Goal: Task Accomplishment & Management: Manage account settings

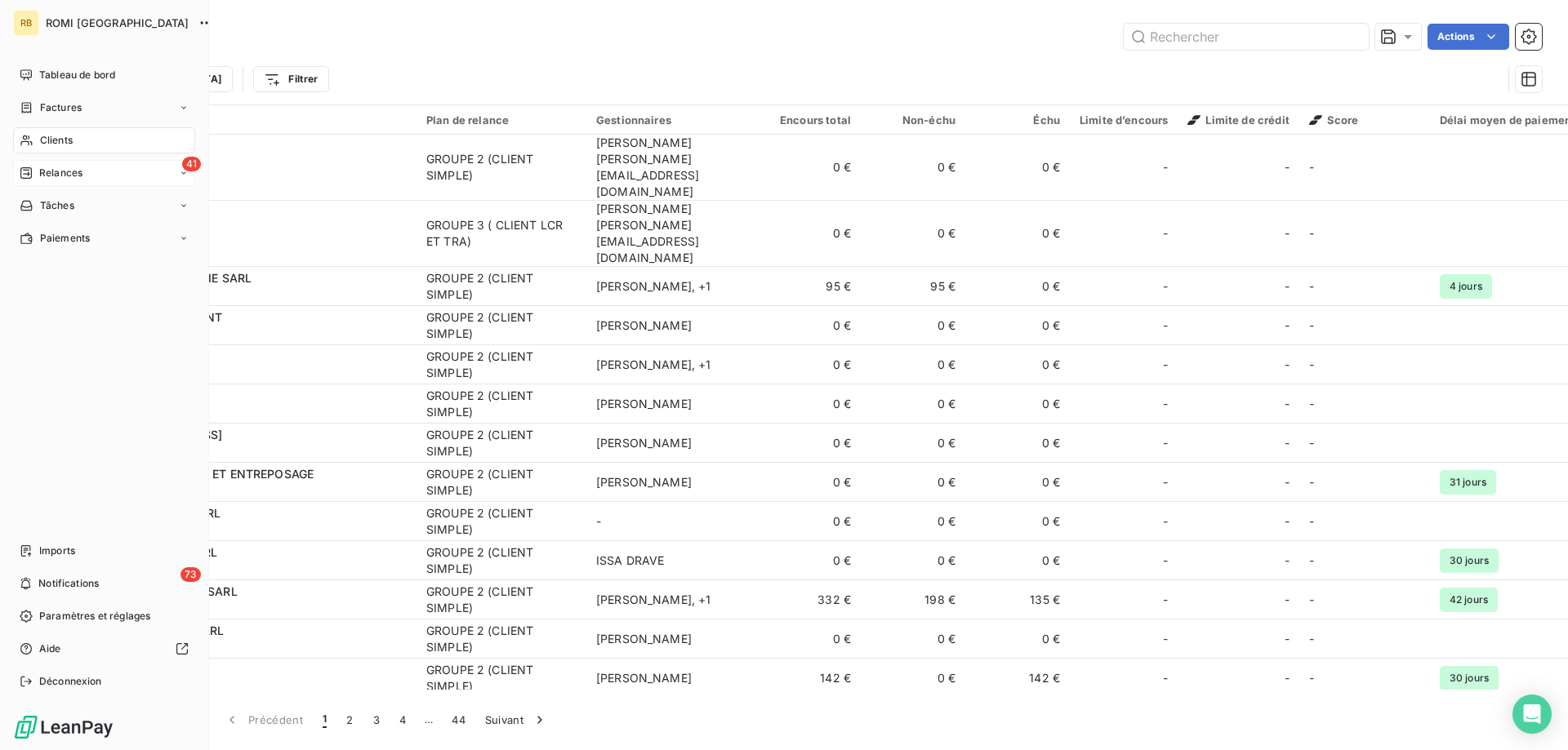
click at [60, 169] on span "Relances" at bounding box center [61, 173] width 44 height 15
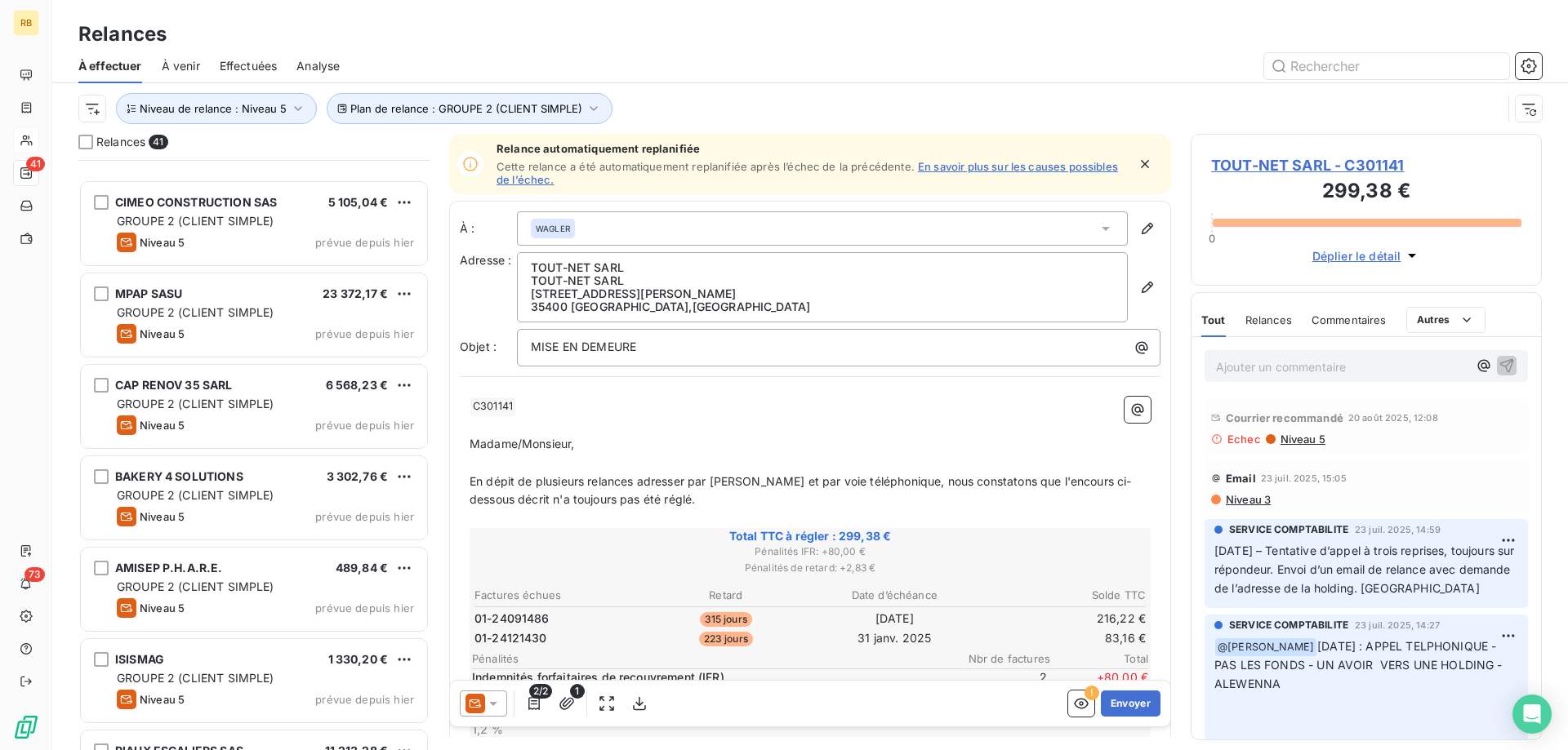
scroll to position [3160, 0]
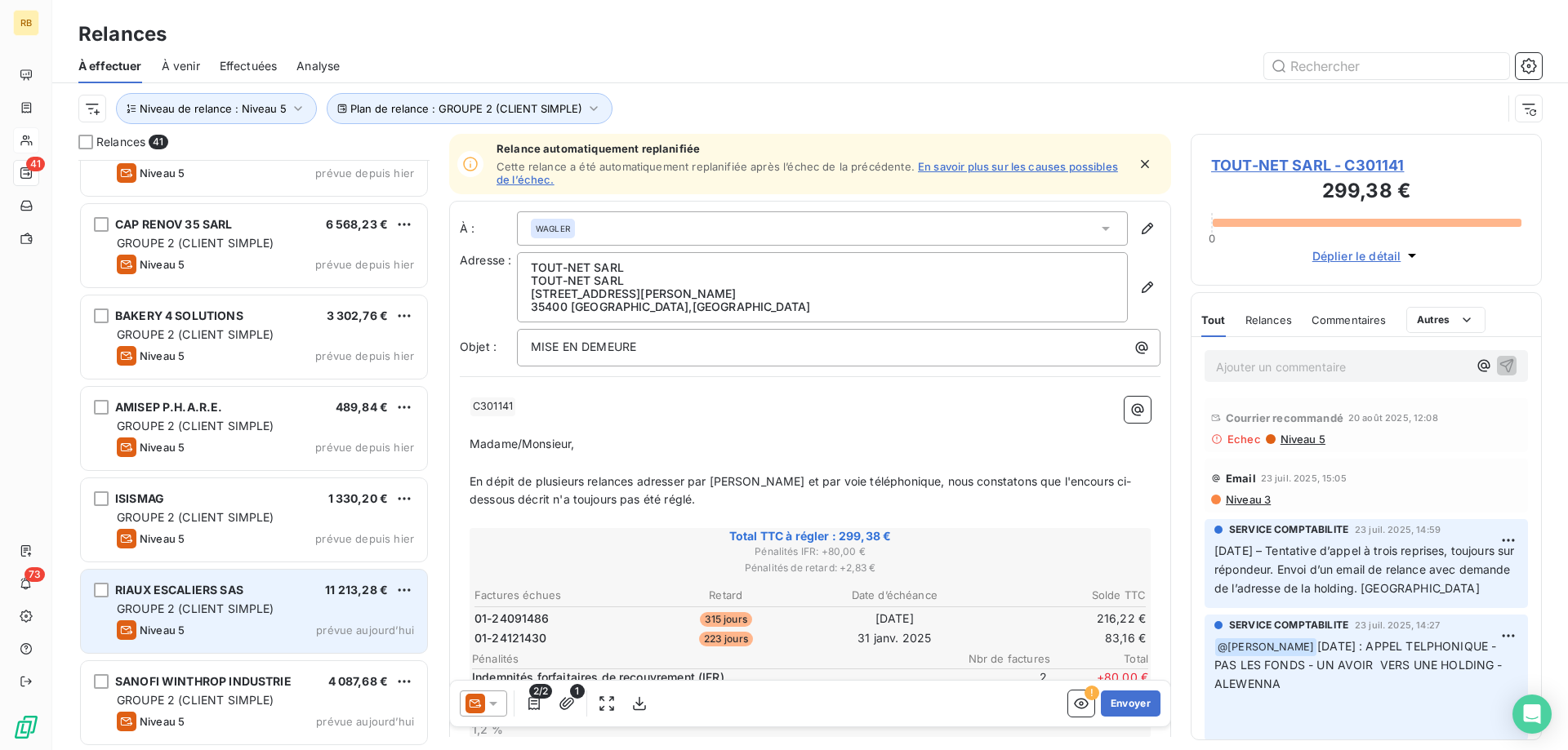
click at [241, 628] on div "Niveau 5 prévue aujourd’hui" at bounding box center [265, 631] width 297 height 20
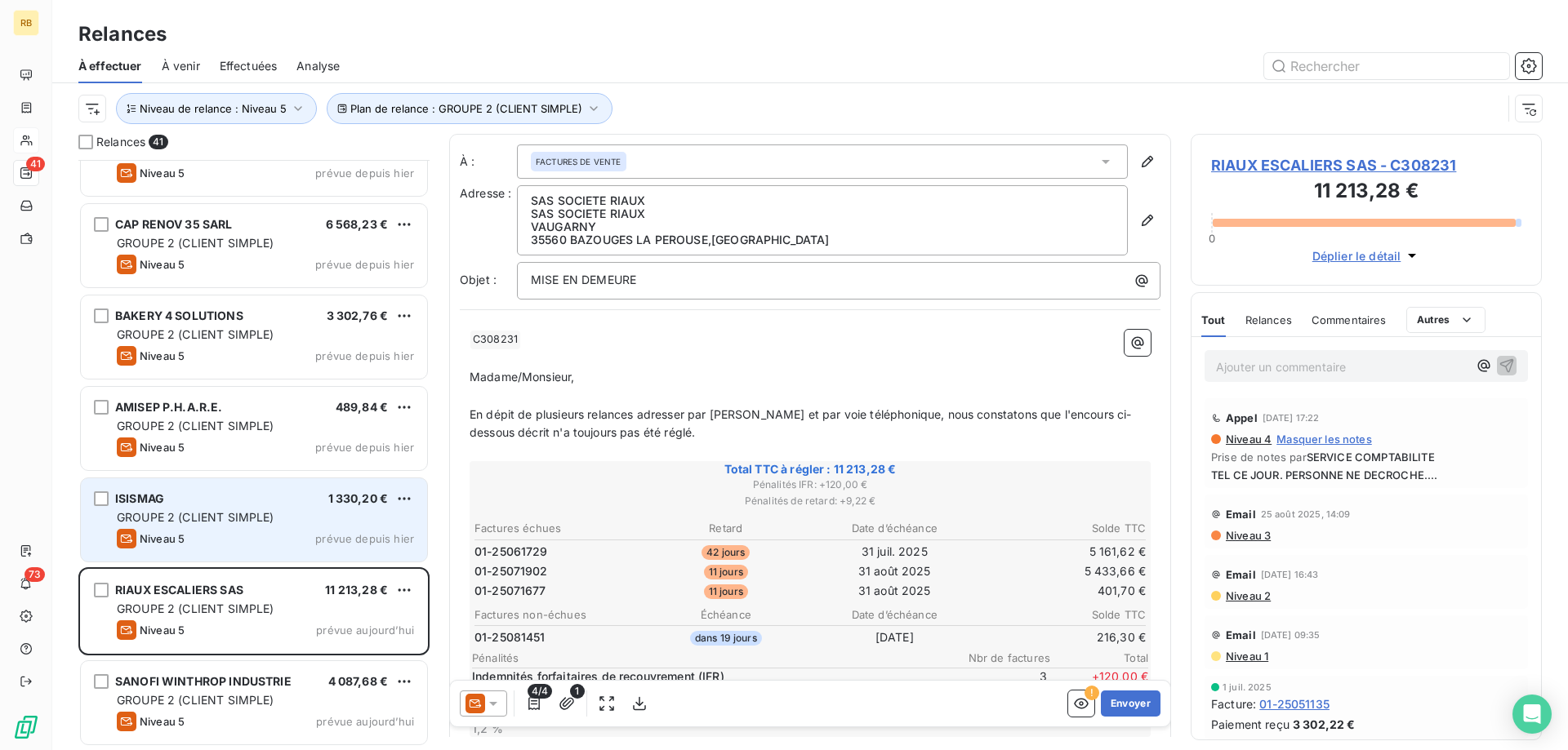
click at [240, 501] on div "ISISMAG 1 330,20 €" at bounding box center [265, 498] width 297 height 15
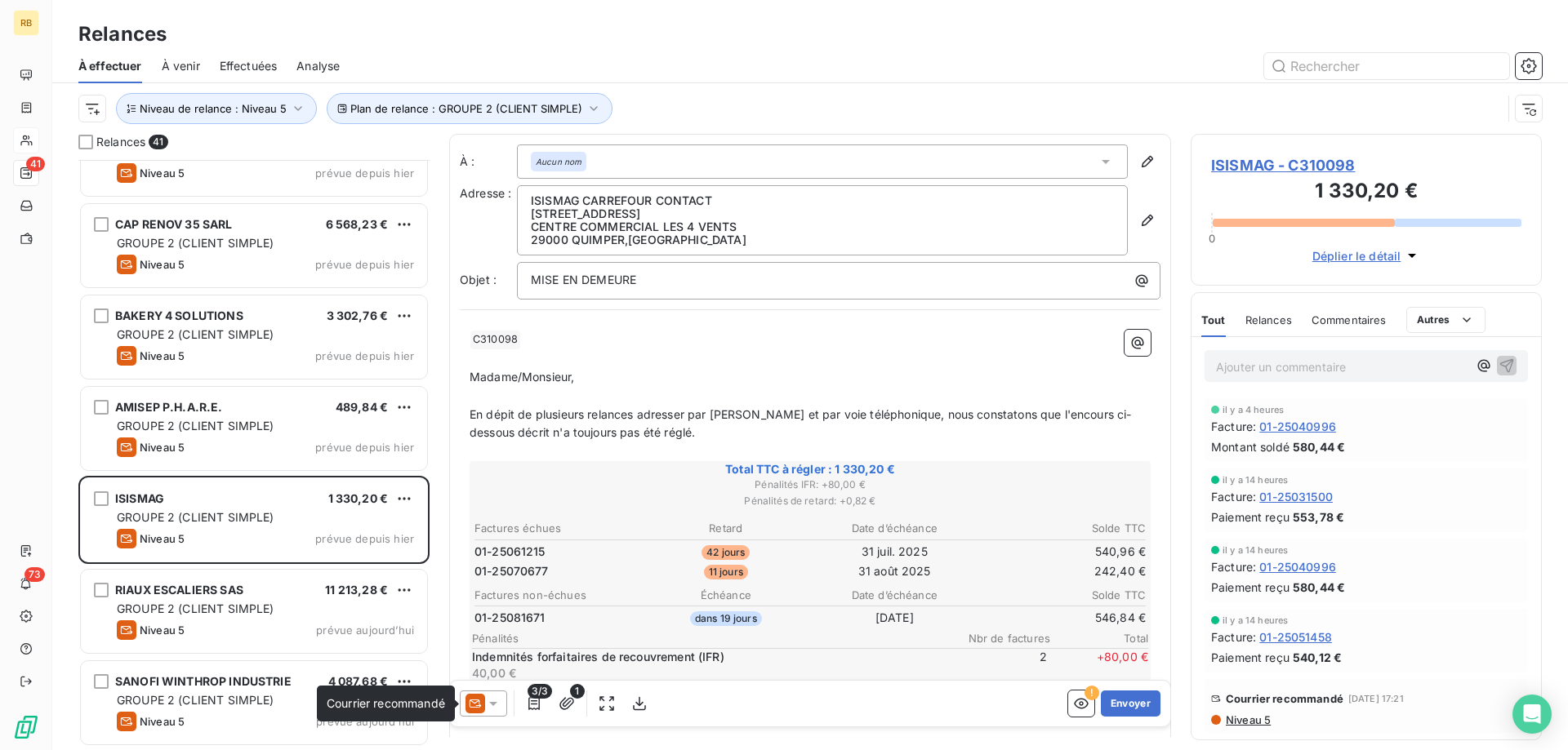
click at [483, 705] on icon at bounding box center [476, 704] width 20 height 20
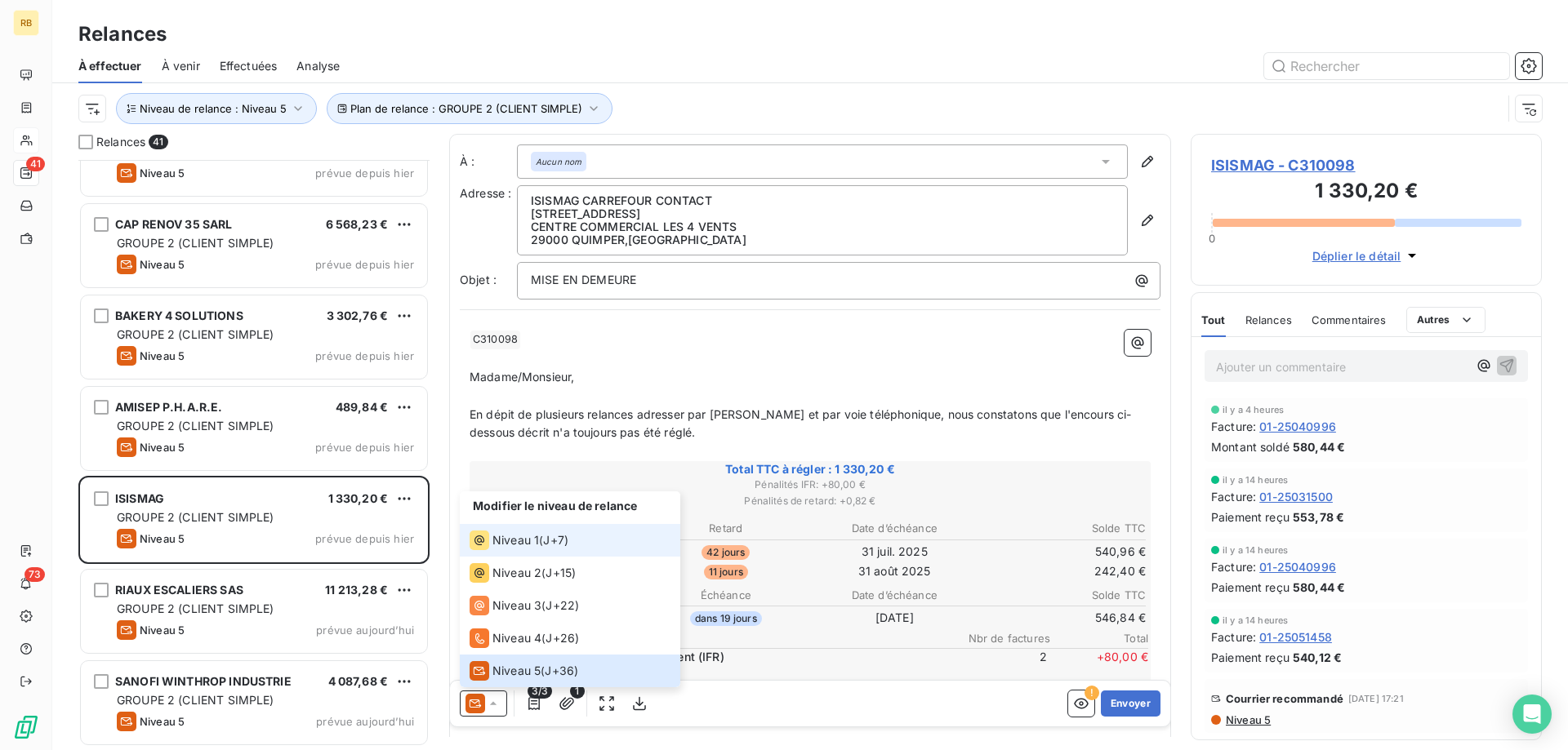
click at [567, 549] on div "Niveau 1 ( J+7 )" at bounding box center [518, 541] width 98 height 20
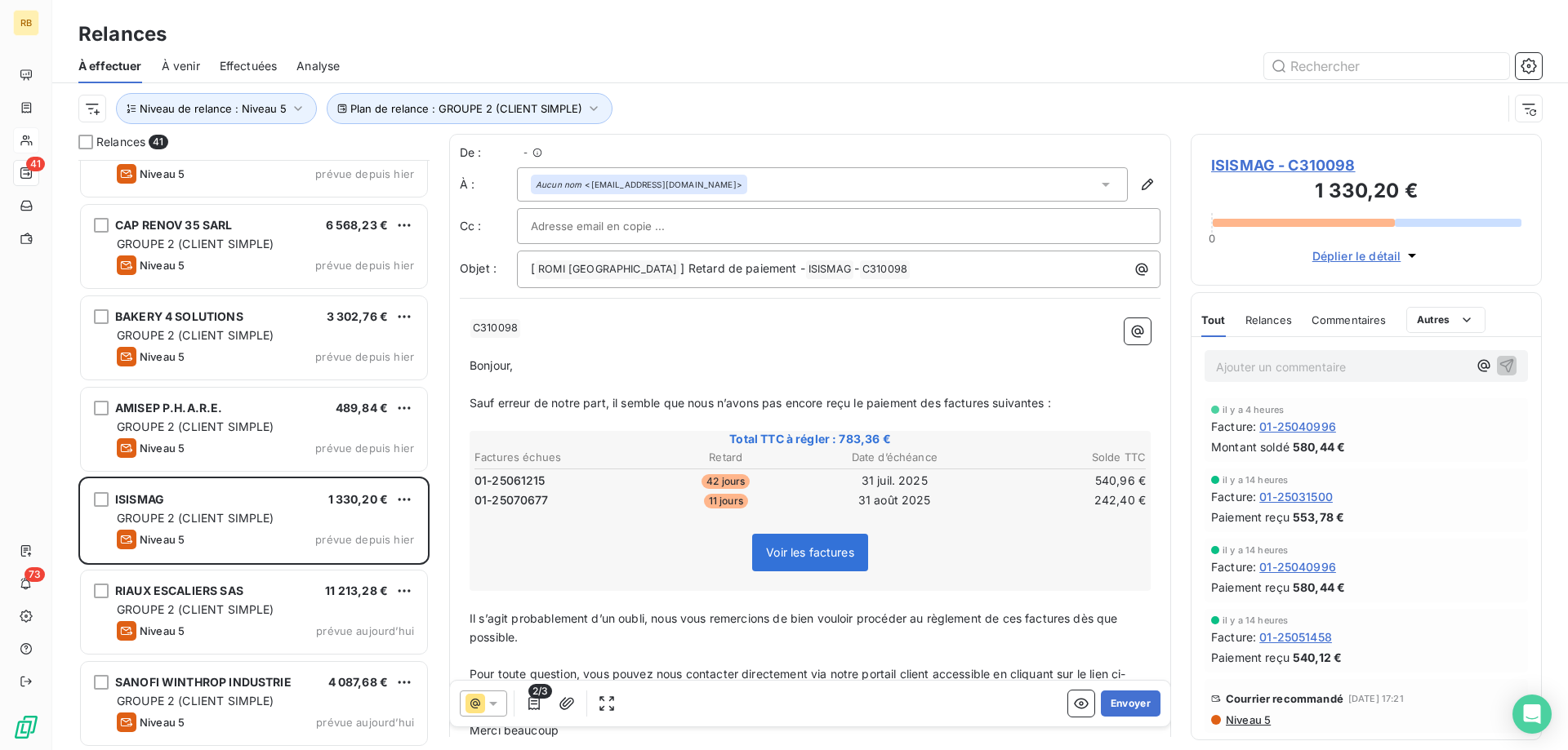
scroll to position [591, 351]
click at [1124, 705] on button "Envoyer" at bounding box center [1131, 704] width 60 height 26
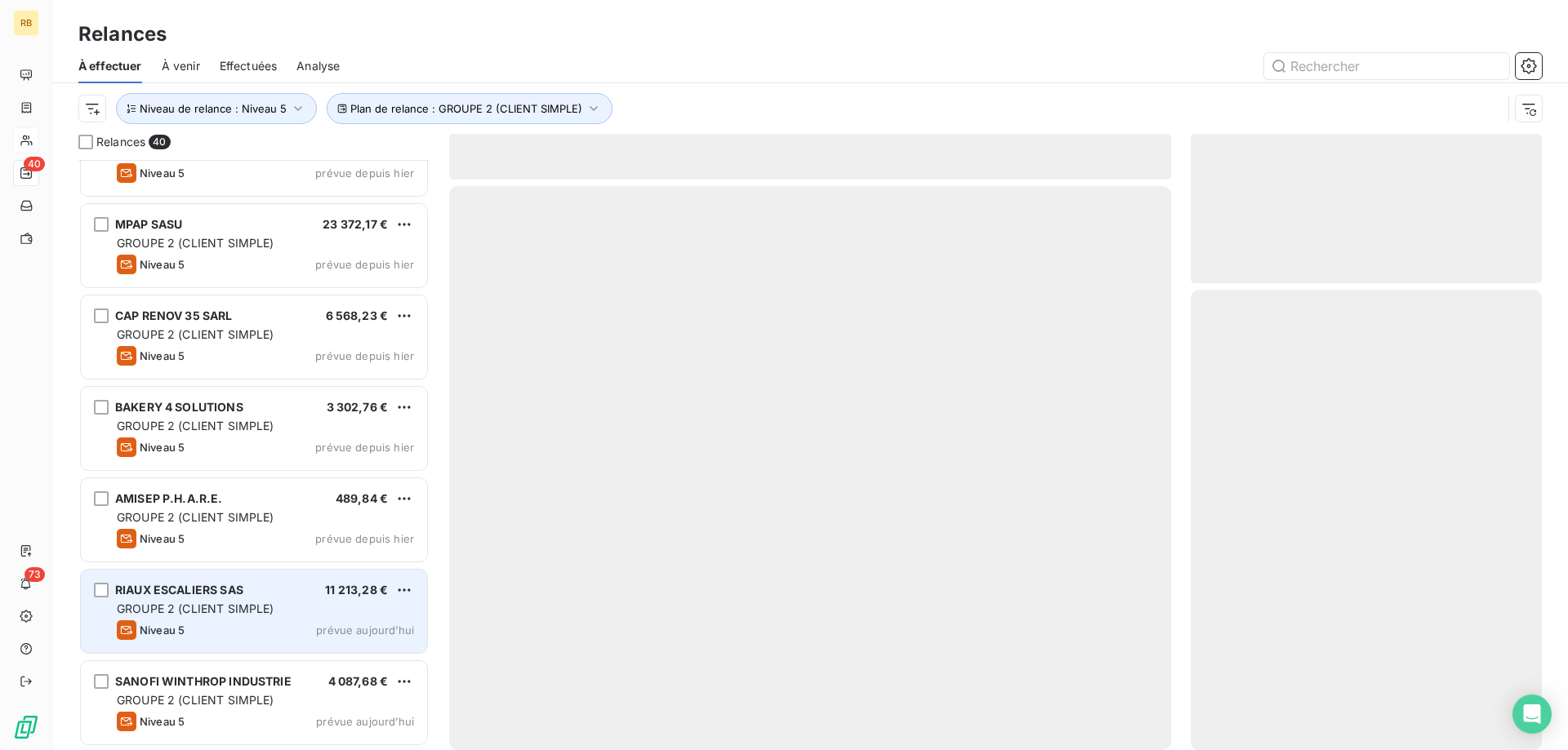
scroll to position [3068, 0]
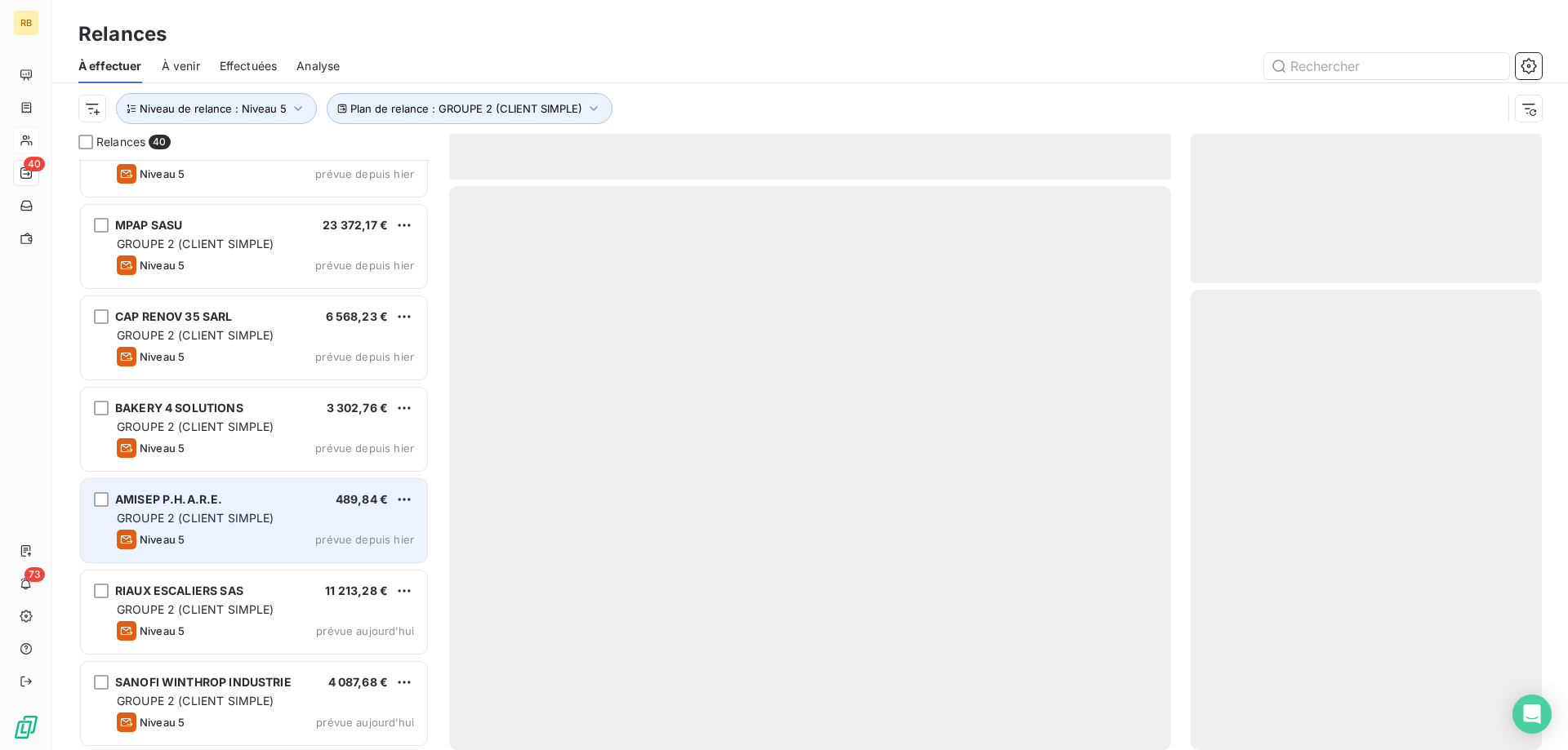
click at [210, 519] on span "GROUPE 2 (CLIENT SIMPLE)" at bounding box center [195, 518] width 157 height 14
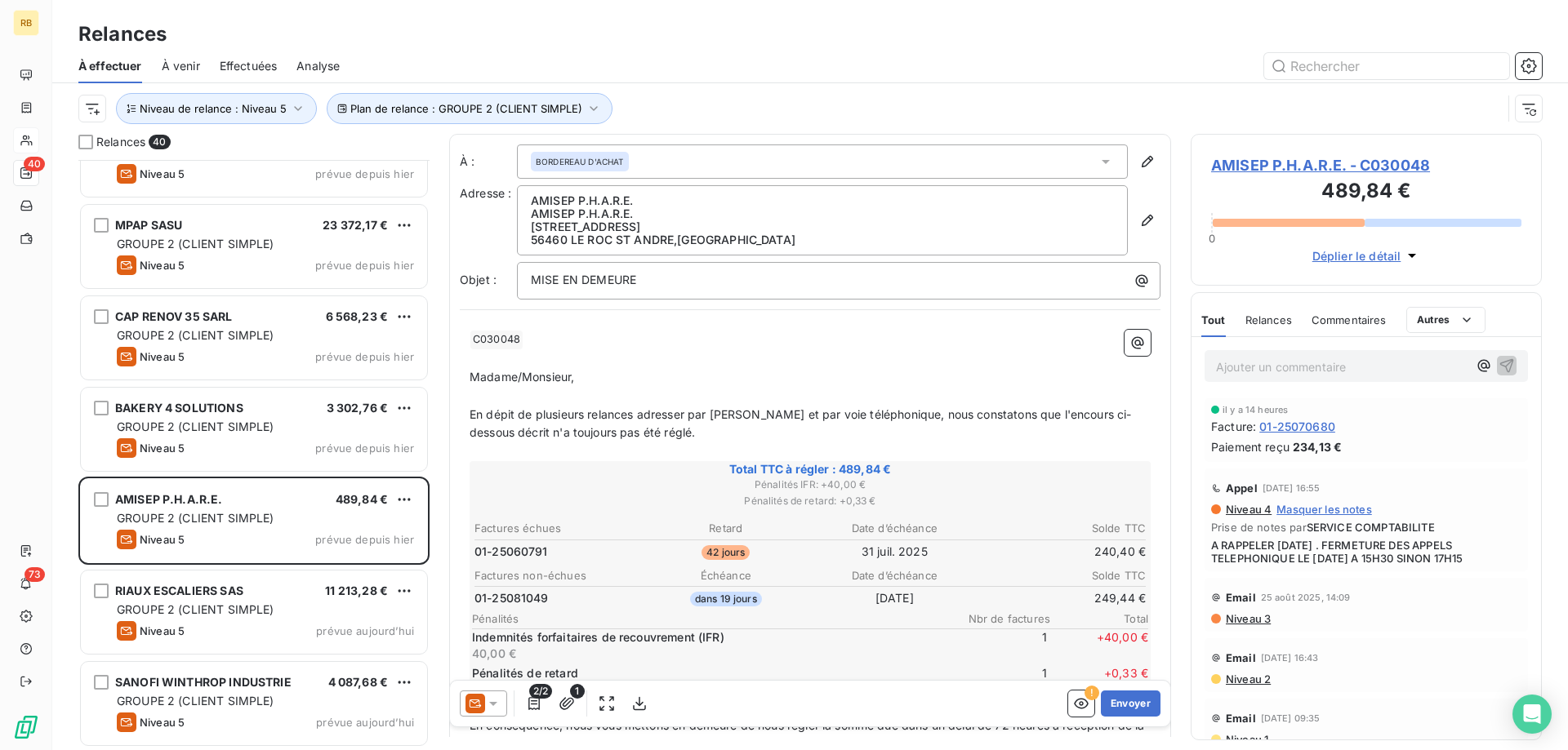
click at [499, 705] on icon at bounding box center [493, 703] width 16 height 16
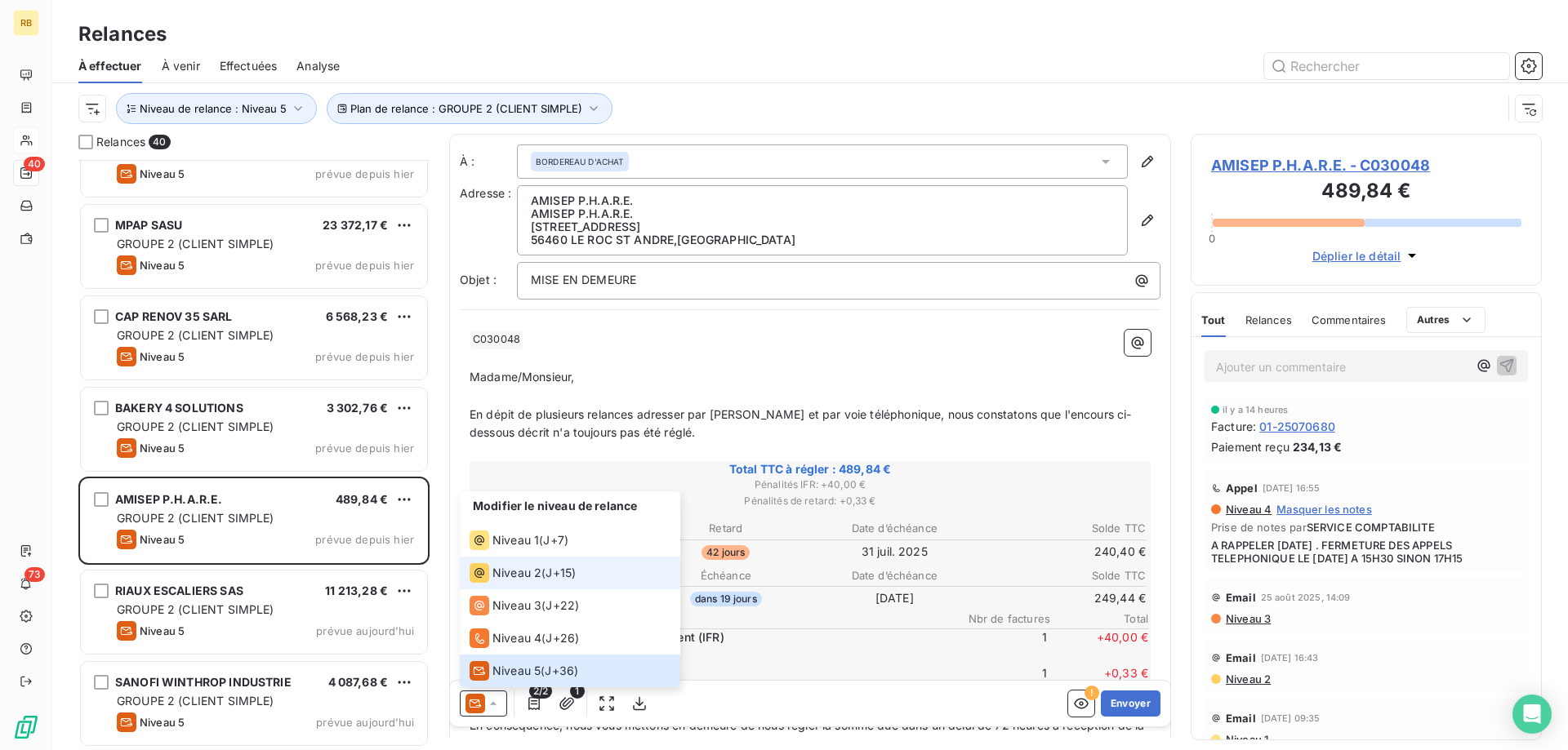
click at [539, 574] on span "Niveau 2" at bounding box center [516, 573] width 49 height 16
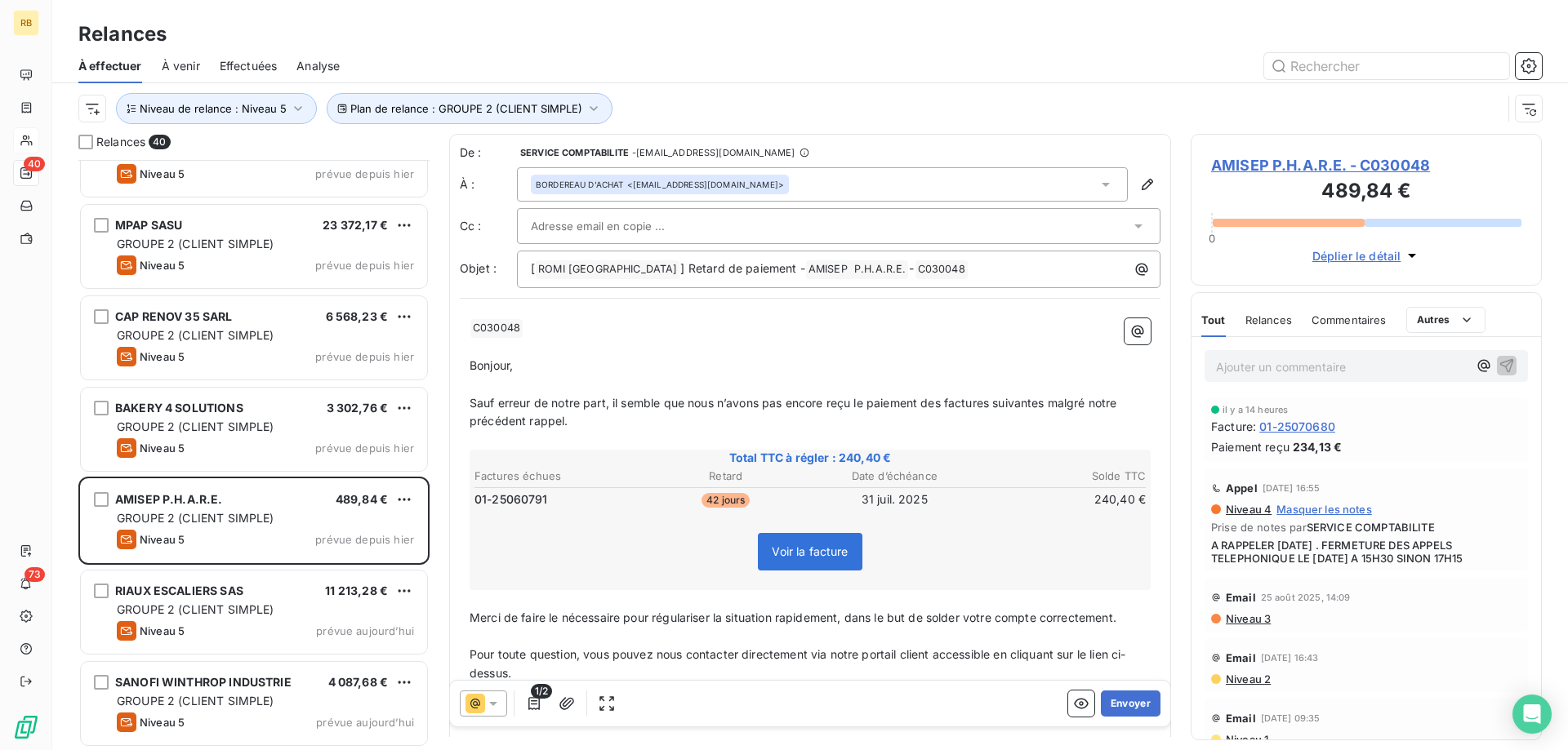
click at [1247, 618] on span "Niveau 3" at bounding box center [1248, 619] width 47 height 13
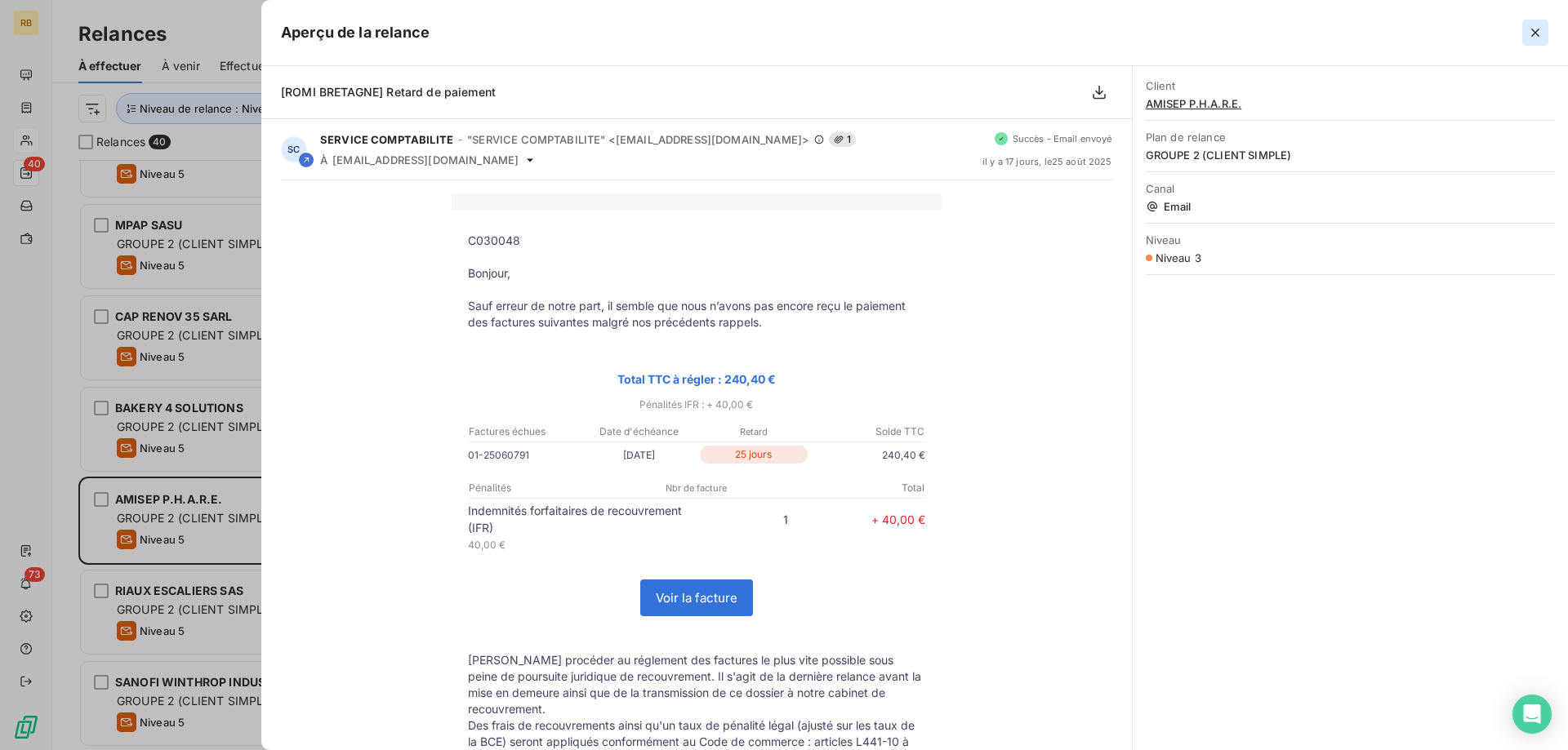
click at [1537, 34] on icon "button" at bounding box center [1535, 33] width 8 height 8
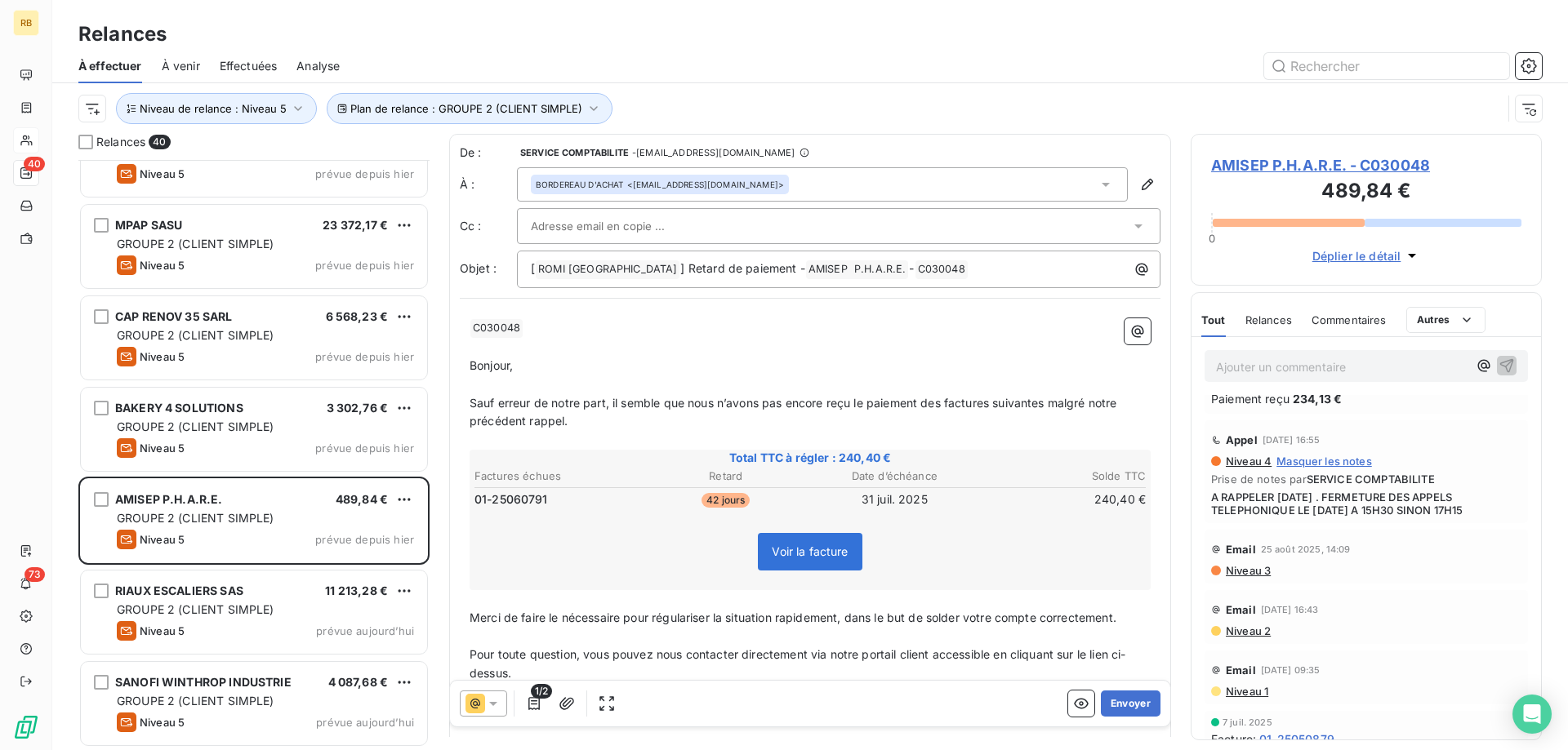
scroll to position [166, 0]
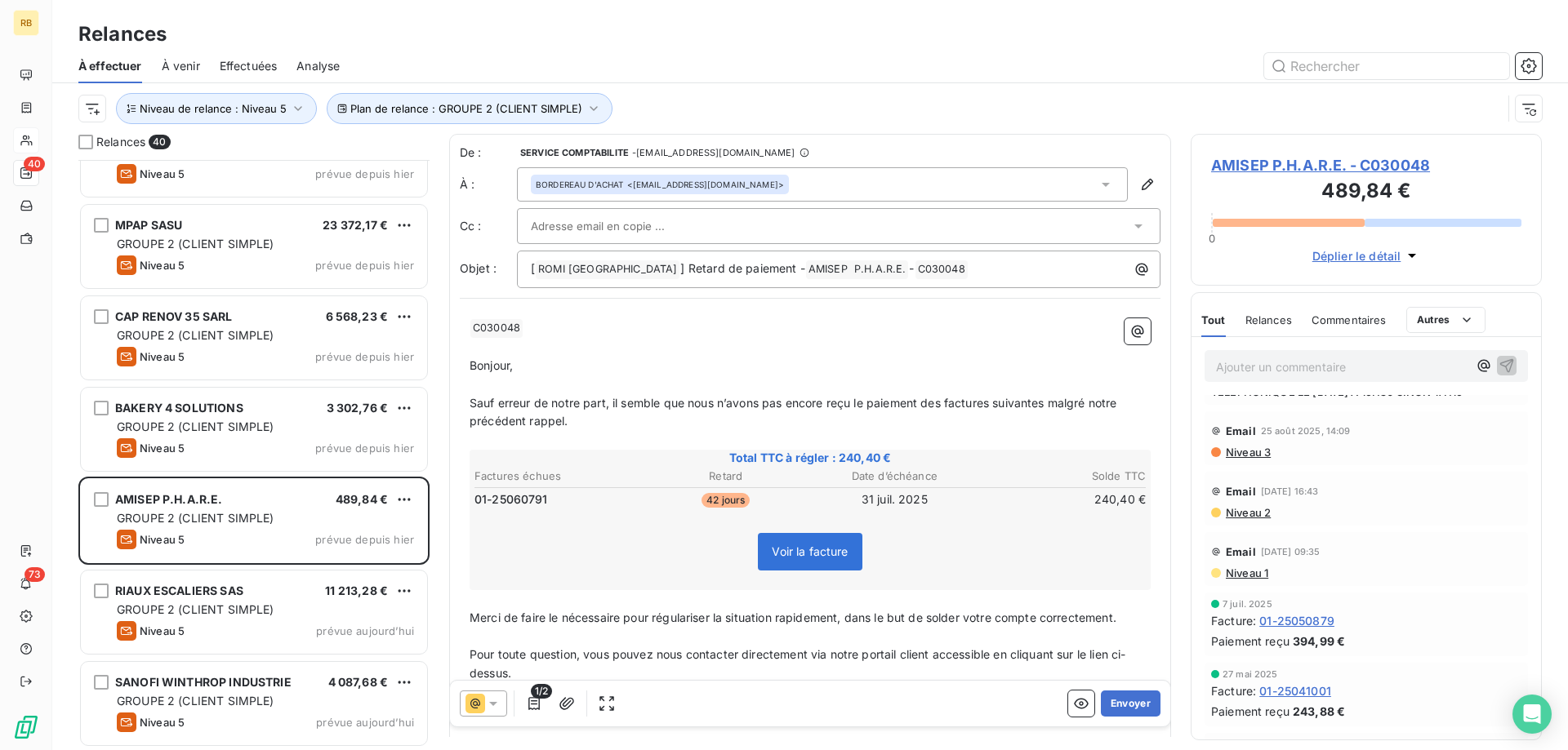
click at [1271, 507] on span "Niveau 2" at bounding box center [1248, 512] width 47 height 13
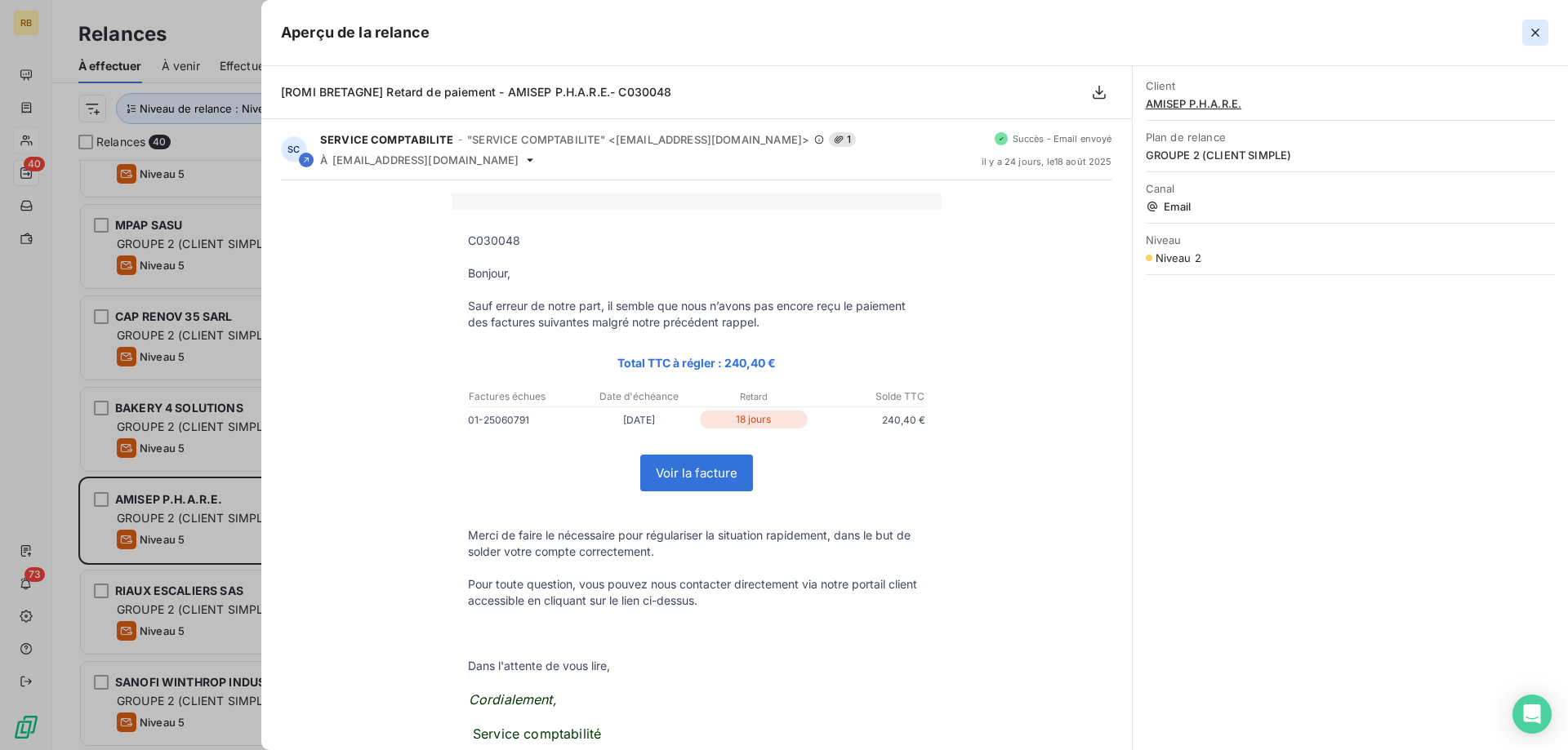
click at [1541, 28] on icon "button" at bounding box center [1535, 33] width 16 height 16
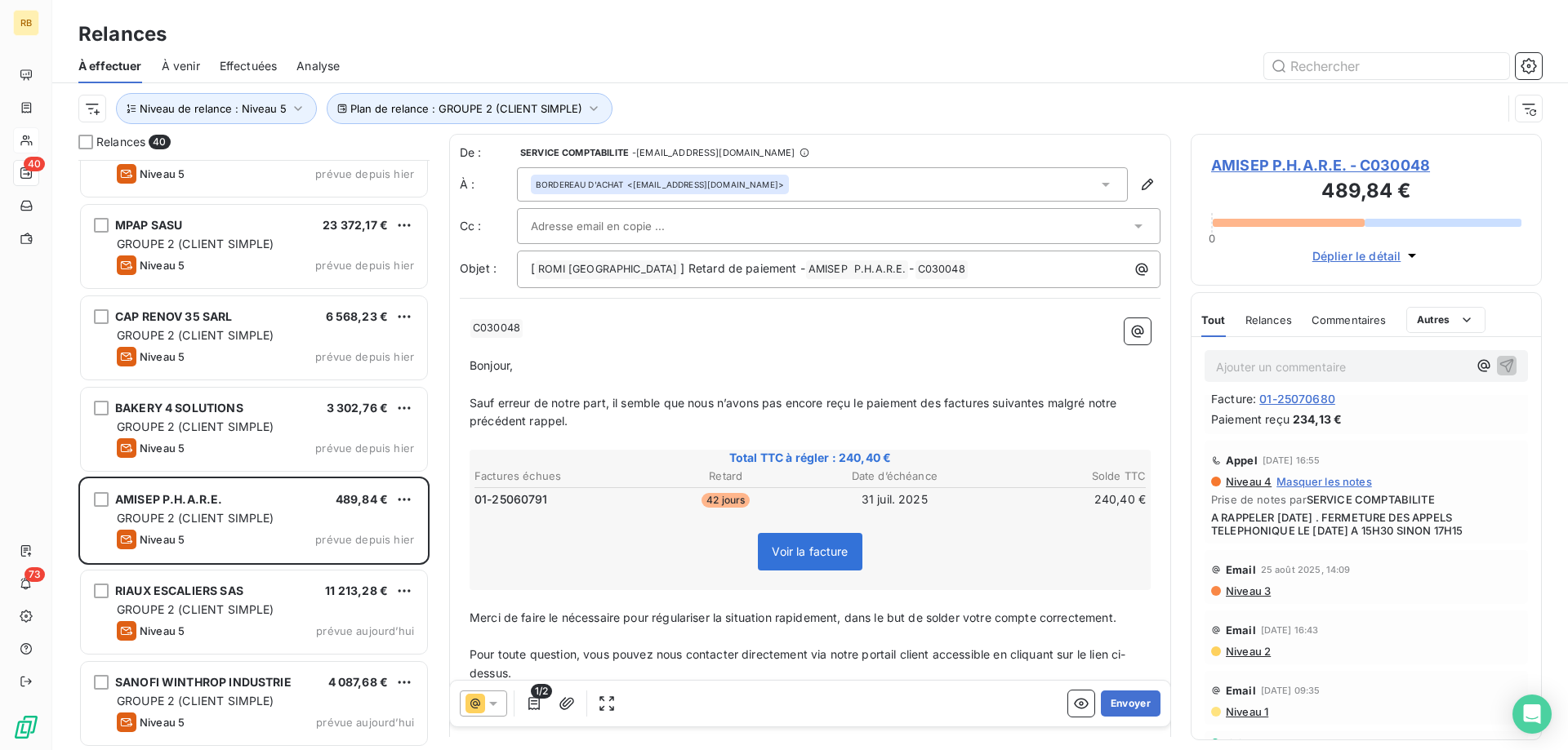
scroll to position [0, 0]
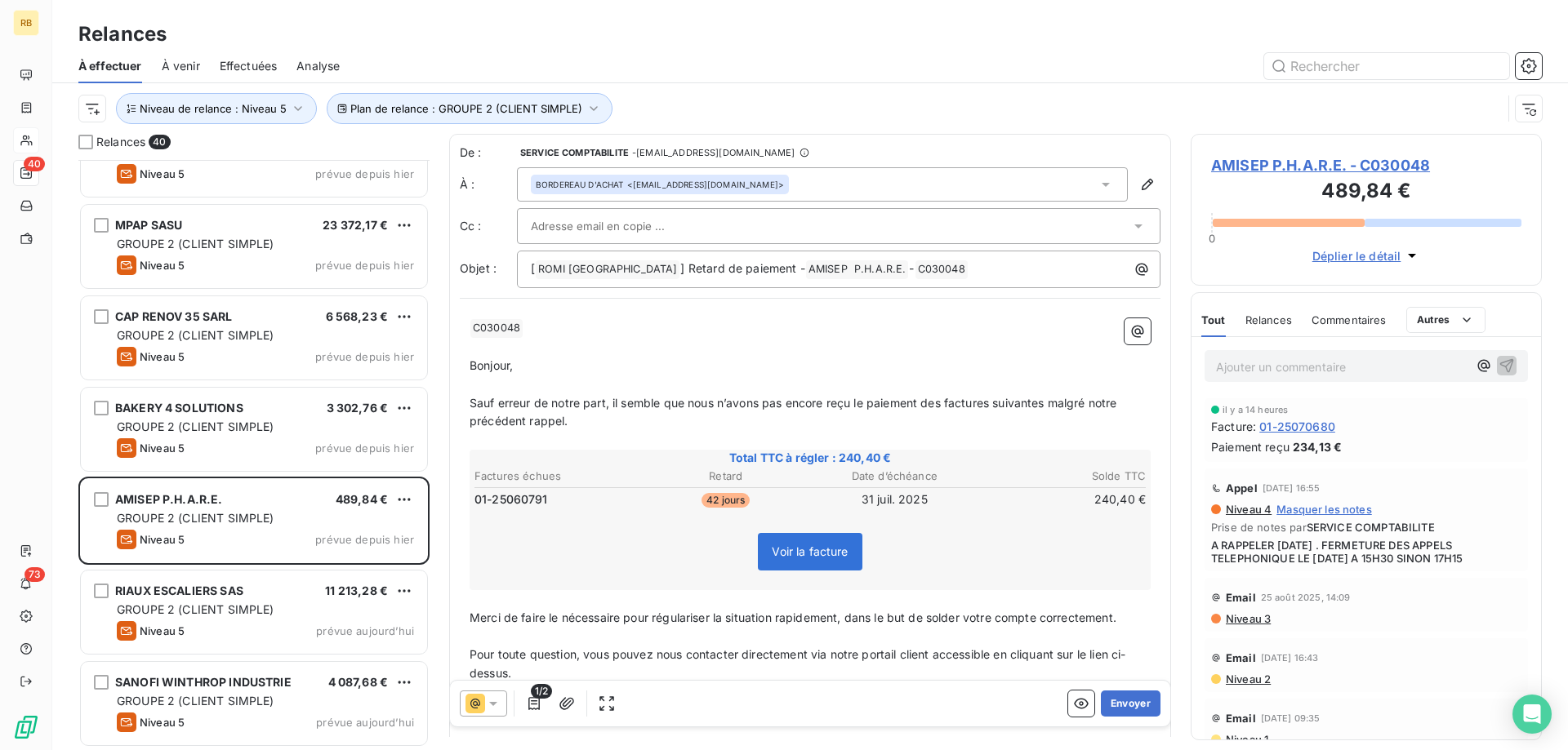
click at [486, 706] on icon at bounding box center [493, 703] width 16 height 16
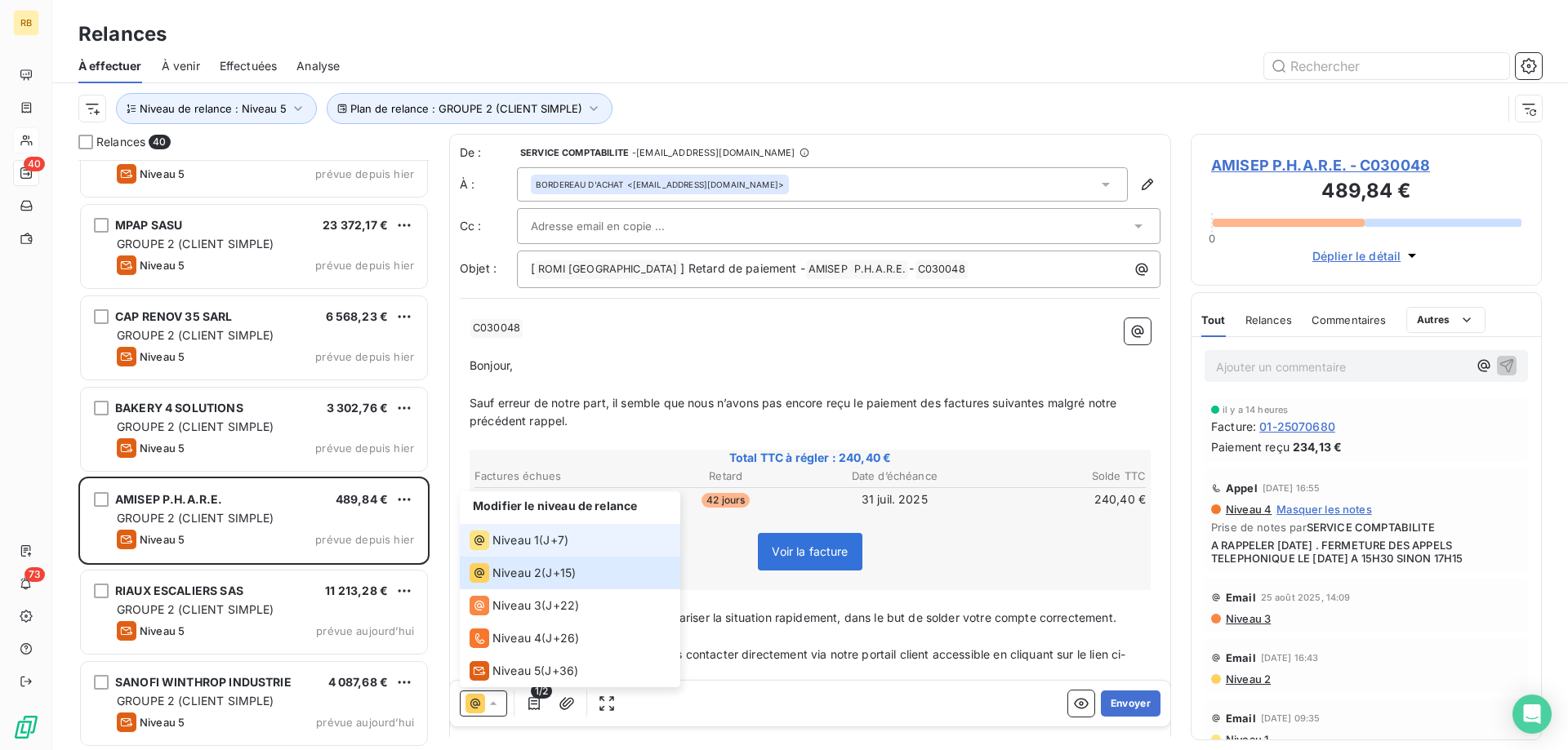
click at [556, 543] on span "J+7 )" at bounding box center [555, 540] width 25 height 16
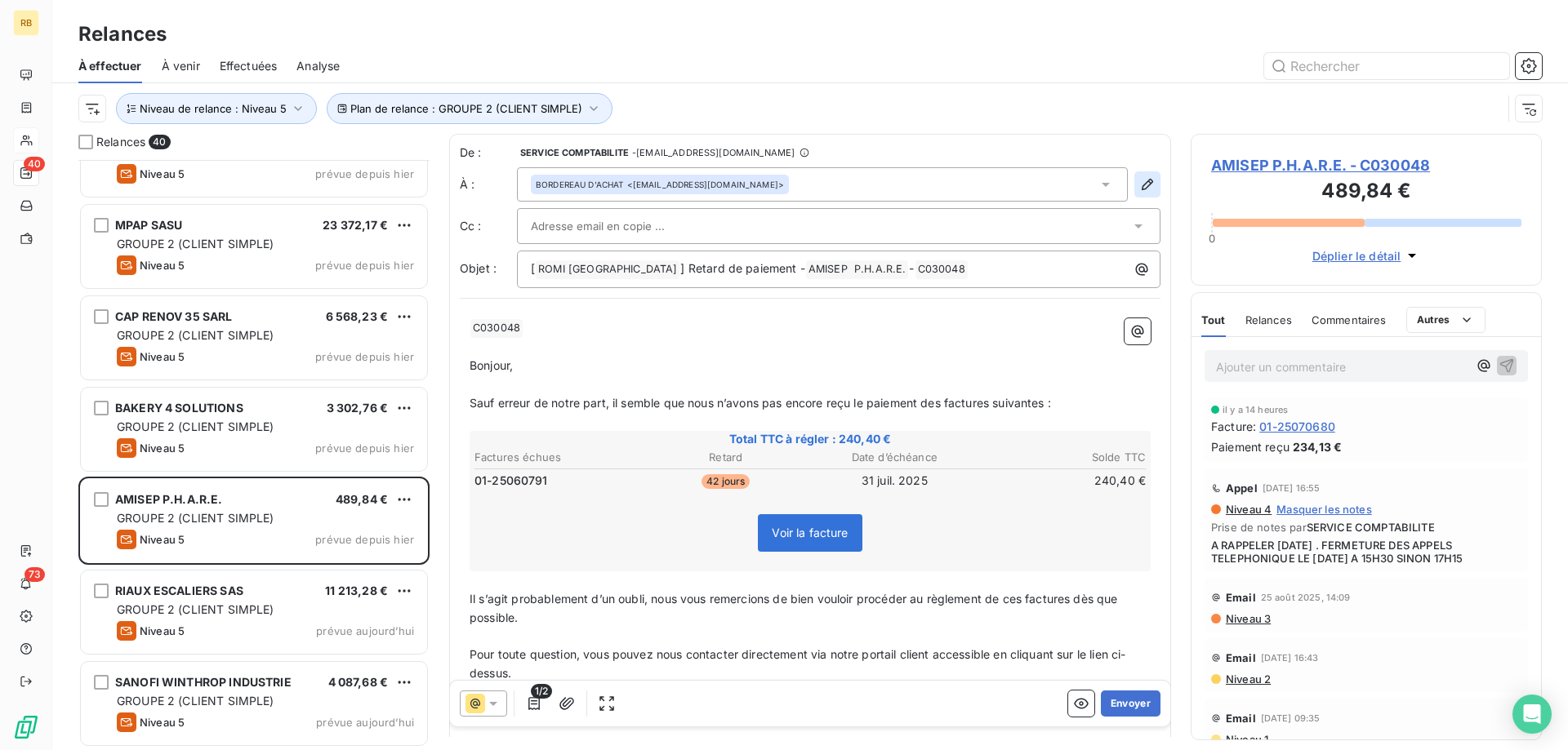
click at [1150, 182] on icon "button" at bounding box center [1147, 184] width 11 height 11
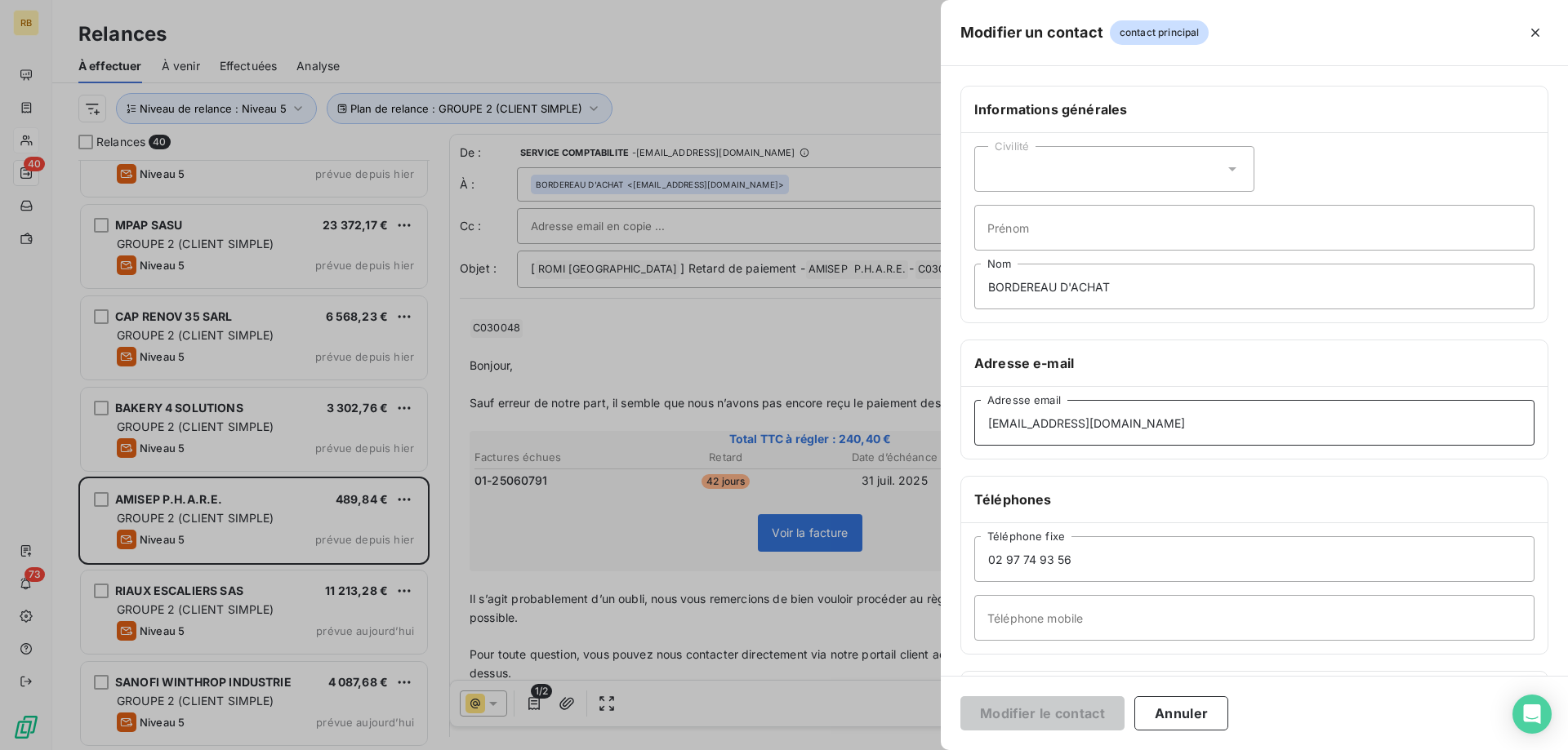
drag, startPoint x: 1257, startPoint y: 432, endPoint x: 921, endPoint y: 403, distance: 337.2
click at [921, 750] on div "Modifier un contact contact principal Informations générales Civilité Prénom BO…" at bounding box center [784, 750] width 1568 height 0
drag, startPoint x: 1202, startPoint y: 425, endPoint x: 981, endPoint y: 425, distance: 221.0
click at [981, 425] on input "[EMAIL_ADDRESS][DOMAIN_NAME]" at bounding box center [1254, 423] width 560 height 46
paste input "compta.lephare@amisep"
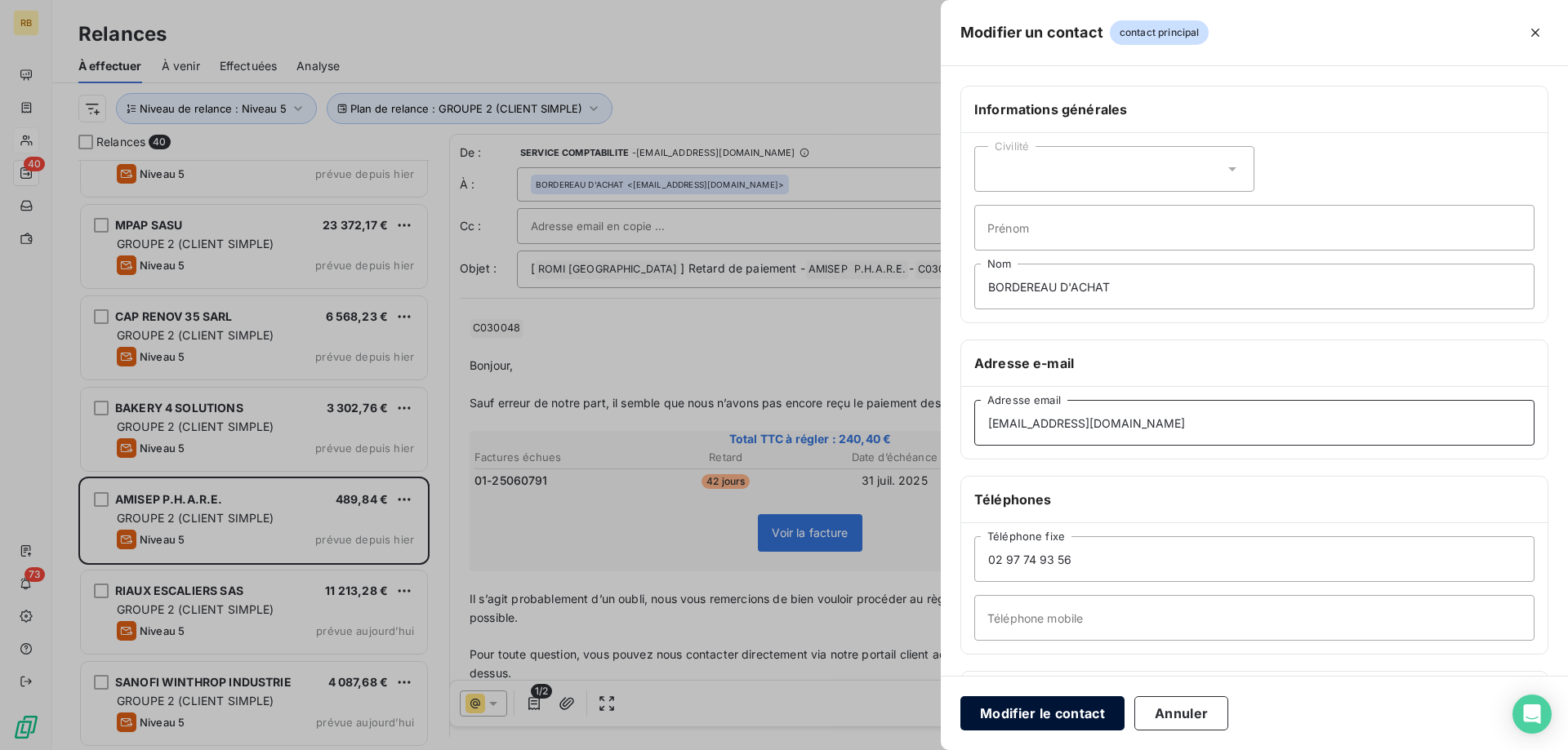
type input "[EMAIL_ADDRESS][DOMAIN_NAME]"
click at [1028, 707] on button "Modifier le contact" at bounding box center [1042, 713] width 164 height 34
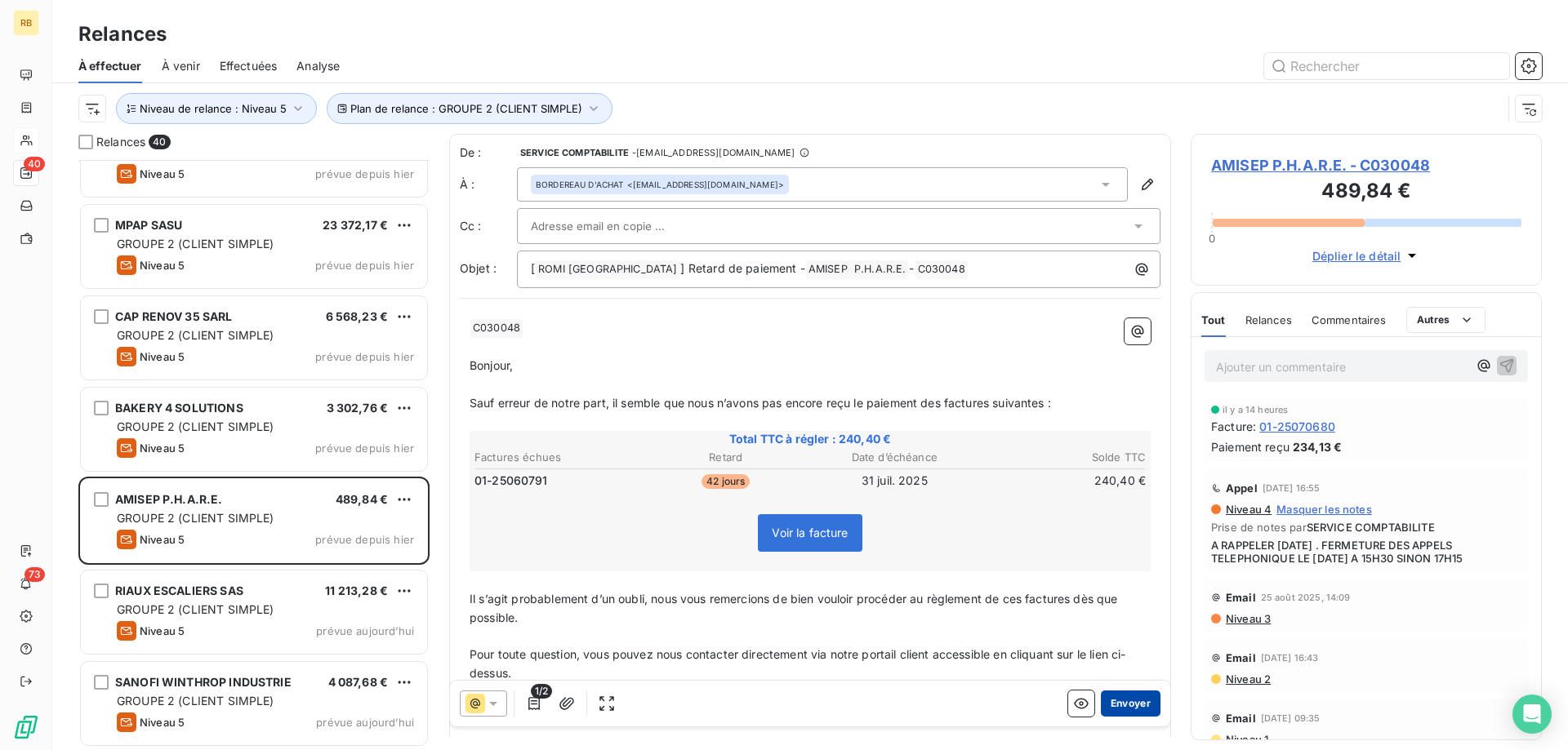
click at [1143, 694] on button "Envoyer" at bounding box center [1131, 704] width 60 height 26
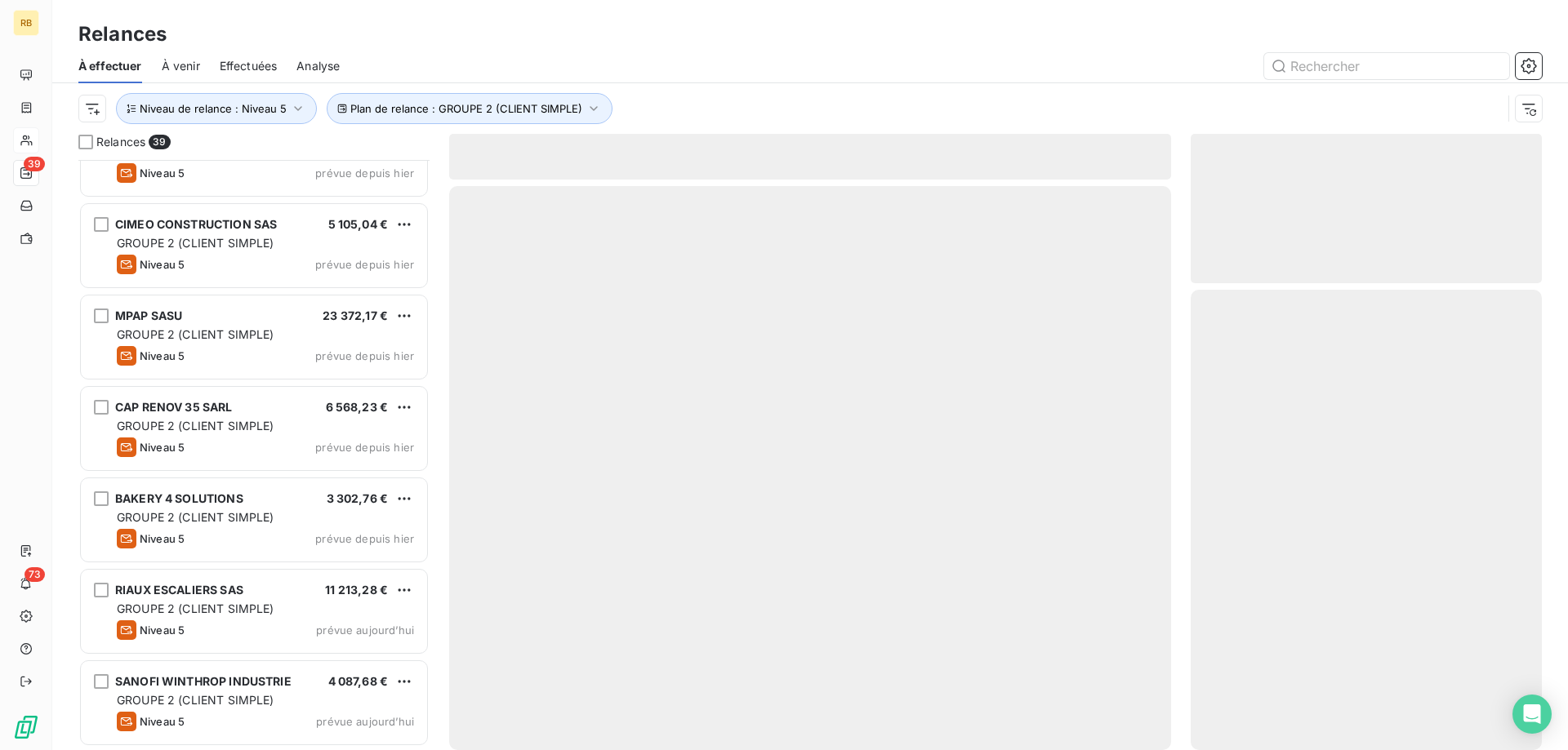
scroll to position [2976, 0]
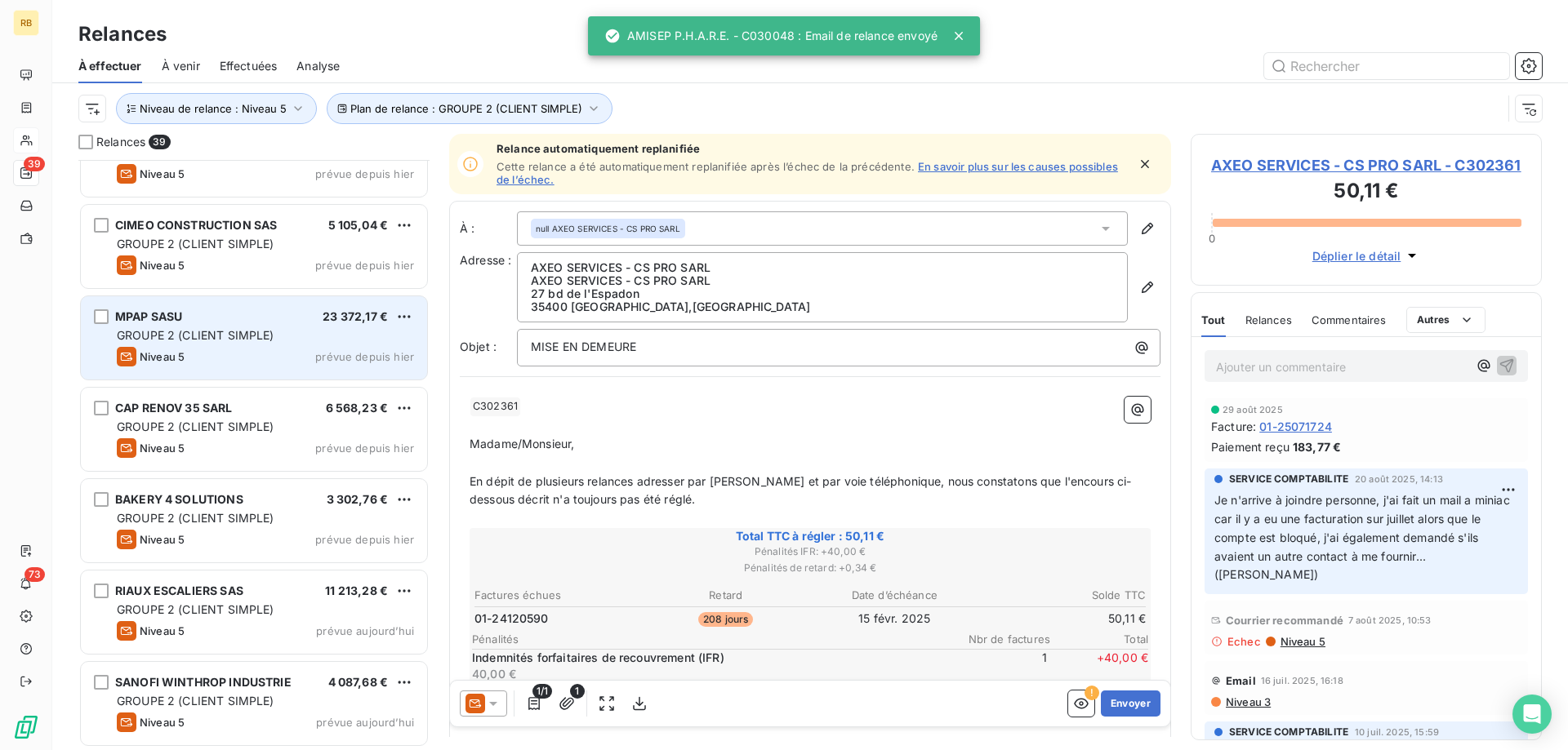
scroll to position [2977, 0]
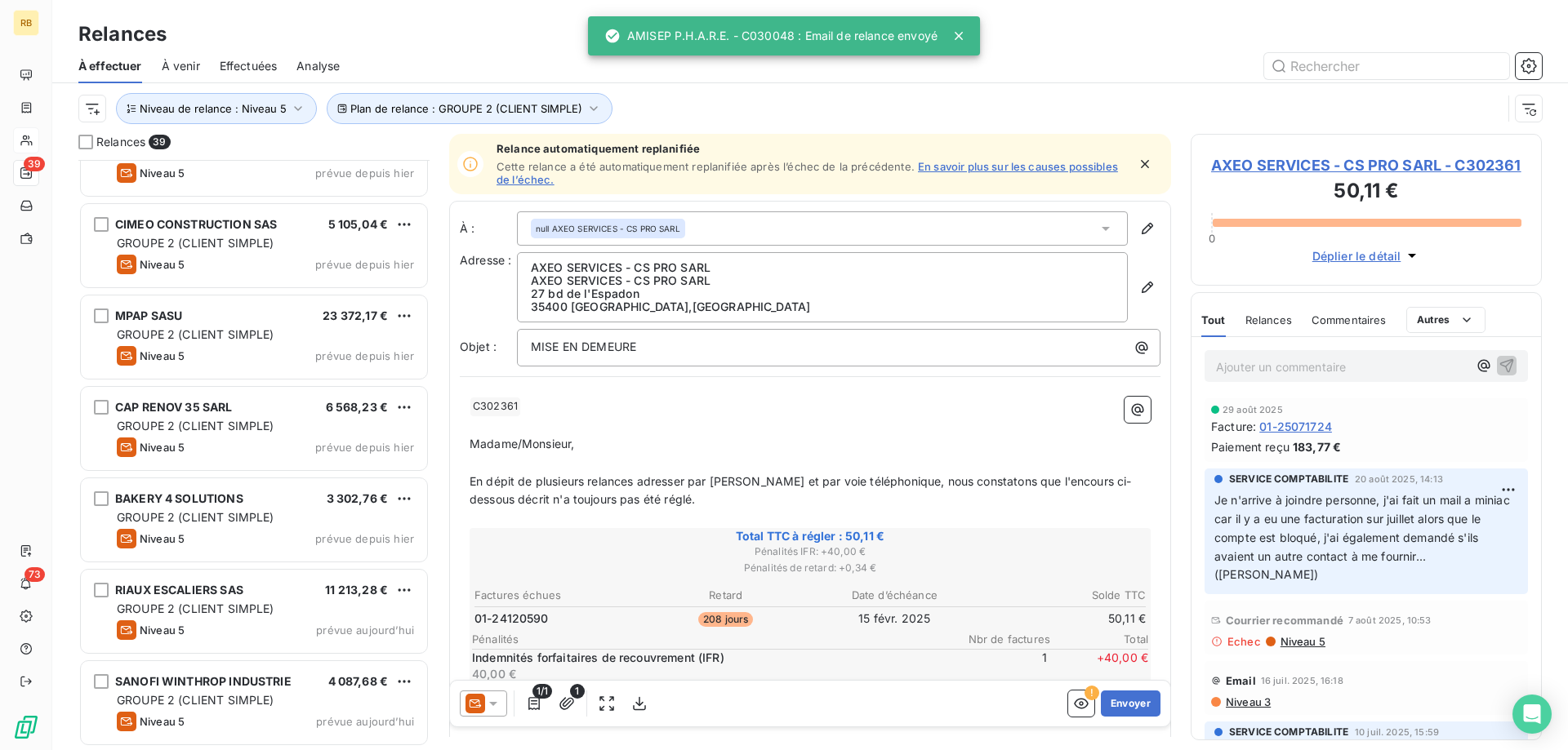
click at [256, 472] on div "CAP RENOV 35 SARL 6 568,23 € GROUPE 2 (CLIENT SIMPLE) Niveau 5 prévue depuis [D…" at bounding box center [254, 431] width 351 height 92
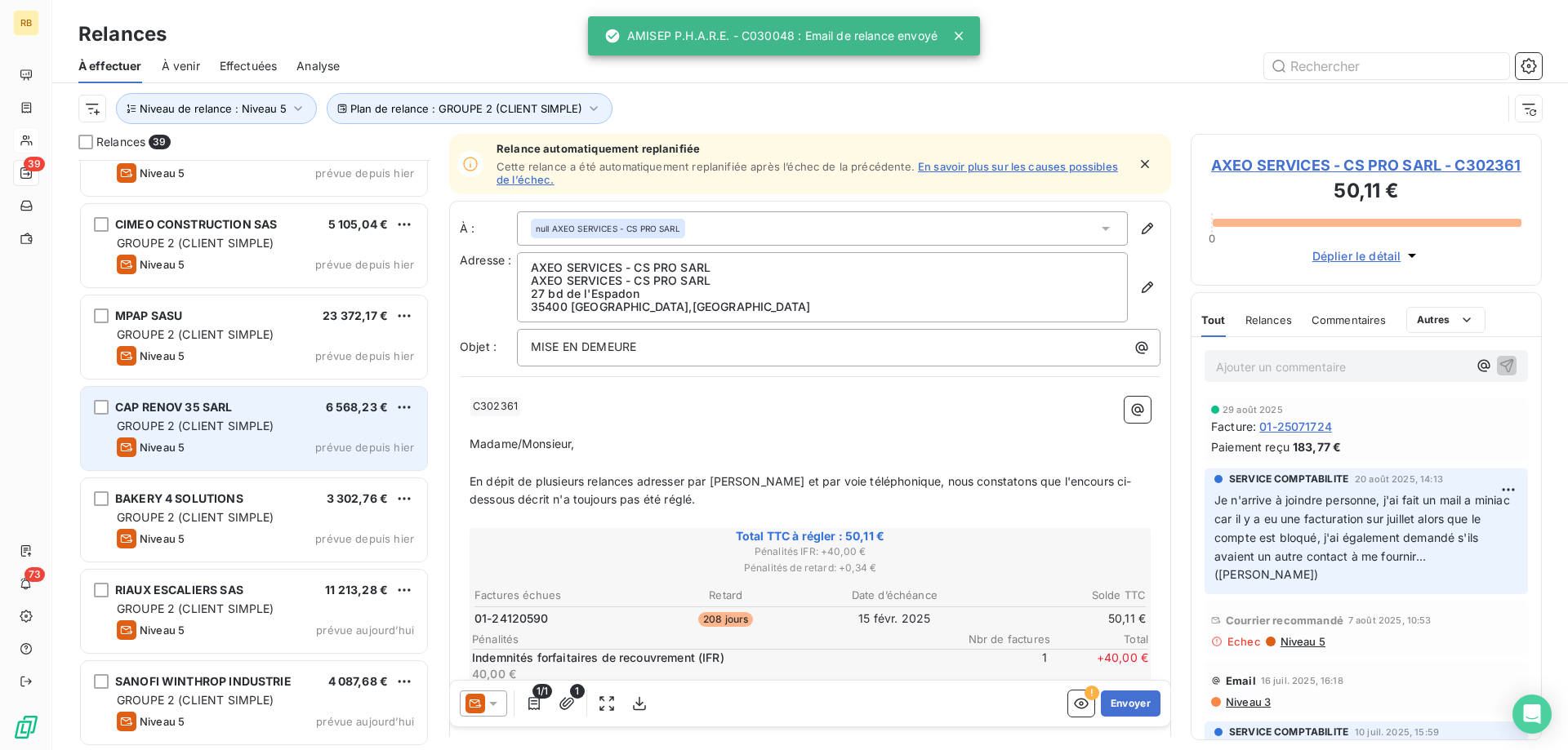
click at [241, 450] on div "Niveau 5 prévue depuis hier" at bounding box center [265, 448] width 297 height 20
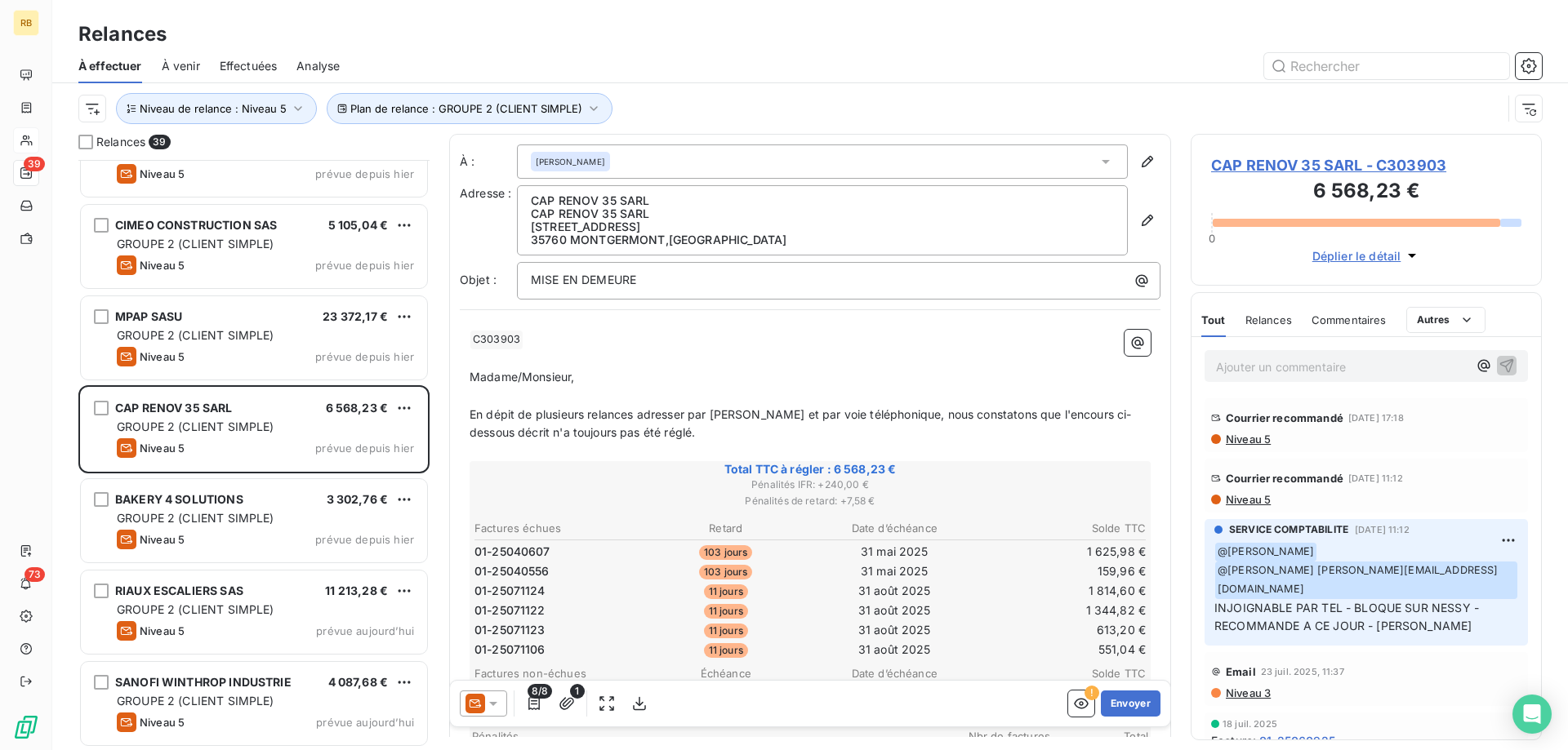
click at [488, 696] on icon at bounding box center [493, 703] width 16 height 16
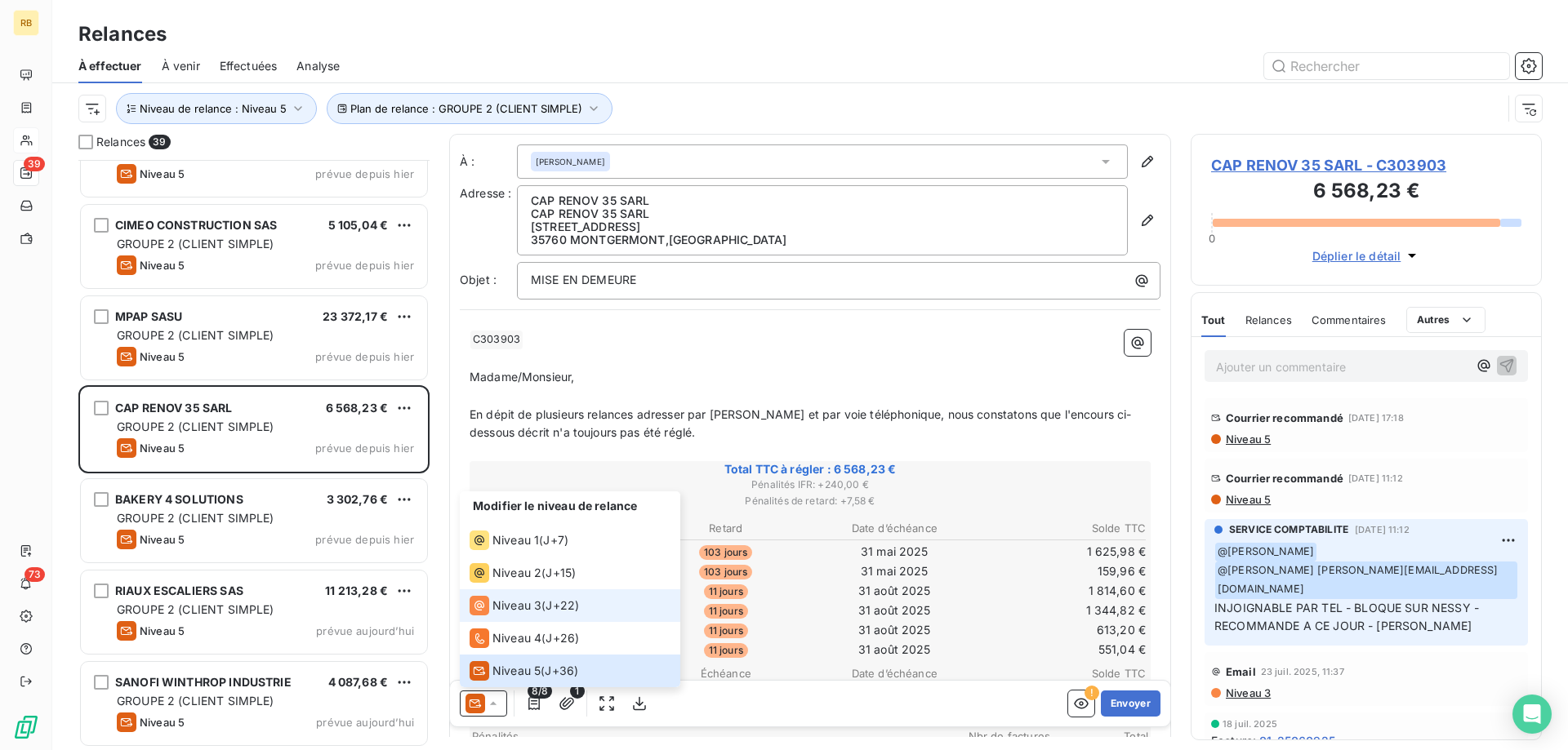
click at [521, 609] on span "Niveau 3" at bounding box center [516, 606] width 49 height 16
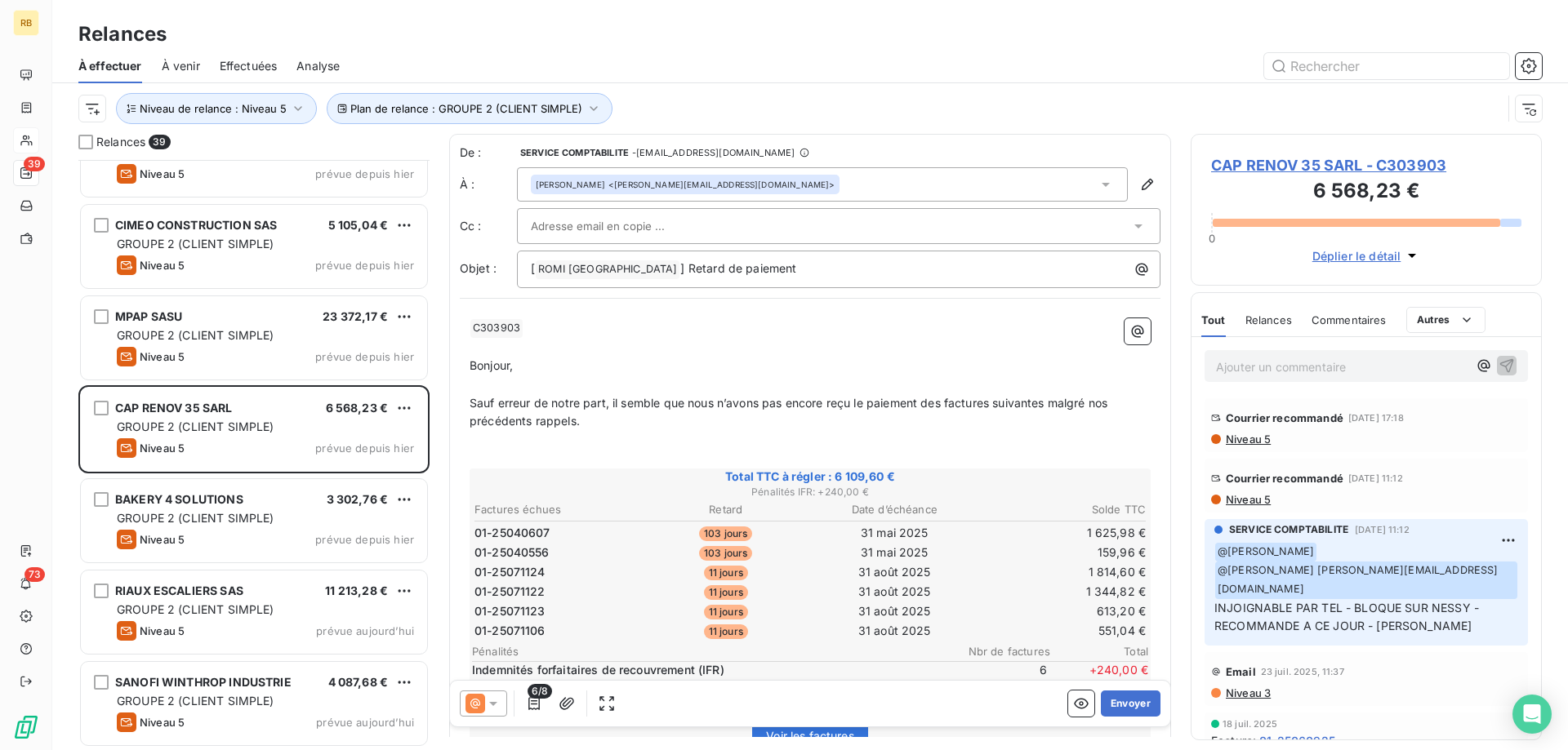
click at [824, 180] on div "[PERSON_NAME] <[PERSON_NAME][EMAIL_ADDRESS][DOMAIN_NAME]>" at bounding box center [823, 184] width 611 height 34
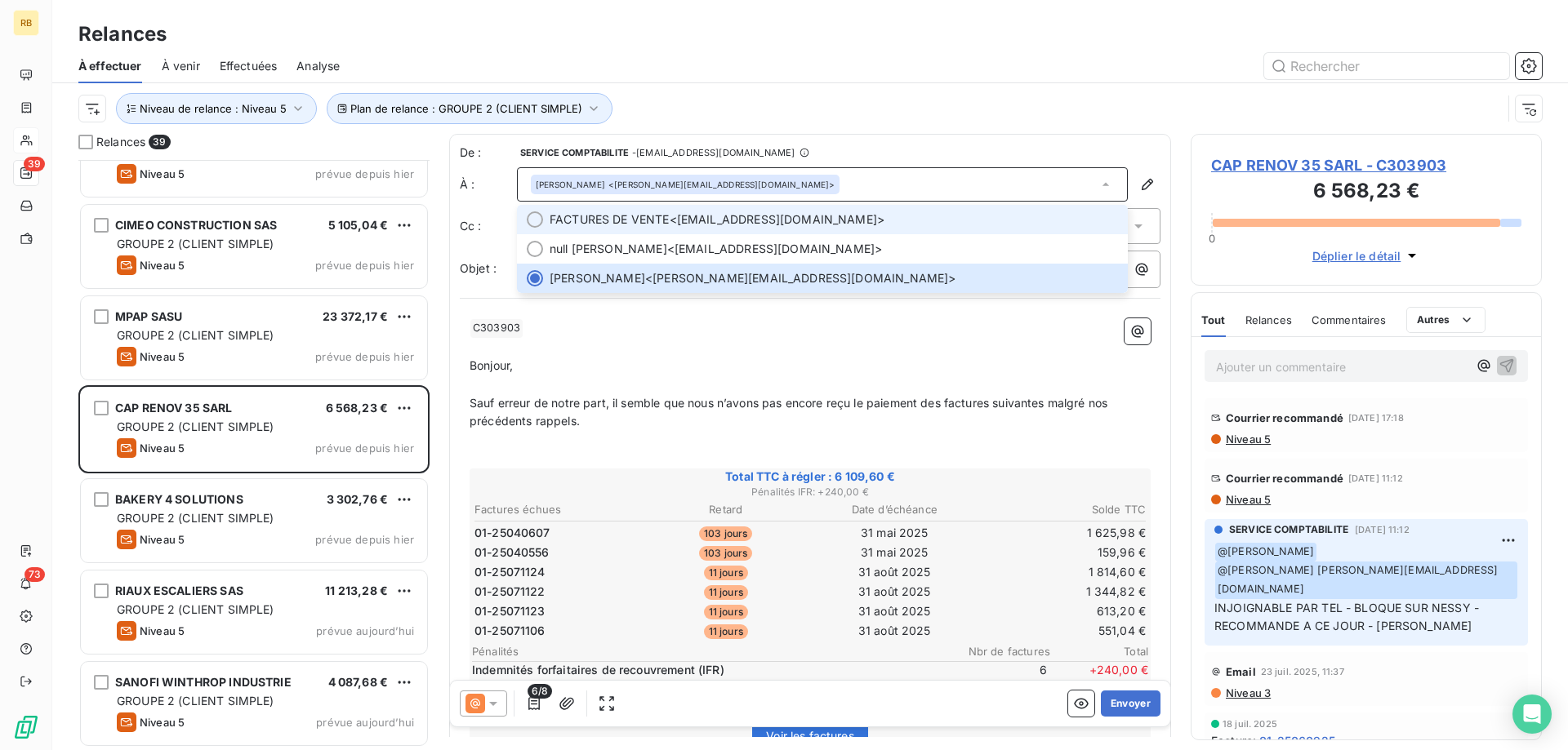
click at [543, 218] on li "FACTURES DE VENTE <[EMAIL_ADDRESS][DOMAIN_NAME]>" at bounding box center [823, 220] width 611 height 30
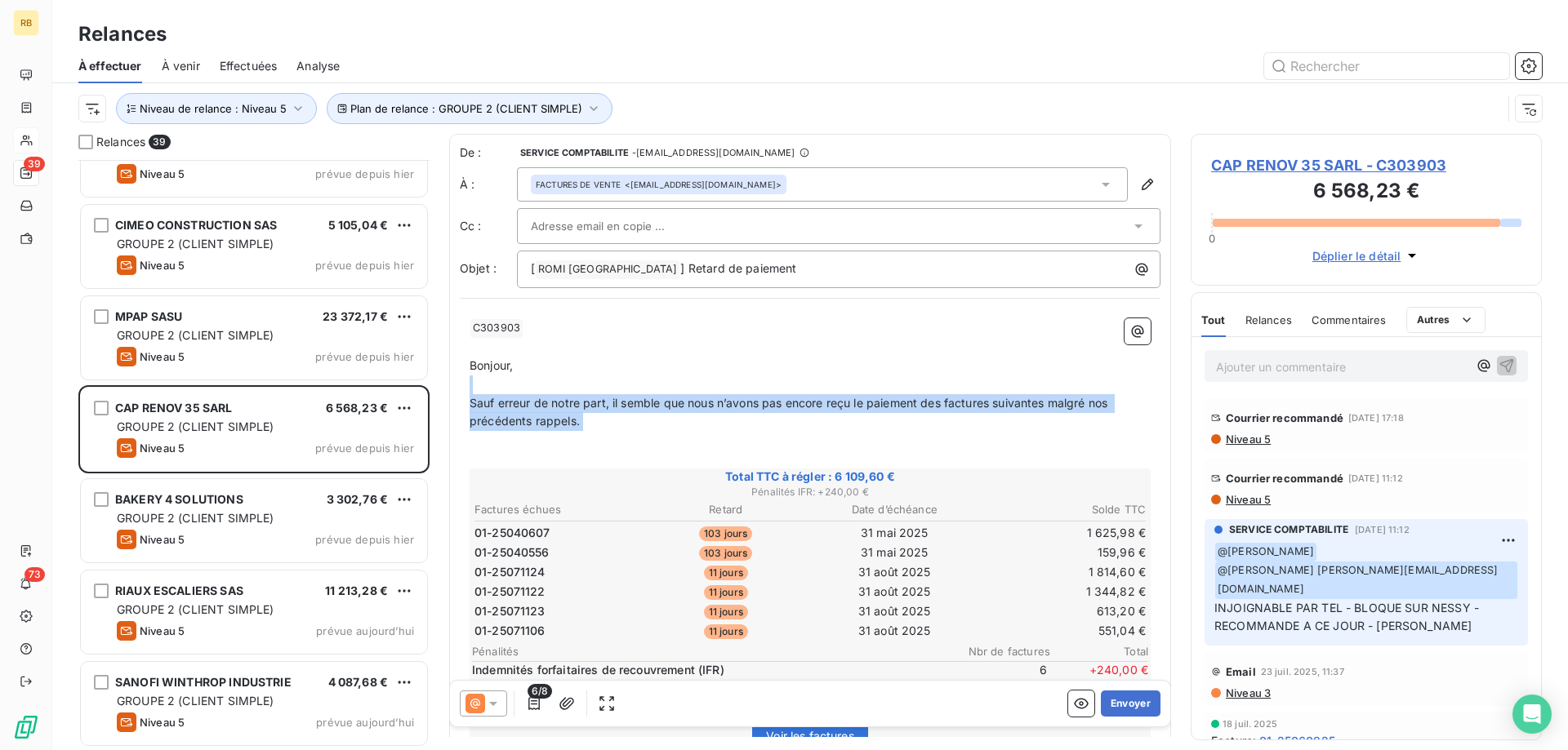
drag, startPoint x: 620, startPoint y: 435, endPoint x: 477, endPoint y: 385, distance: 151.5
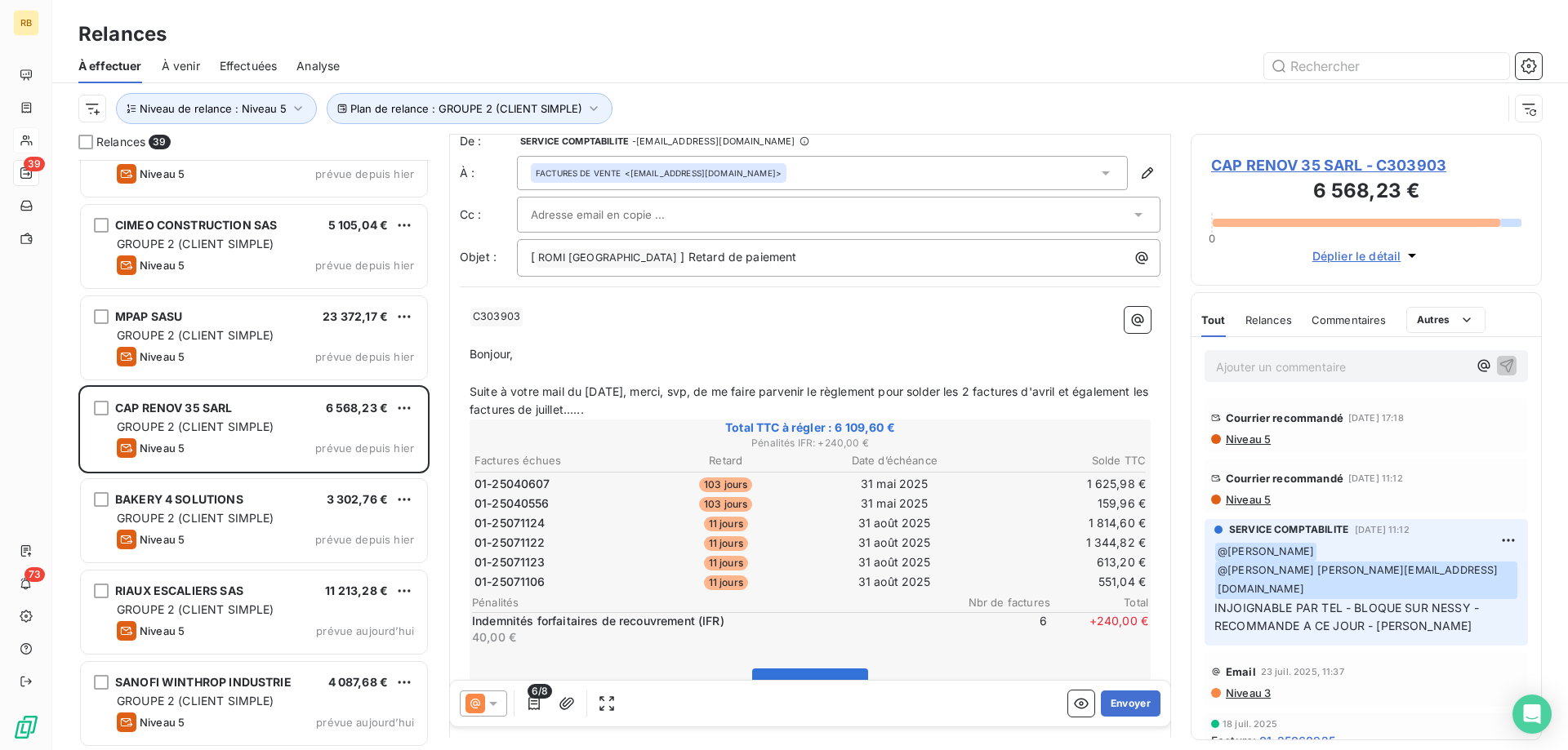
scroll to position [1, 0]
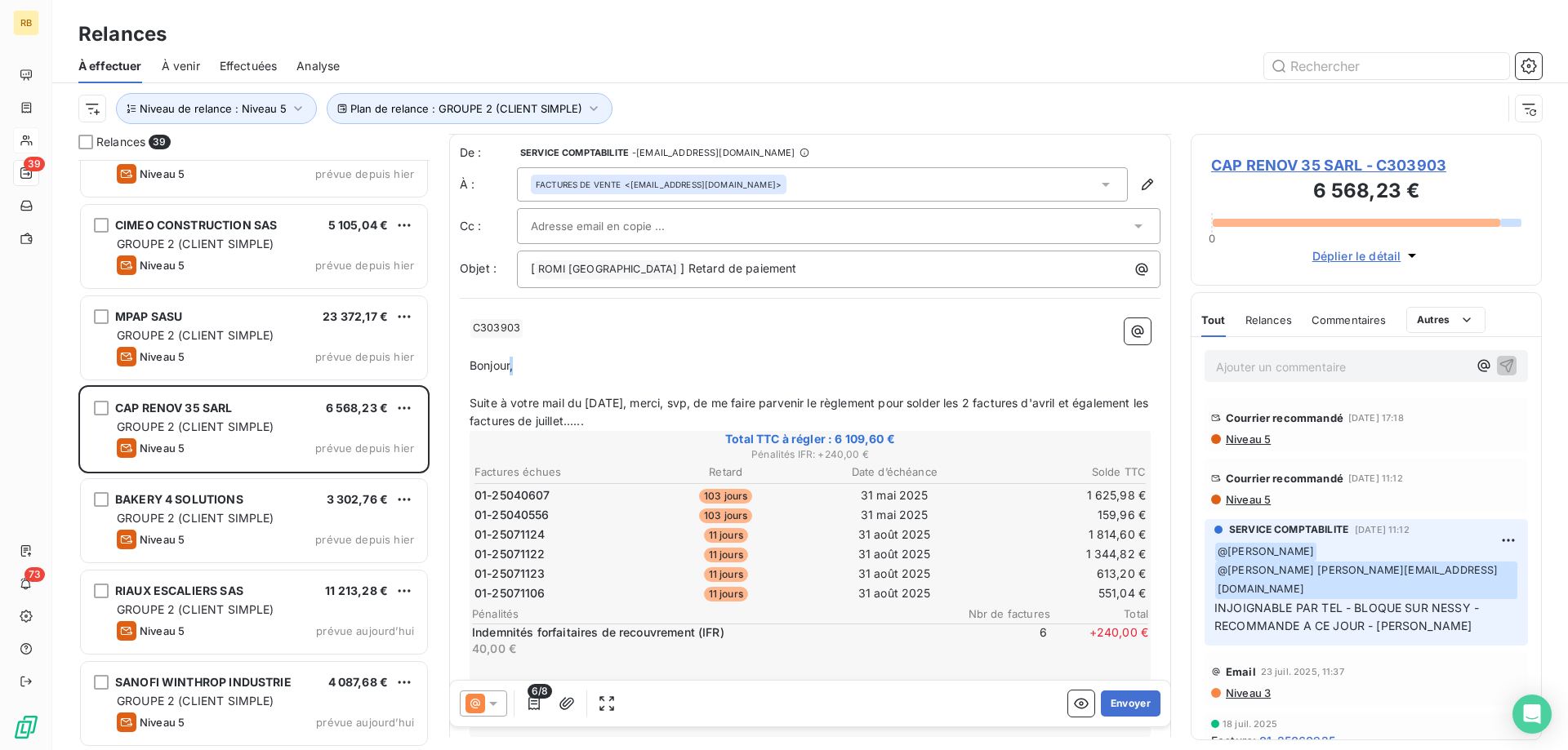
click at [512, 367] on p "Bonjour," at bounding box center [810, 366] width 682 height 19
click at [512, 367] on span "Bonjour," at bounding box center [491, 365] width 44 height 14
click at [558, 393] on p "﻿" at bounding box center [810, 385] width 682 height 19
click at [629, 423] on p "Suite à votre mail du [DATE], merci, svp, de me faire parvenir le règlement pou…" at bounding box center [810, 414] width 682 height 38
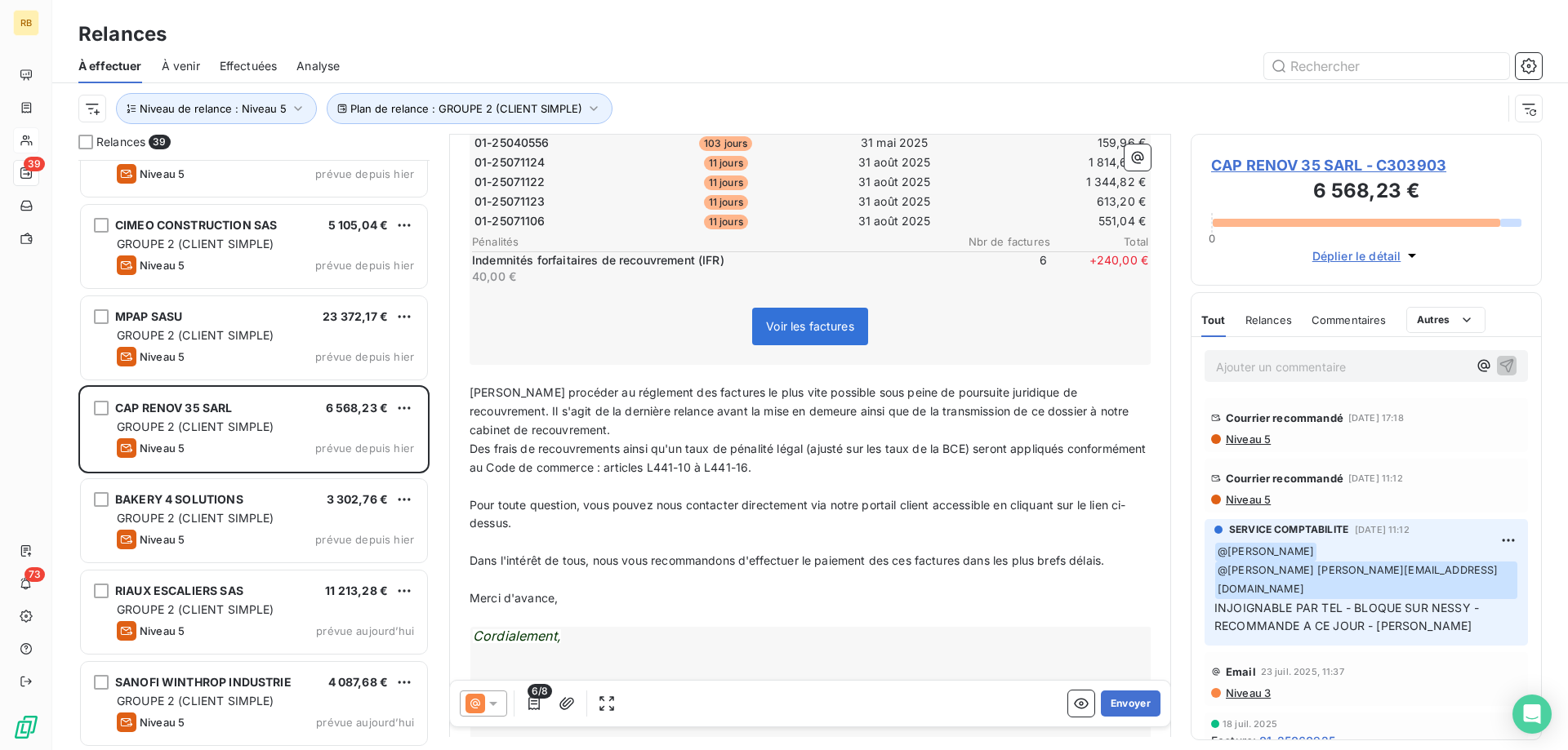
scroll to position [418, 0]
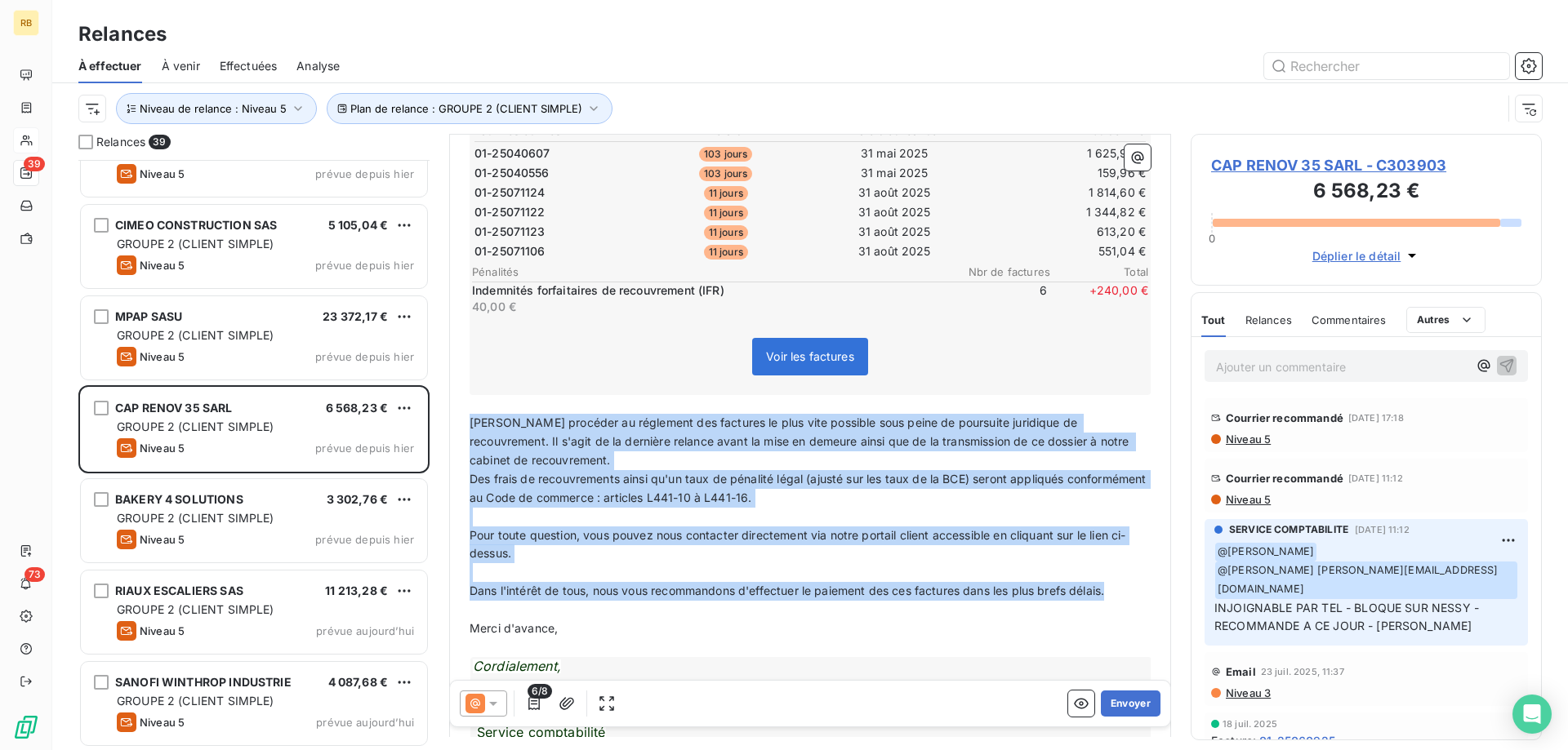
drag, startPoint x: 1112, startPoint y: 592, endPoint x: 469, endPoint y: 418, distance: 666.1
click at [469, 418] on div "﻿ C303903 ﻿ ﻿ ﻿ Bonjour Madame LE NOE, ﻿ Suite à votre mail du [DATE], merci, s…" at bounding box center [810, 537] width 700 height 1289
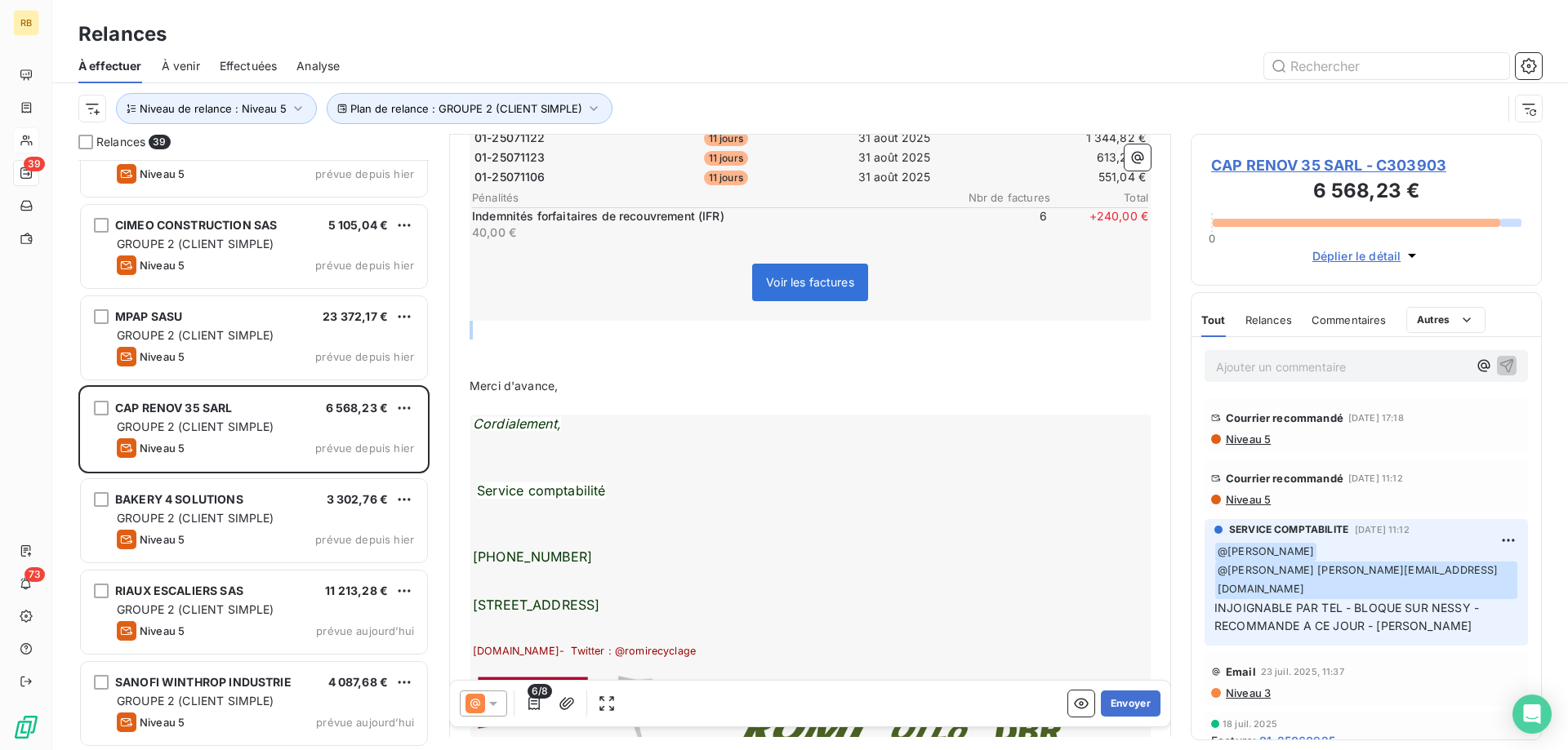
scroll to position [500, 0]
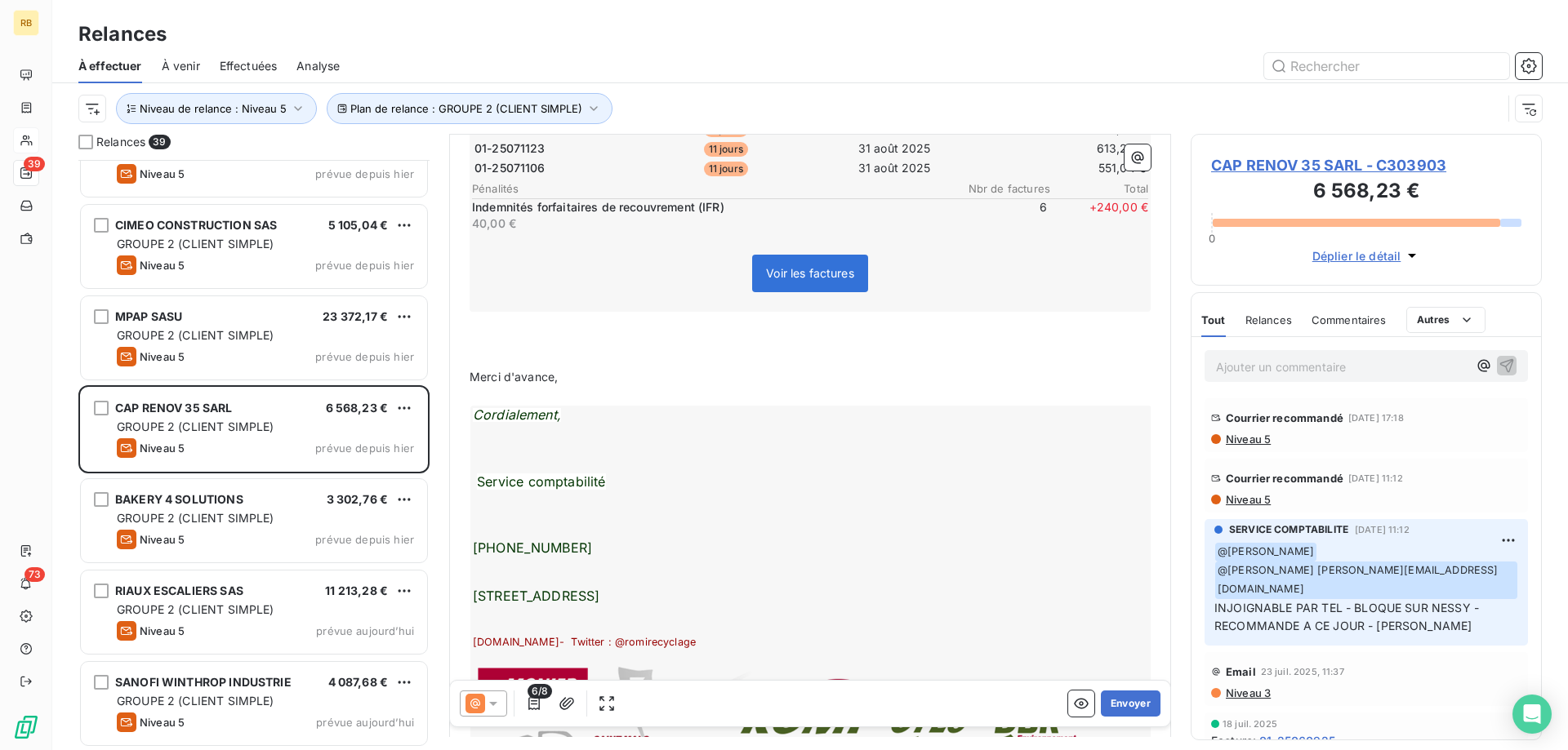
click at [586, 390] on p "﻿" at bounding box center [810, 396] width 682 height 19
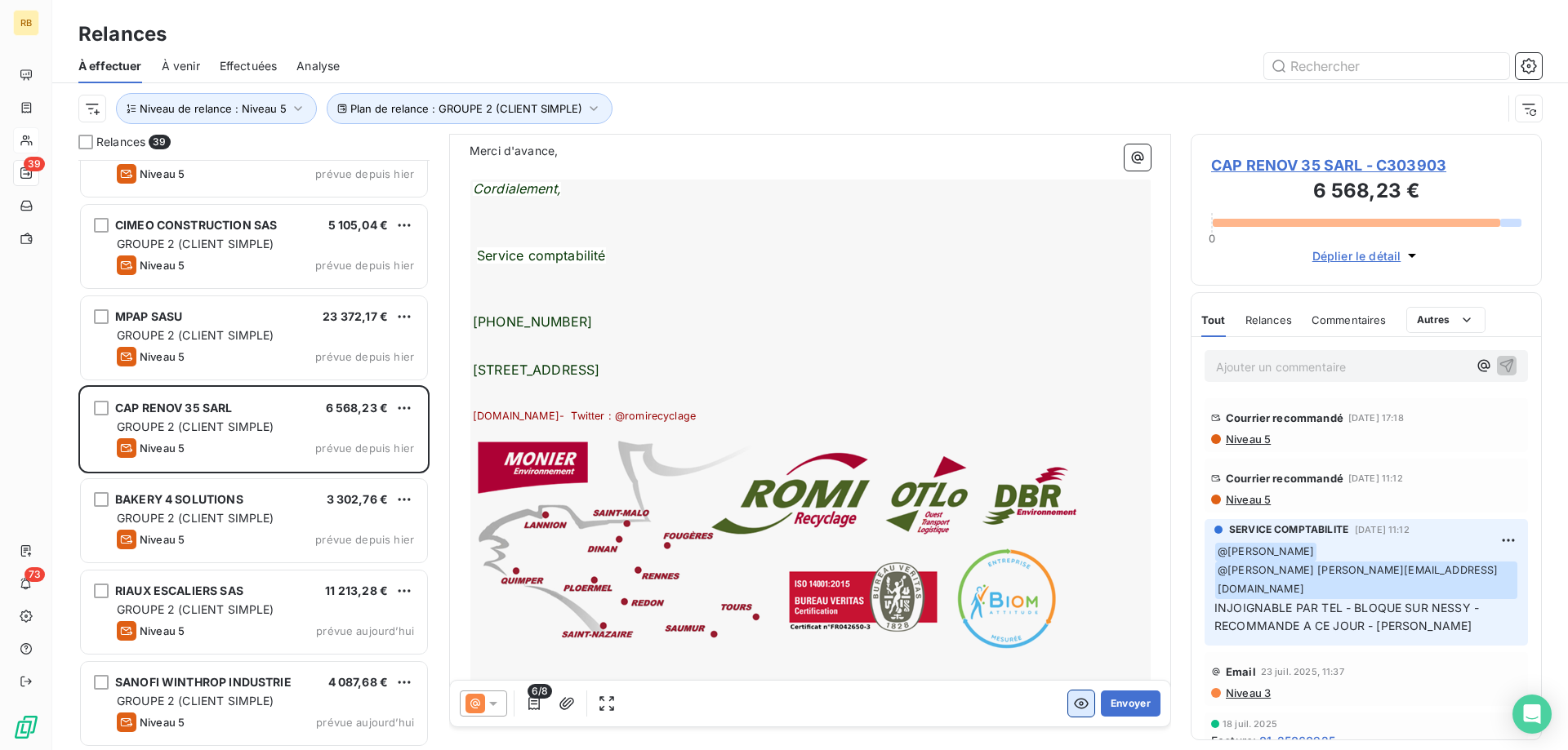
scroll to position [750, 0]
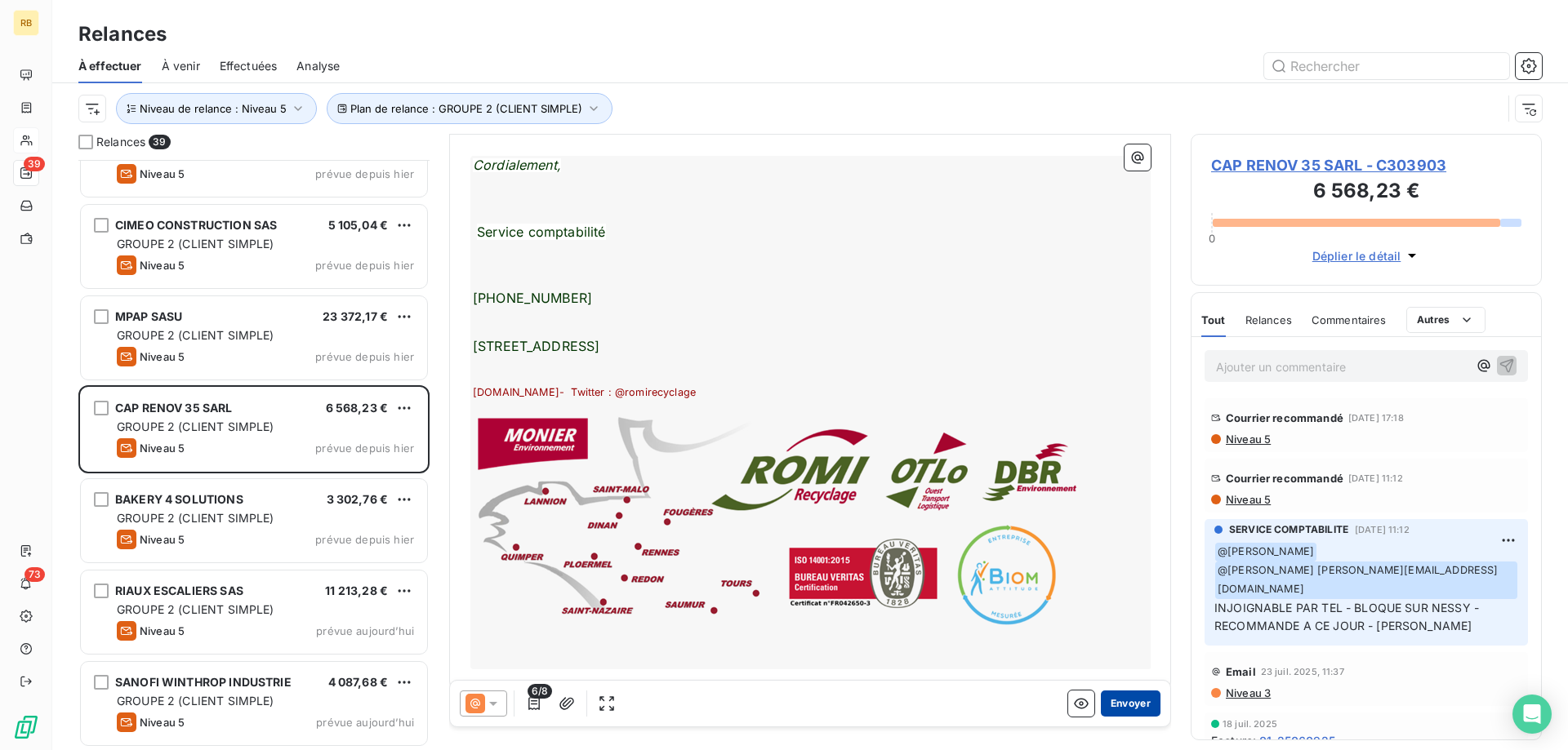
click at [1115, 695] on button "Envoyer" at bounding box center [1131, 704] width 60 height 26
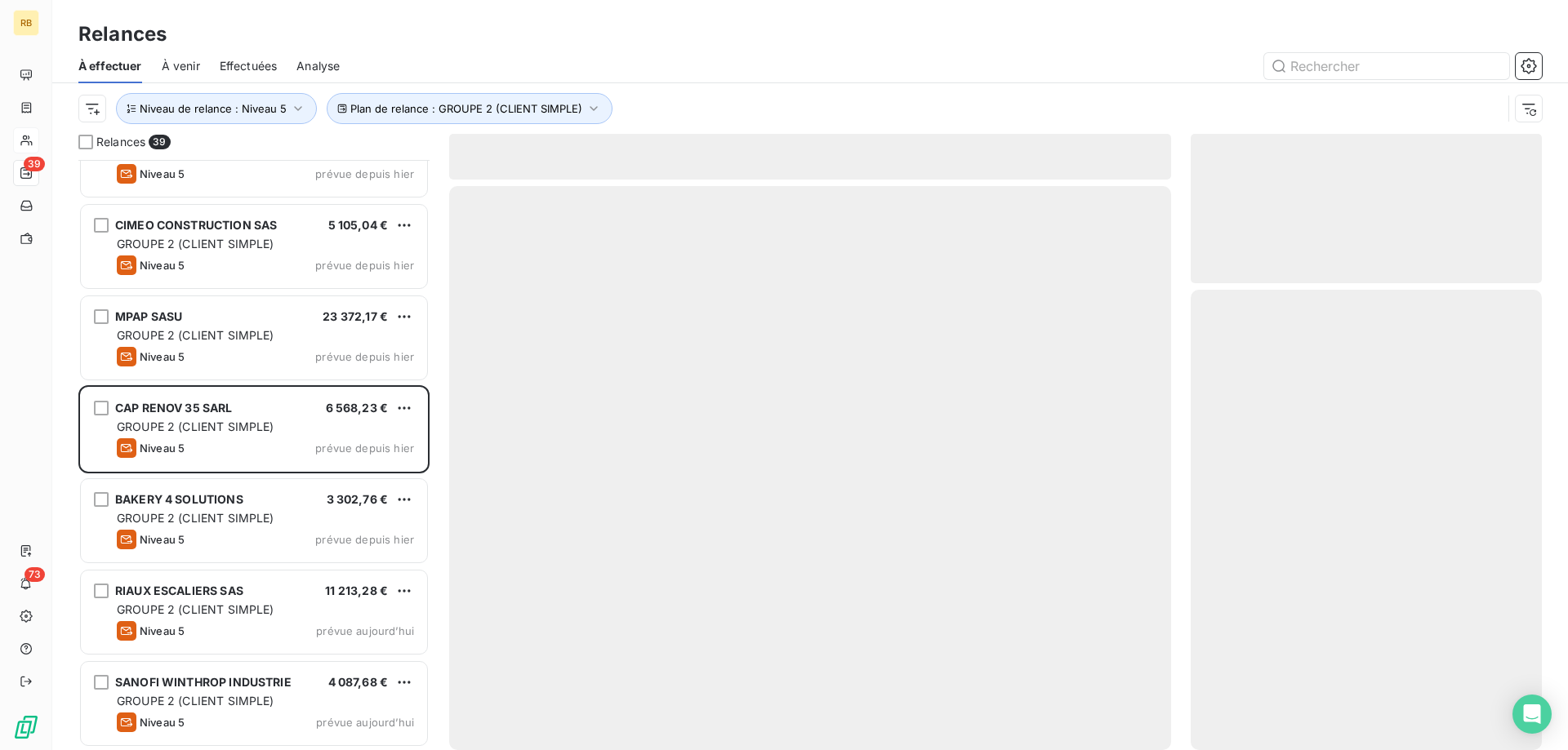
scroll to position [2886, 0]
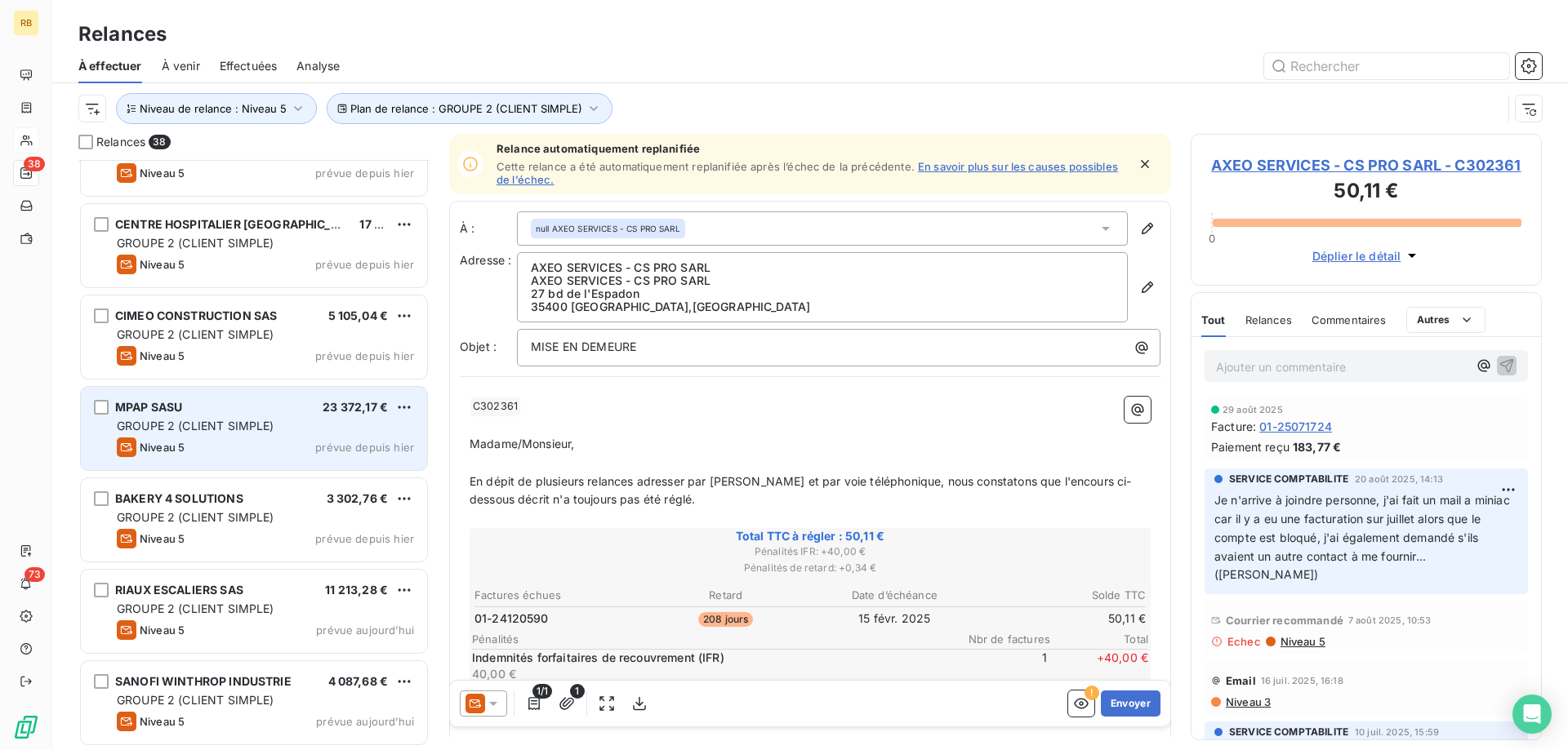
click at [240, 450] on div "Niveau 5 prévue depuis hier" at bounding box center [265, 448] width 297 height 20
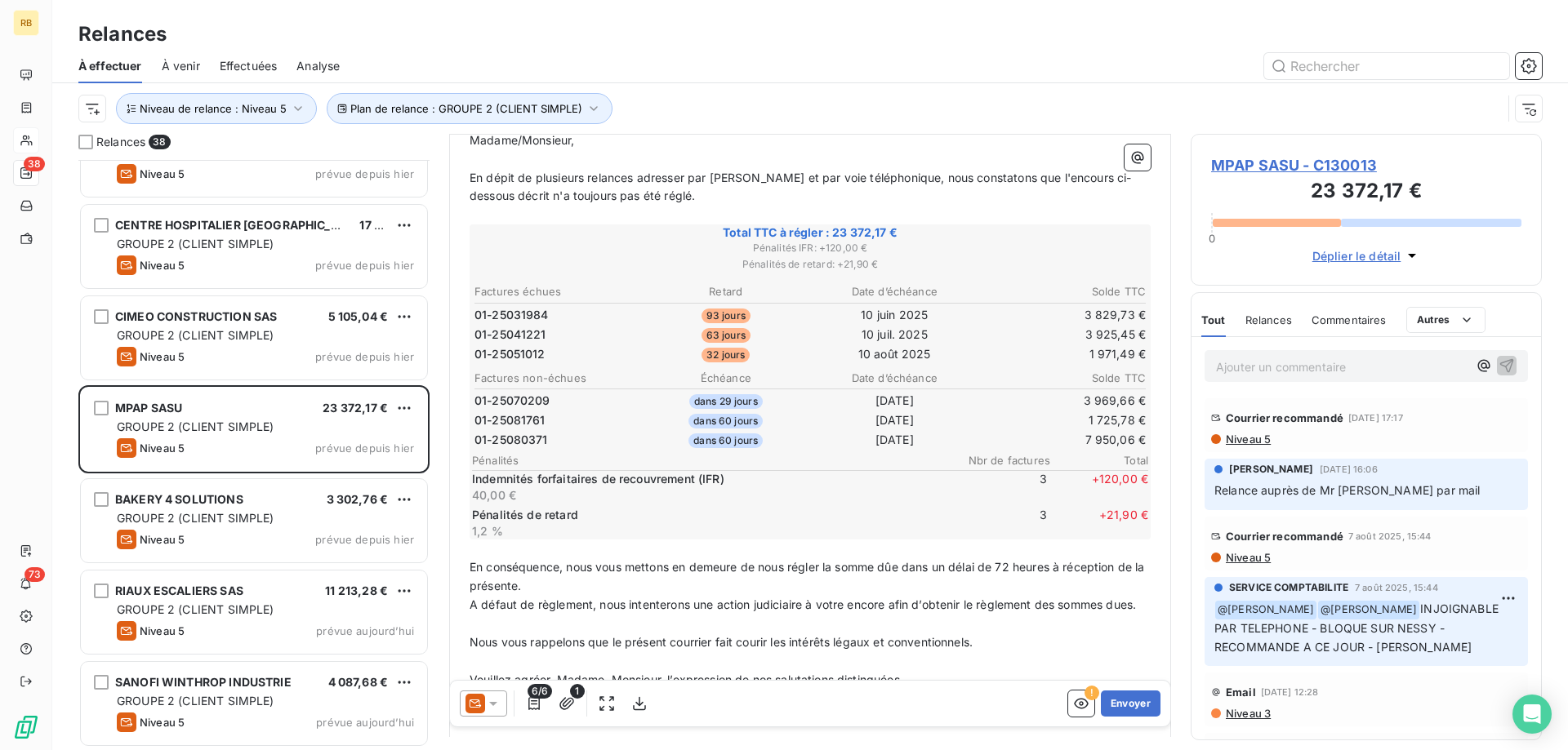
click at [1320, 373] on p "Ajouter un commentaire ﻿" at bounding box center [1341, 367] width 252 height 21
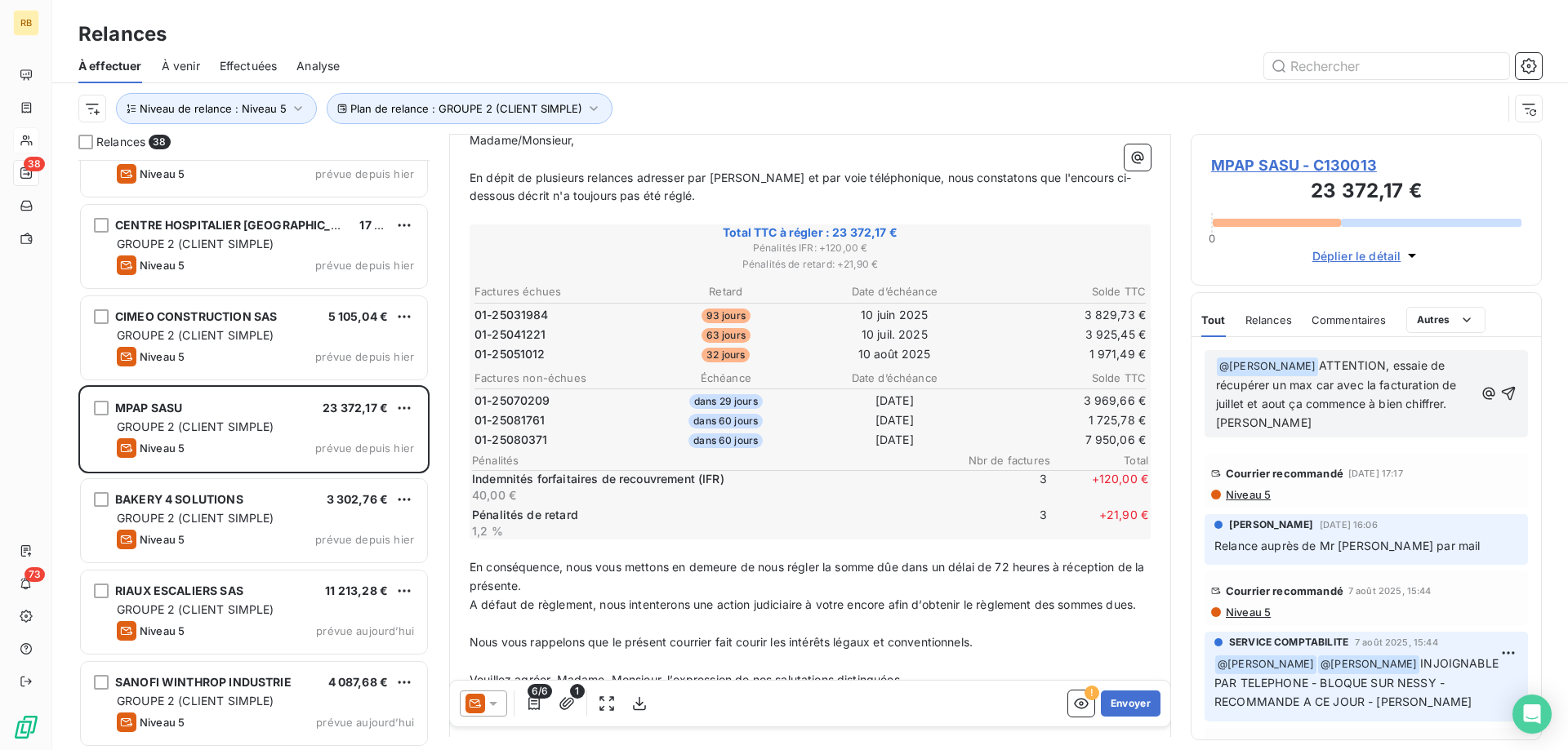
click at [1317, 386] on span "ATTENTION, essaie de récupérer un max car avec la facturation de juillet et aou…" at bounding box center [1337, 393] width 244 height 71
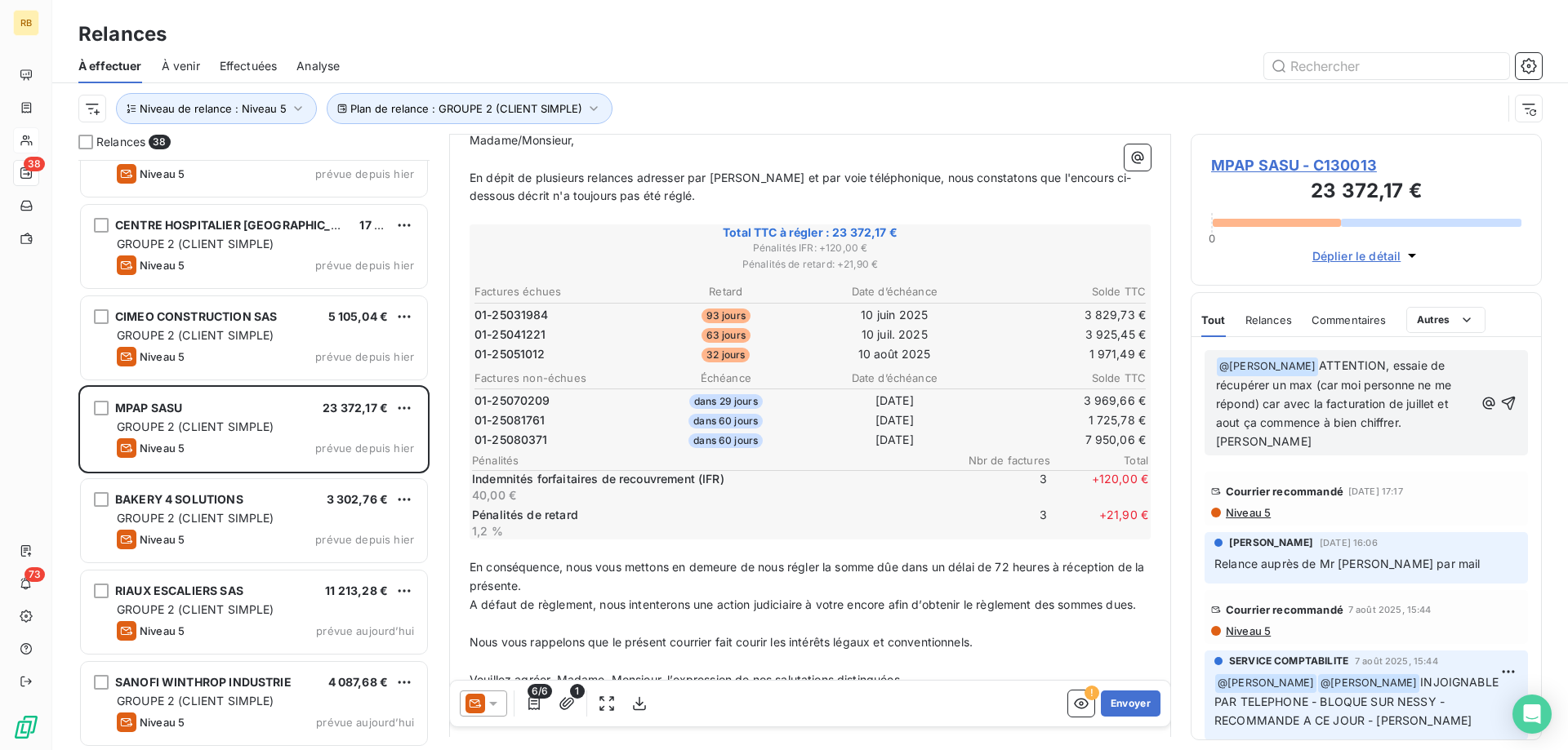
click at [1449, 422] on p "﻿ @ [PERSON_NAME] ﻿ ATTENTION, essaie de récupérer un max (car moi personne ne …" at bounding box center [1344, 404] width 258 height 94
click at [1509, 396] on icon "button" at bounding box center [1509, 403] width 14 height 14
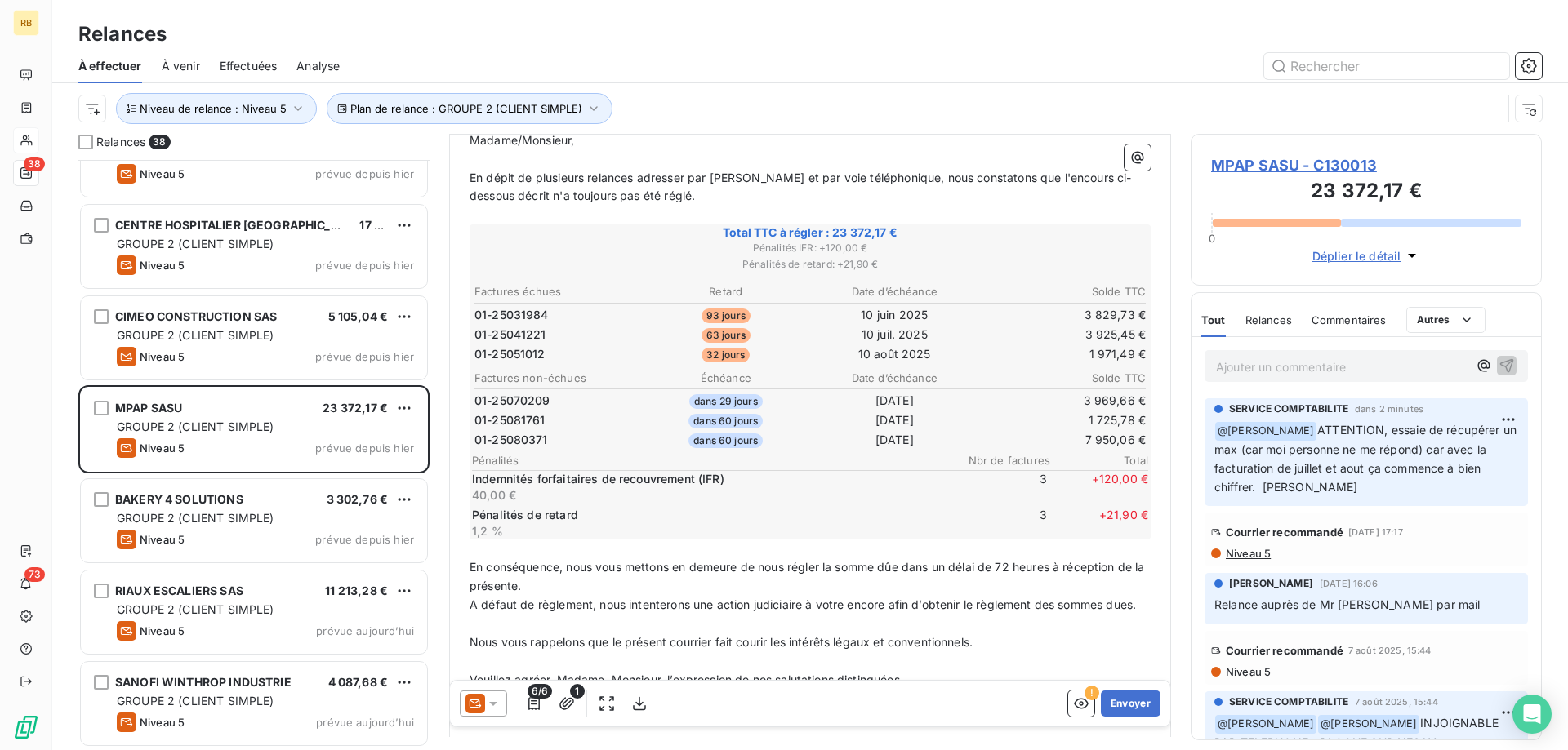
click at [1309, 375] on p "Ajouter un commentaire ﻿" at bounding box center [1341, 367] width 252 height 21
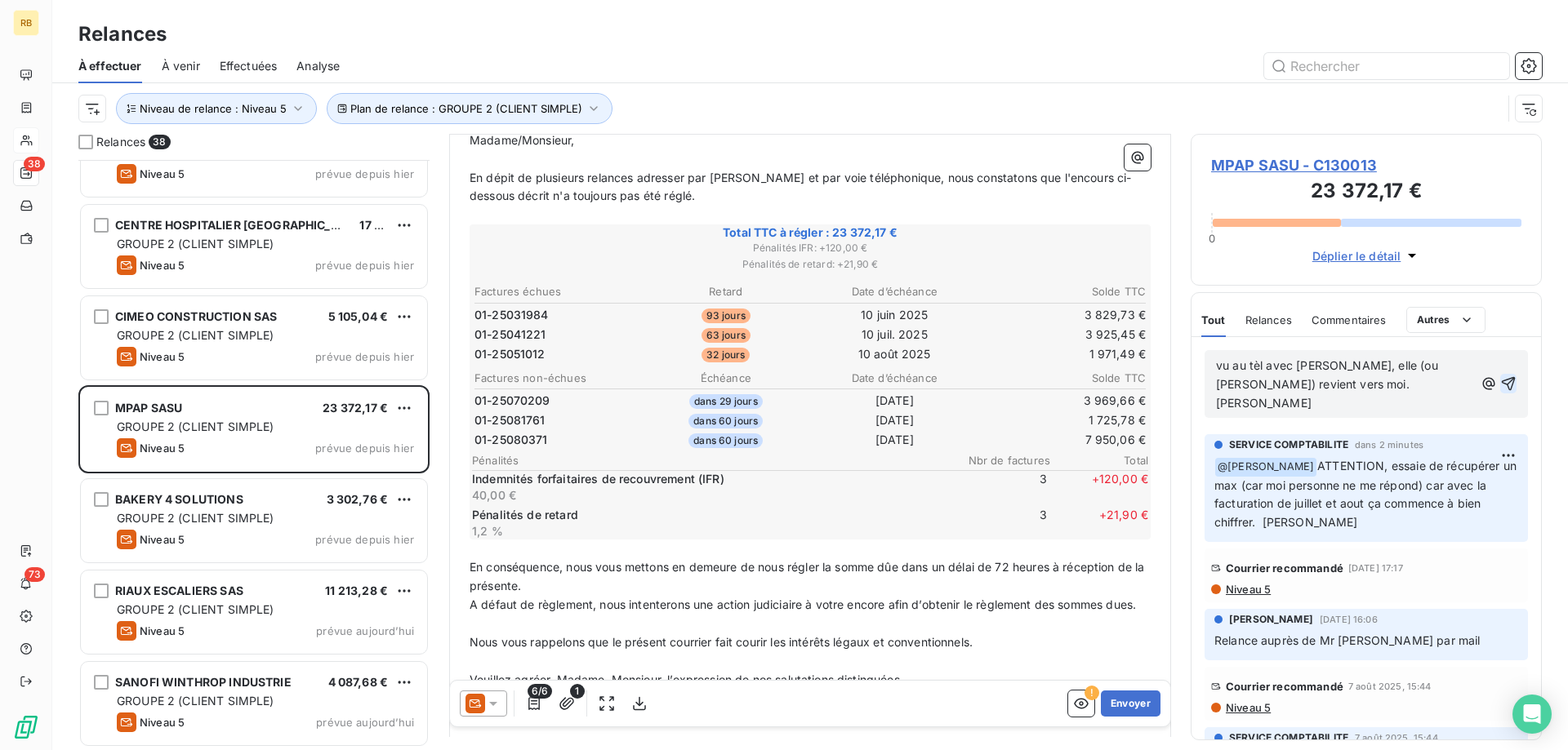
click at [1508, 376] on icon "button" at bounding box center [1508, 384] width 16 height 16
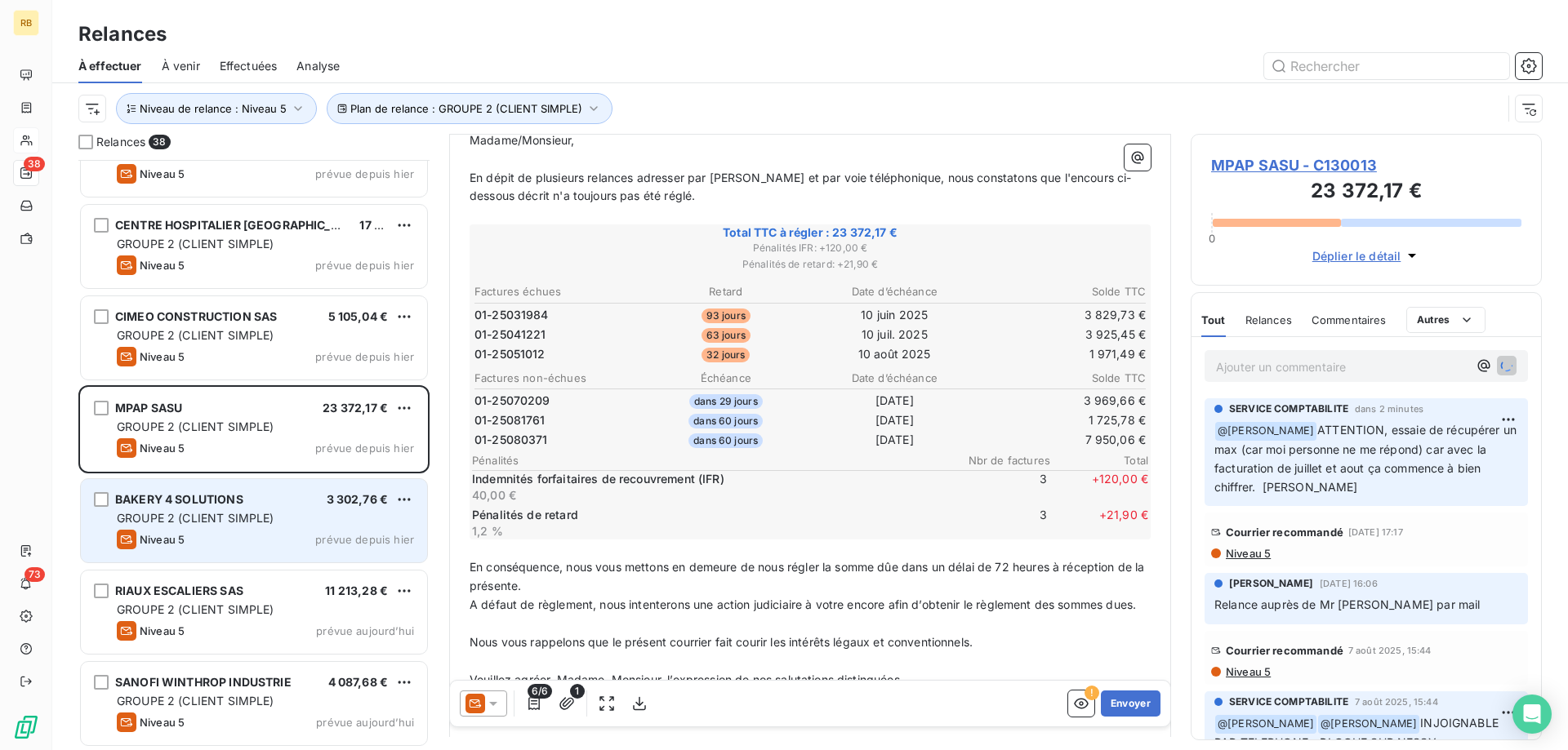
scroll to position [2886, 0]
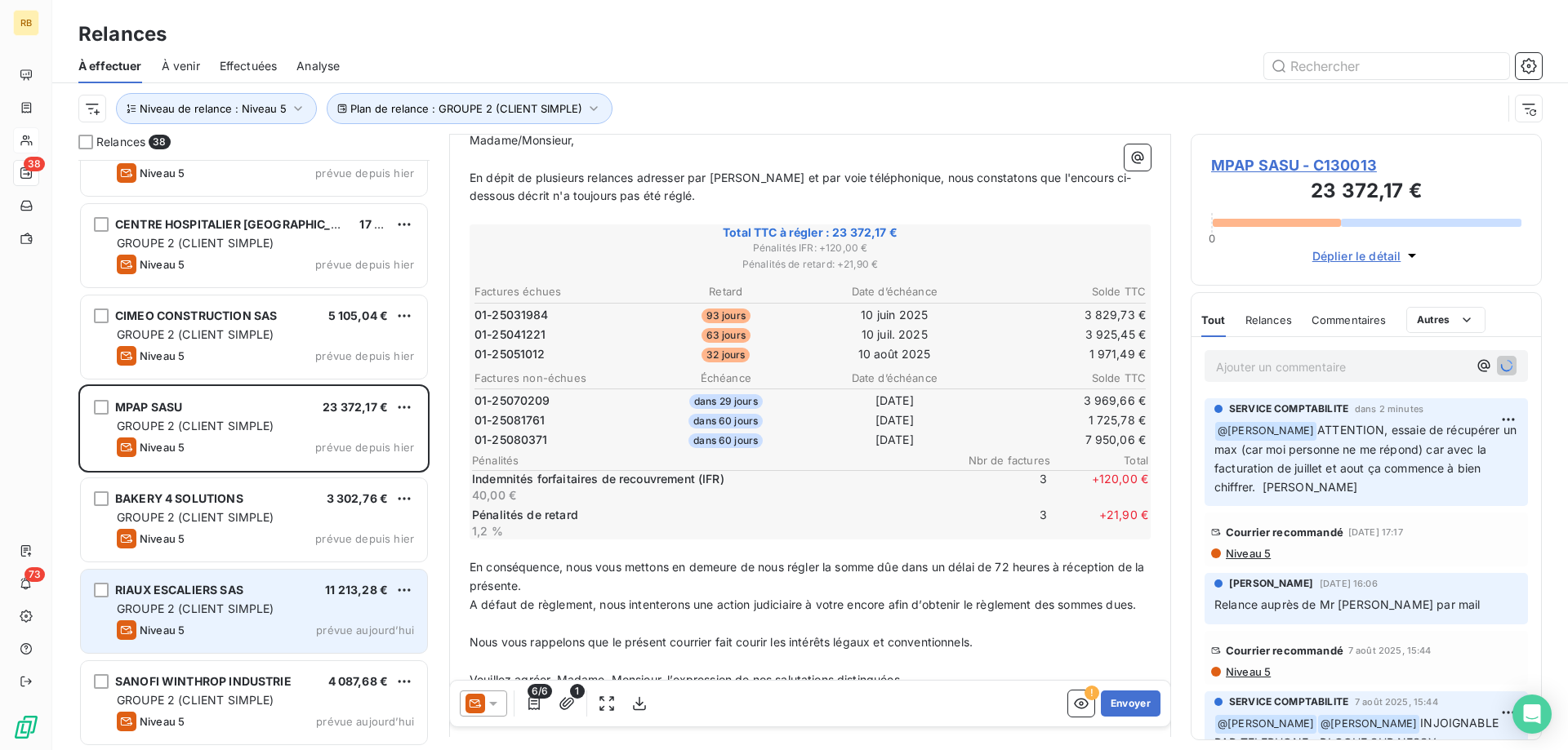
click at [239, 574] on div "RIAUX ESCALIERS SAS 11 213,28 € GROUPE 2 (CLIENT SIMPLE) Niveau 5 prévue [DATE]" at bounding box center [254, 612] width 346 height 84
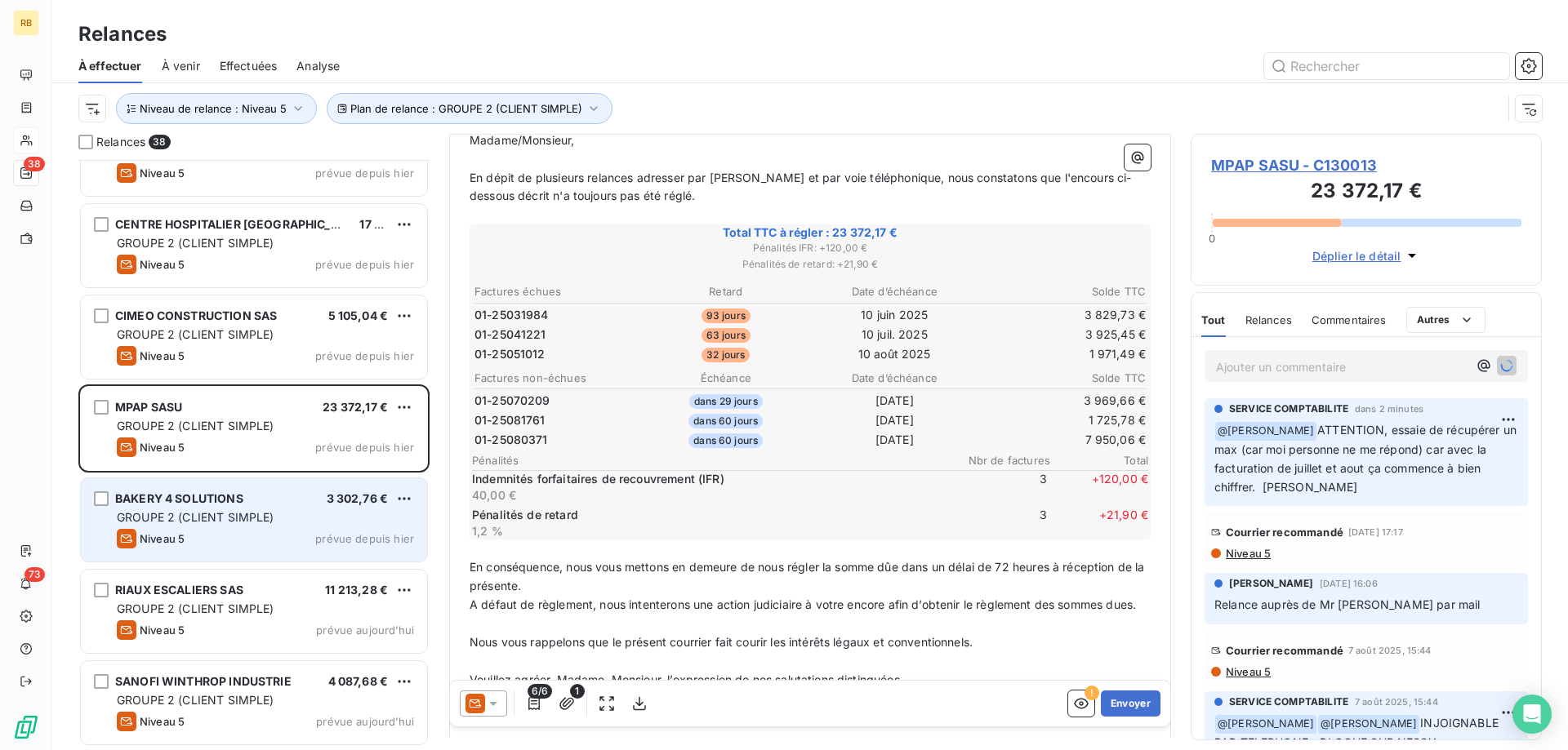
scroll to position [2886, 0]
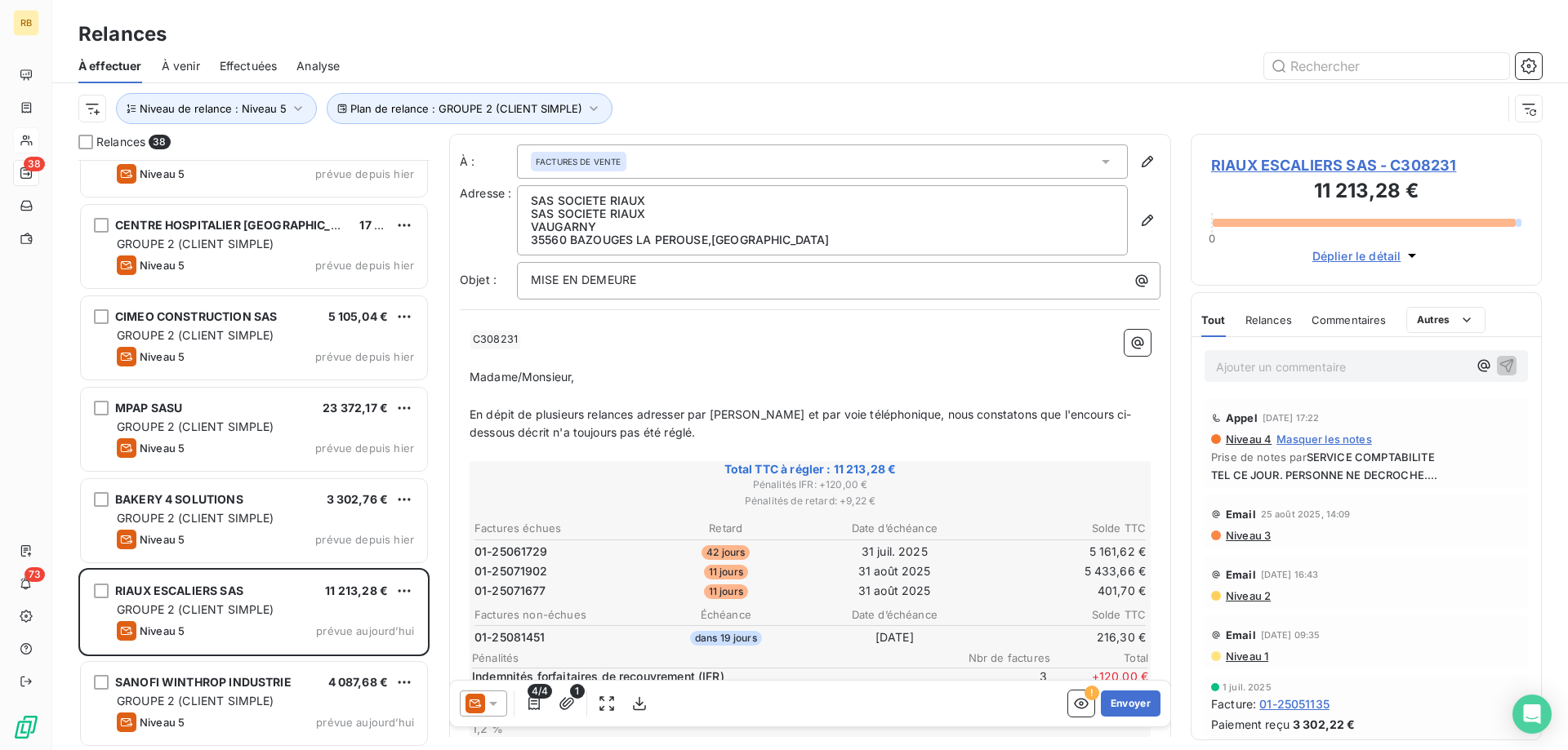
click at [486, 711] on icon at bounding box center [493, 703] width 16 height 16
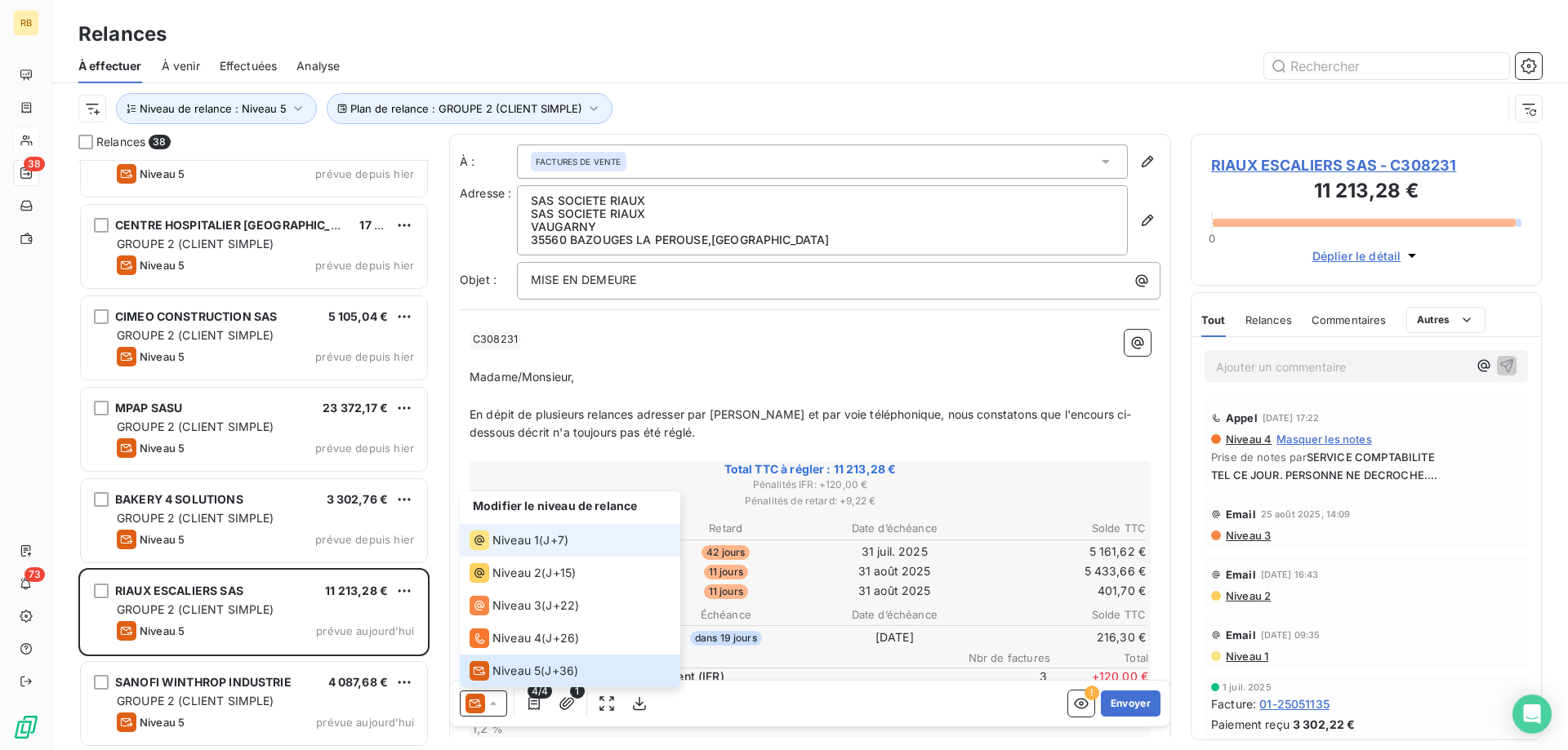
click at [522, 540] on span "Niveau 1" at bounding box center [515, 540] width 47 height 16
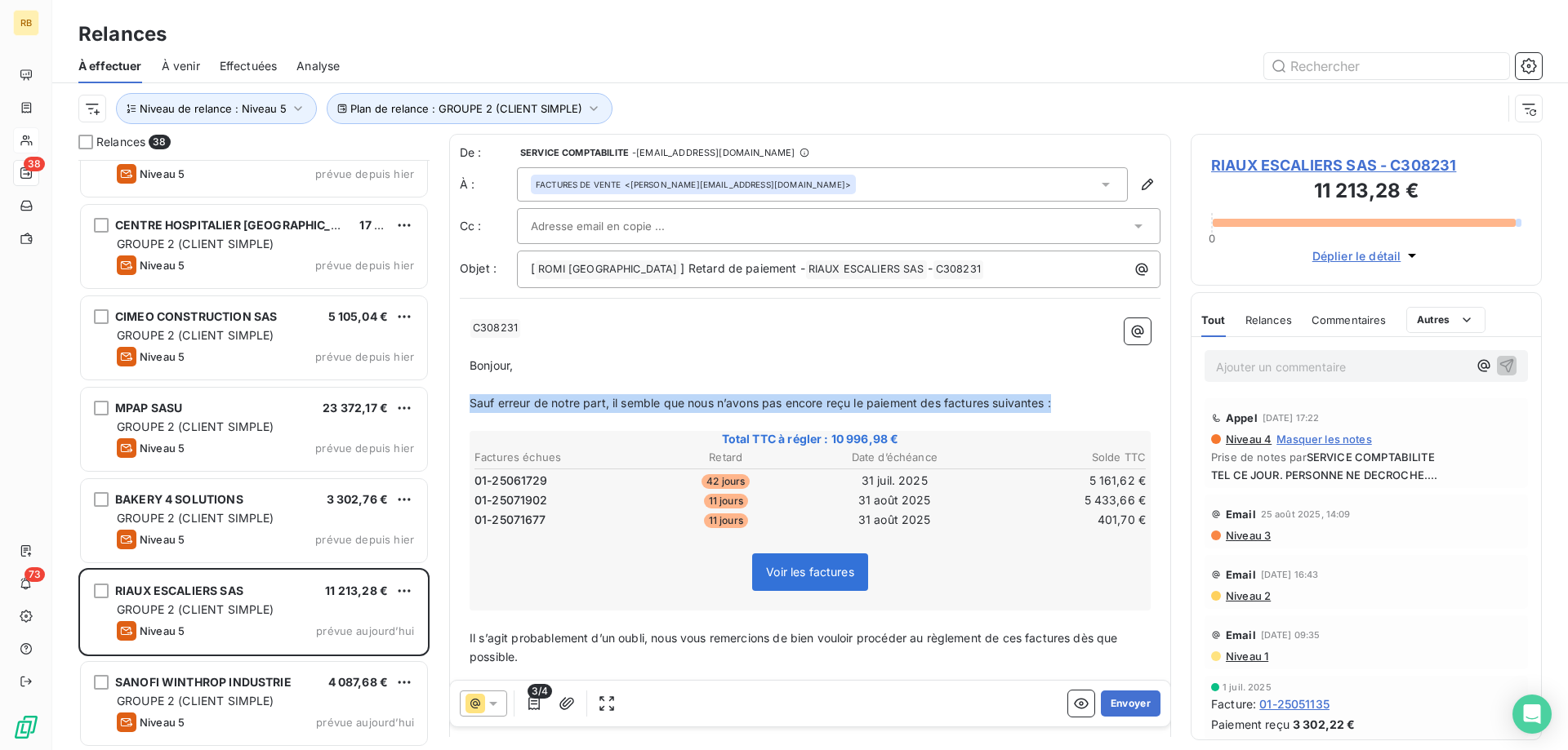
drag, startPoint x: 473, startPoint y: 404, endPoint x: 1125, endPoint y: 401, distance: 652.0
click at [1125, 401] on p "Sauf erreur de notre part, il semble que nous n’avons pas encore reçu le paieme…" at bounding box center [810, 404] width 682 height 19
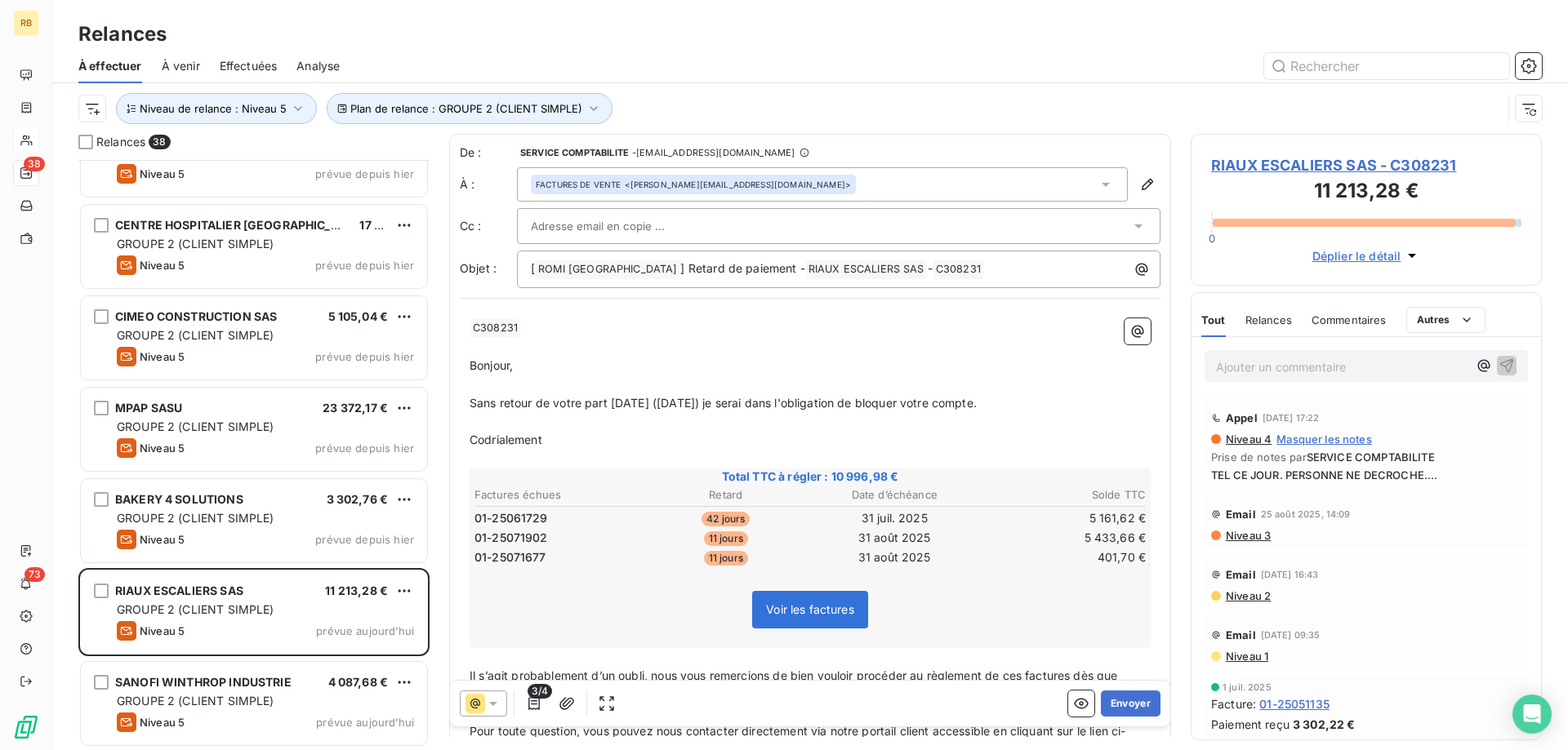
click at [532, 445] on span "Codrialement" at bounding box center [505, 440] width 73 height 14
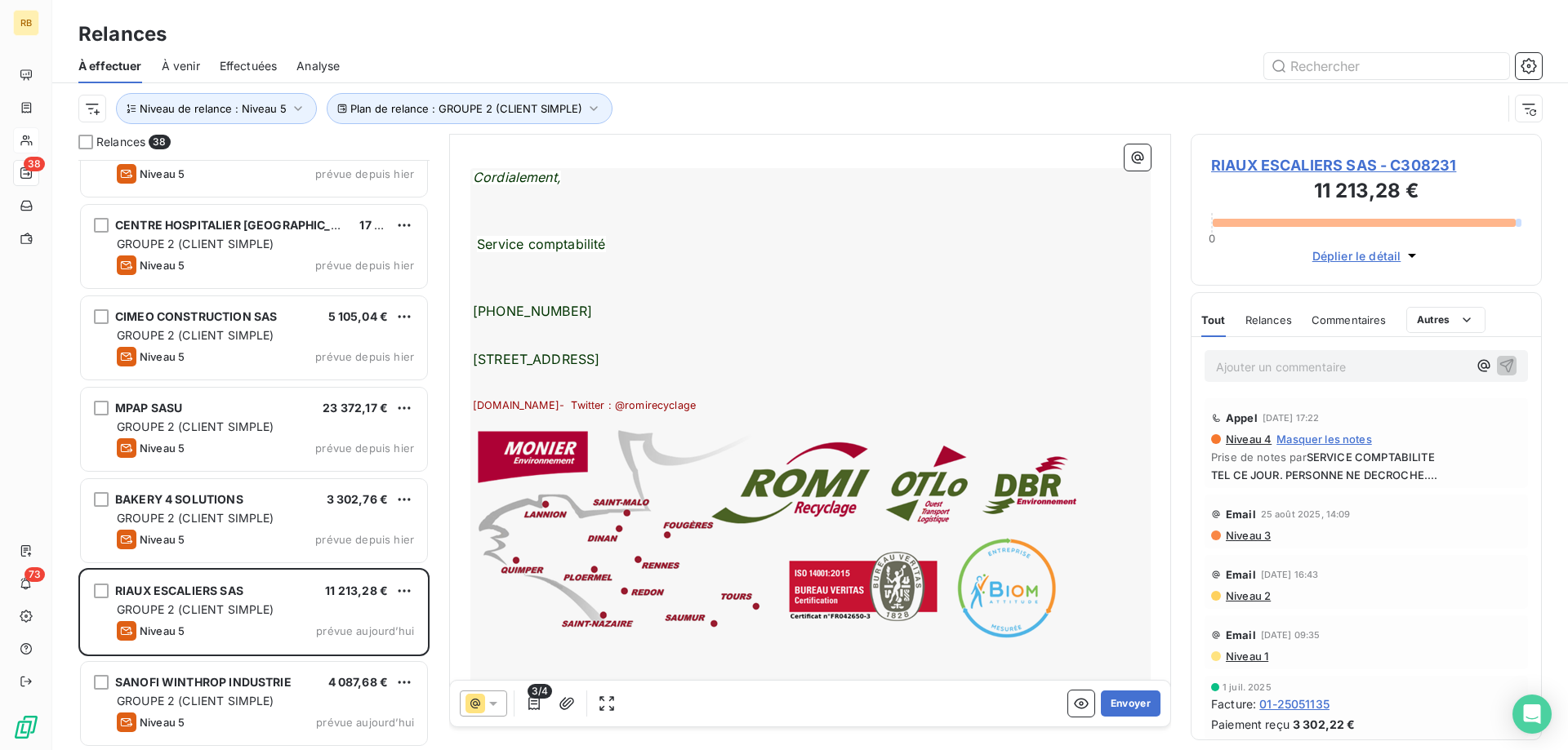
scroll to position [500, 0]
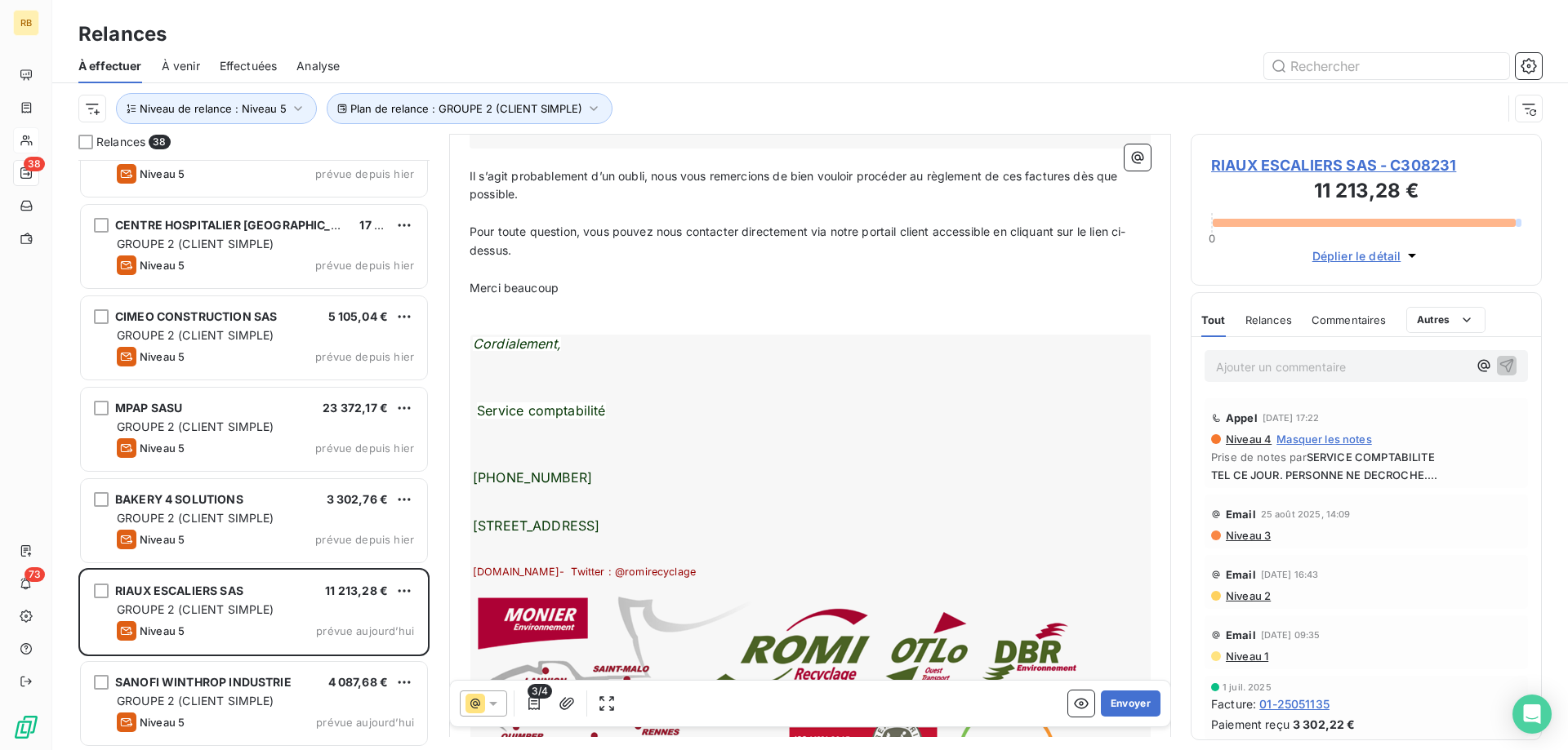
click at [595, 475] on div "Cordialement, Service comptabilité [PHONE_NUMBER] [STREET_ADDRESS] [DOMAIN_NAME…" at bounding box center [811, 592] width 682 height 513
click at [586, 477] on div "Cordialement, Service comptabilité [PHONE_NUMBER] [STREET_ADDRESS] [DOMAIN_NAME…" at bounding box center [811, 592] width 682 height 513
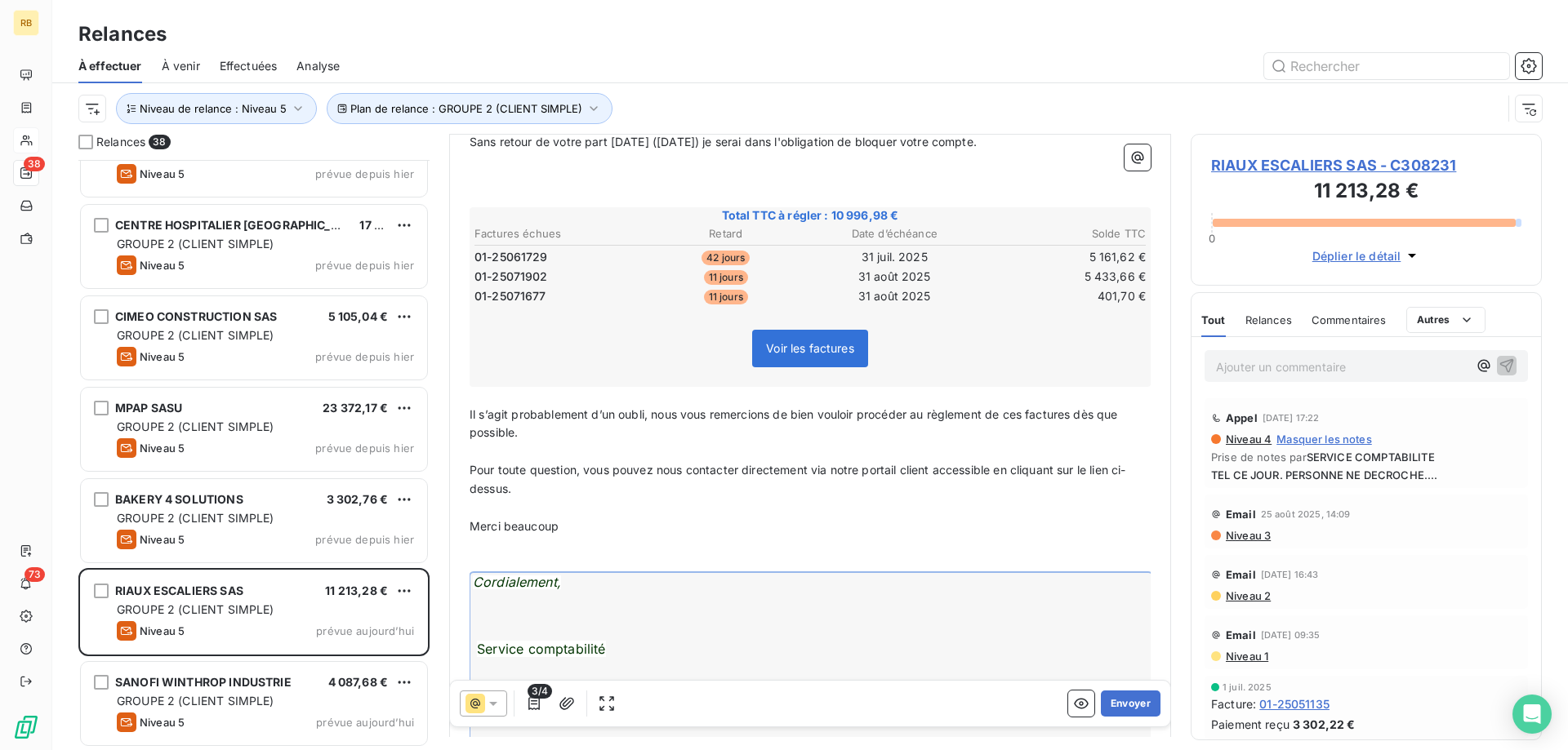
scroll to position [251, 0]
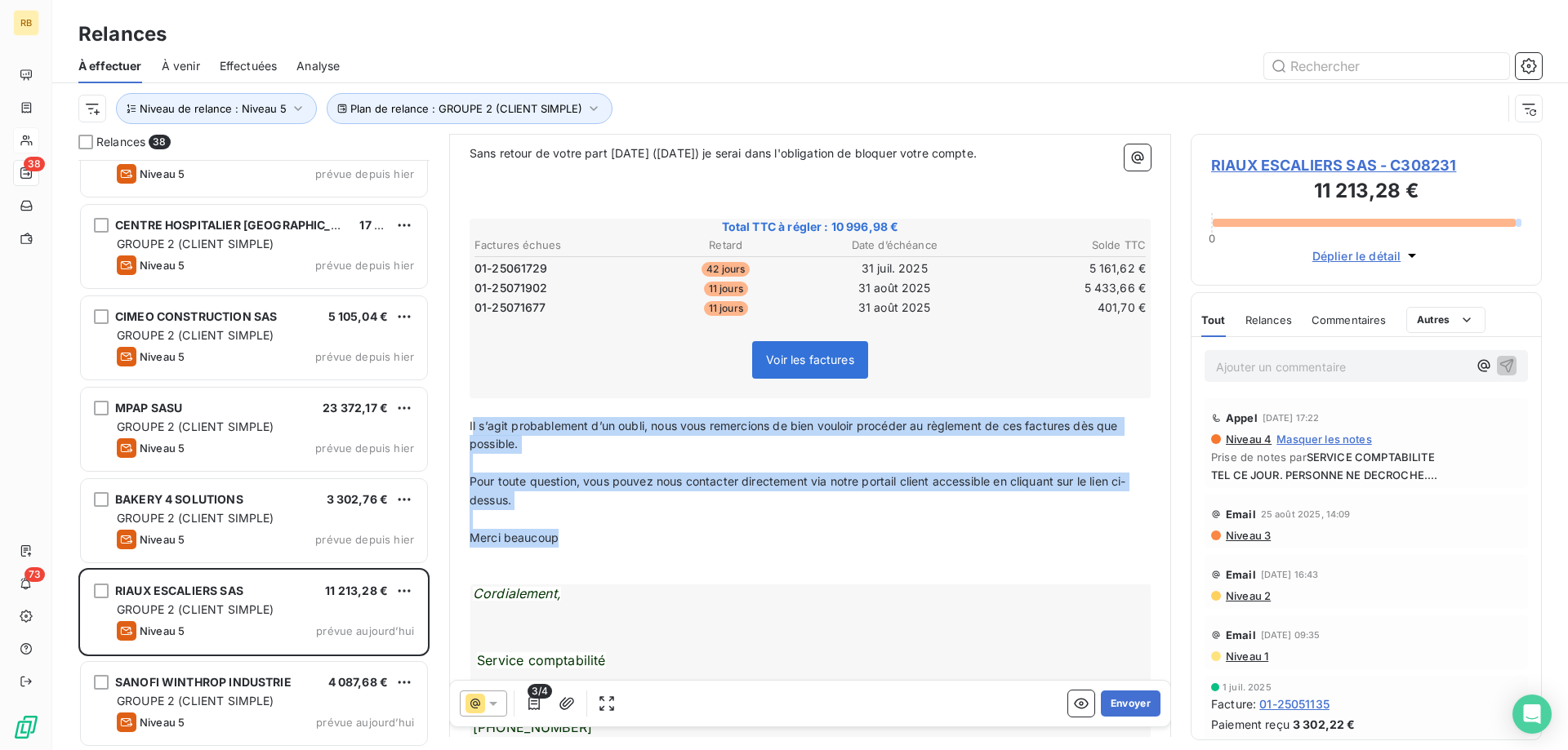
drag, startPoint x: 472, startPoint y: 423, endPoint x: 582, endPoint y: 543, distance: 162.8
click at [582, 543] on div "﻿ C308231 ﻿ ﻿ ﻿ Bonjour, ﻿ Sans retour de votre part [DATE] ([DATE]) je serai d…" at bounding box center [810, 584] width 682 height 1031
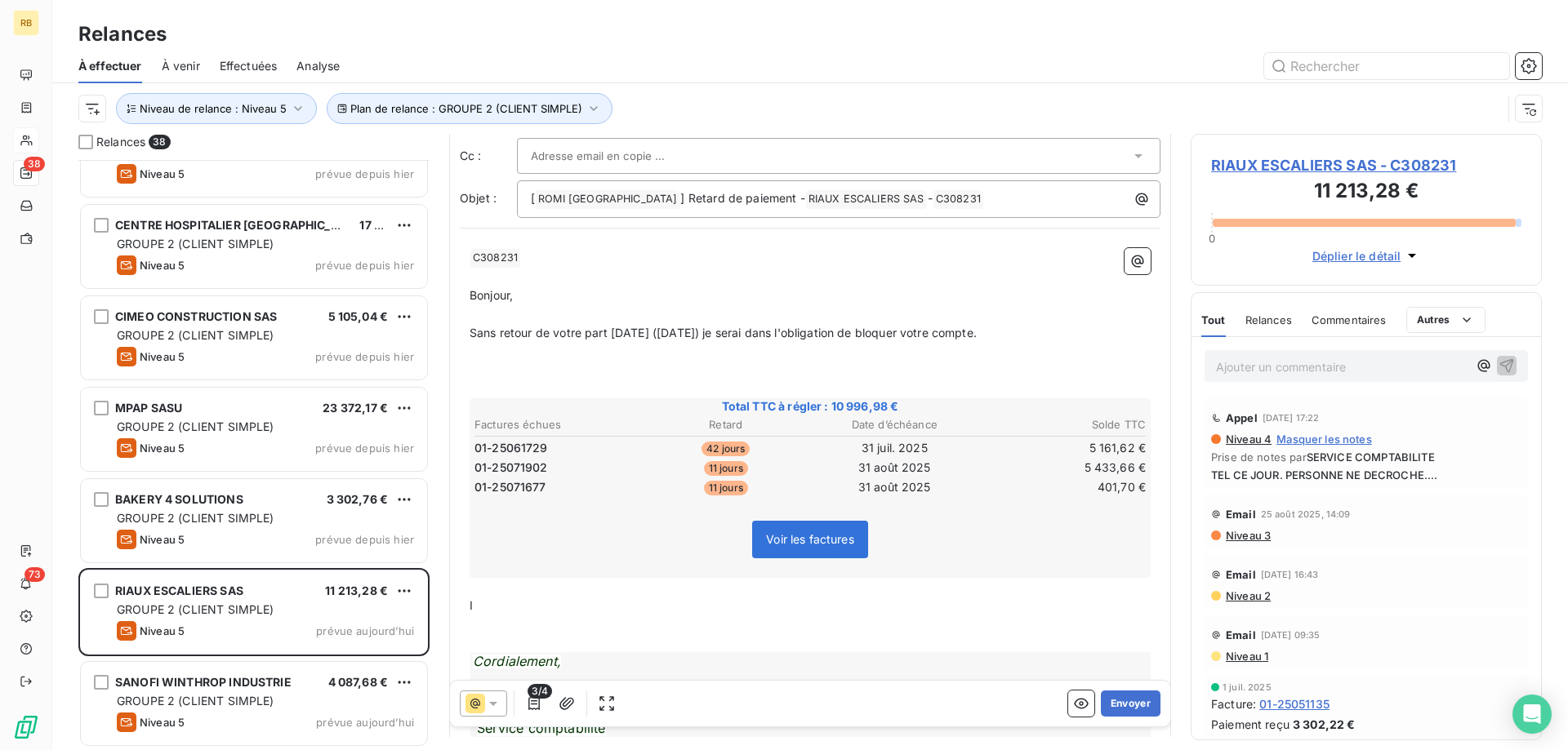
scroll to position [0, 0]
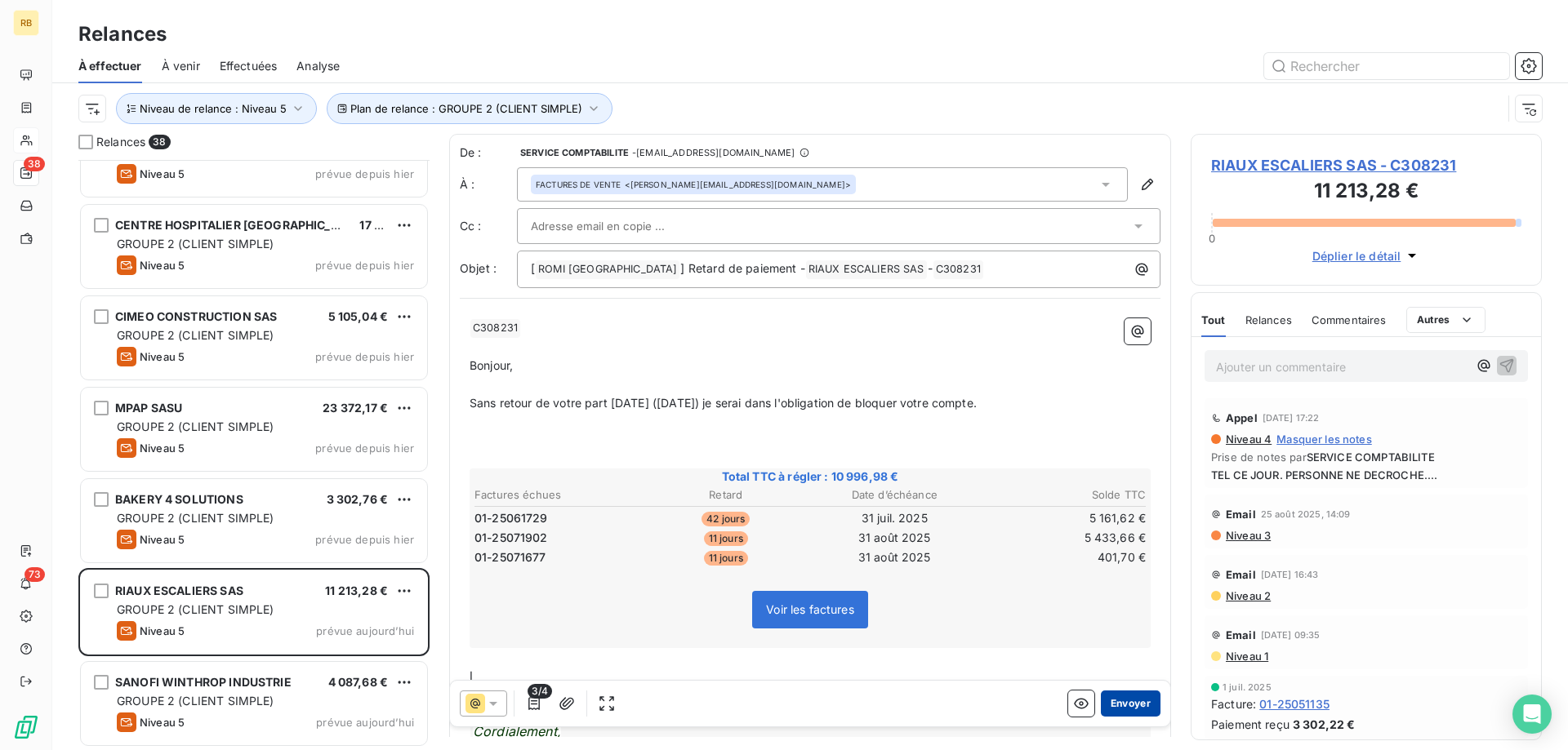
click at [1154, 705] on button "Envoyer" at bounding box center [1131, 704] width 60 height 26
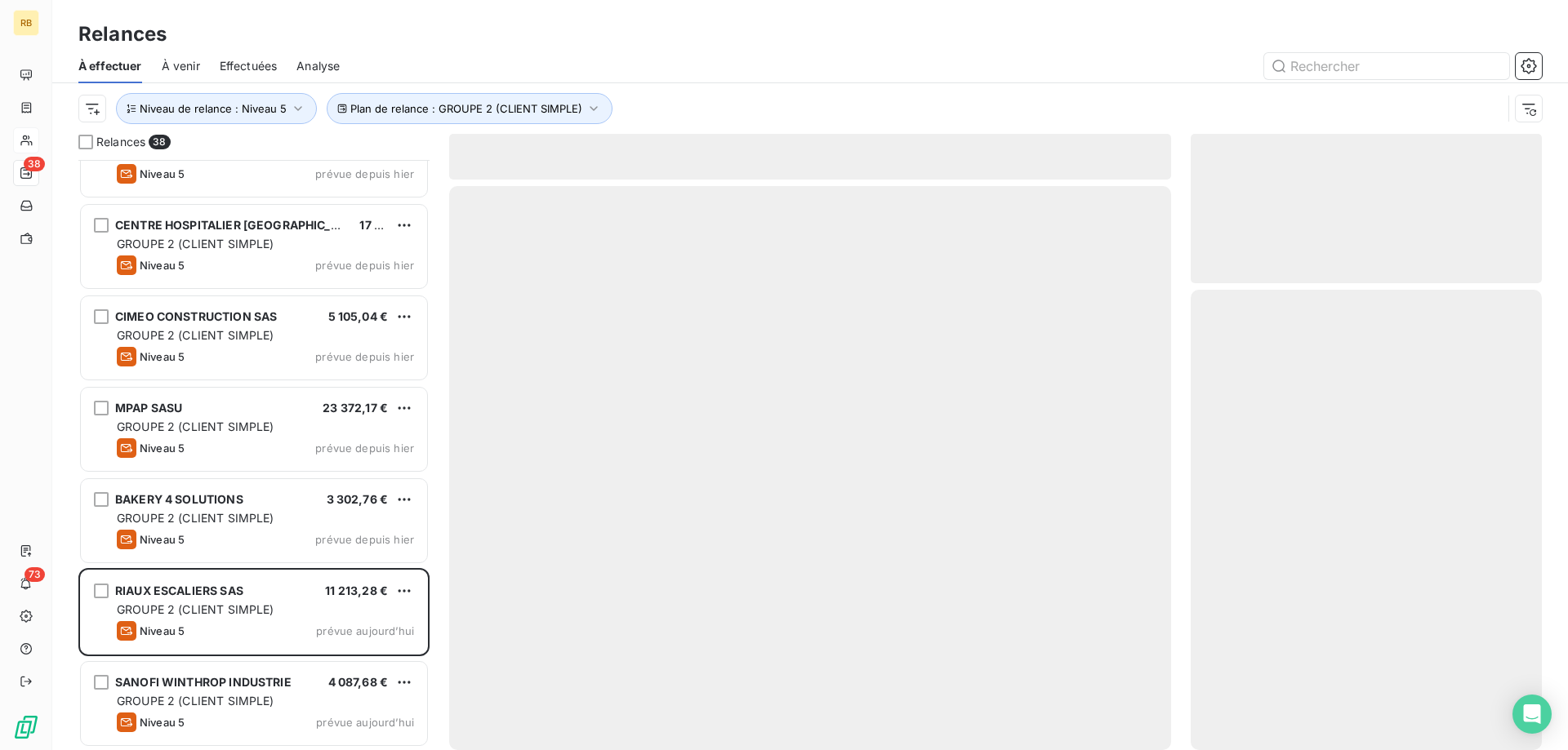
scroll to position [2794, 0]
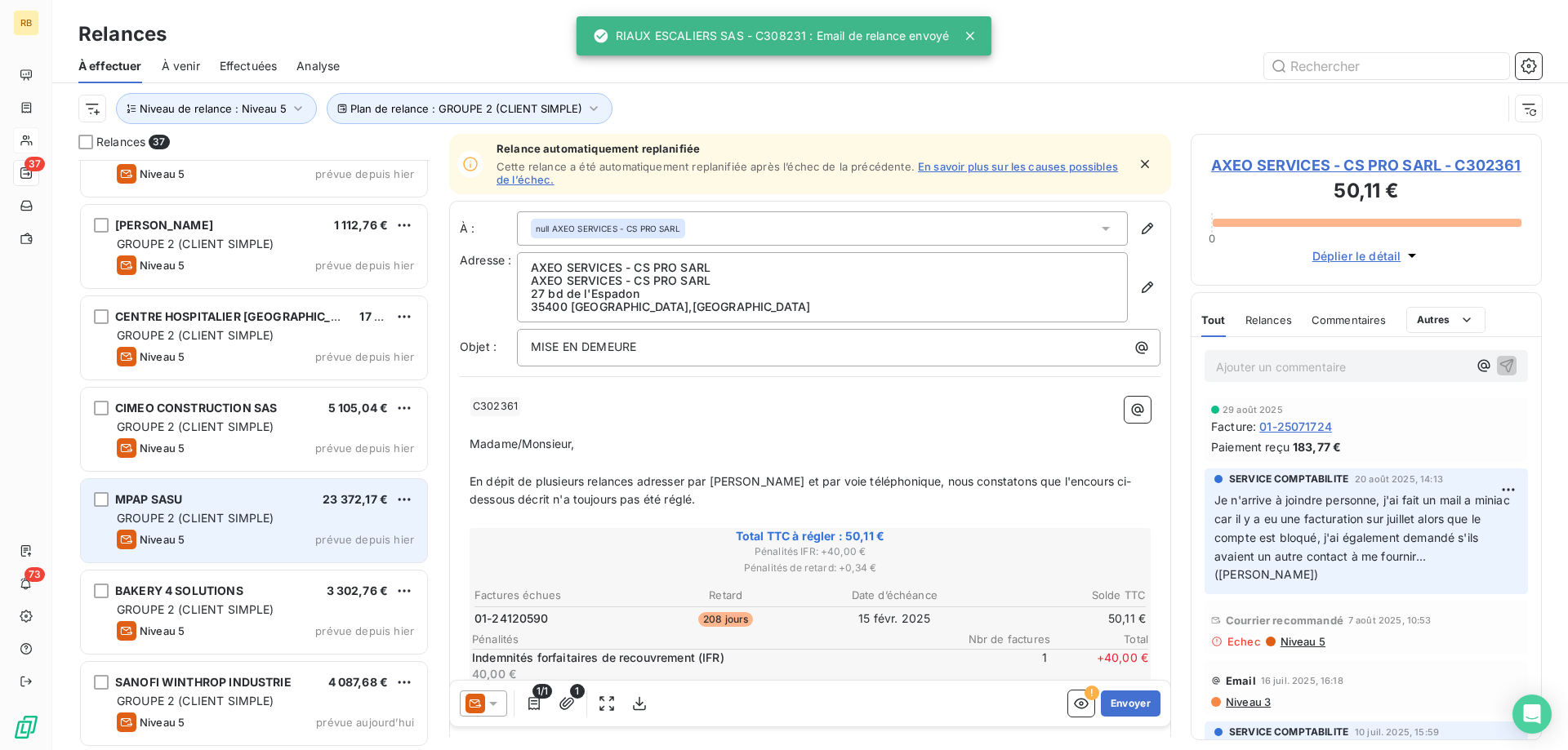
scroll to position [2794, 0]
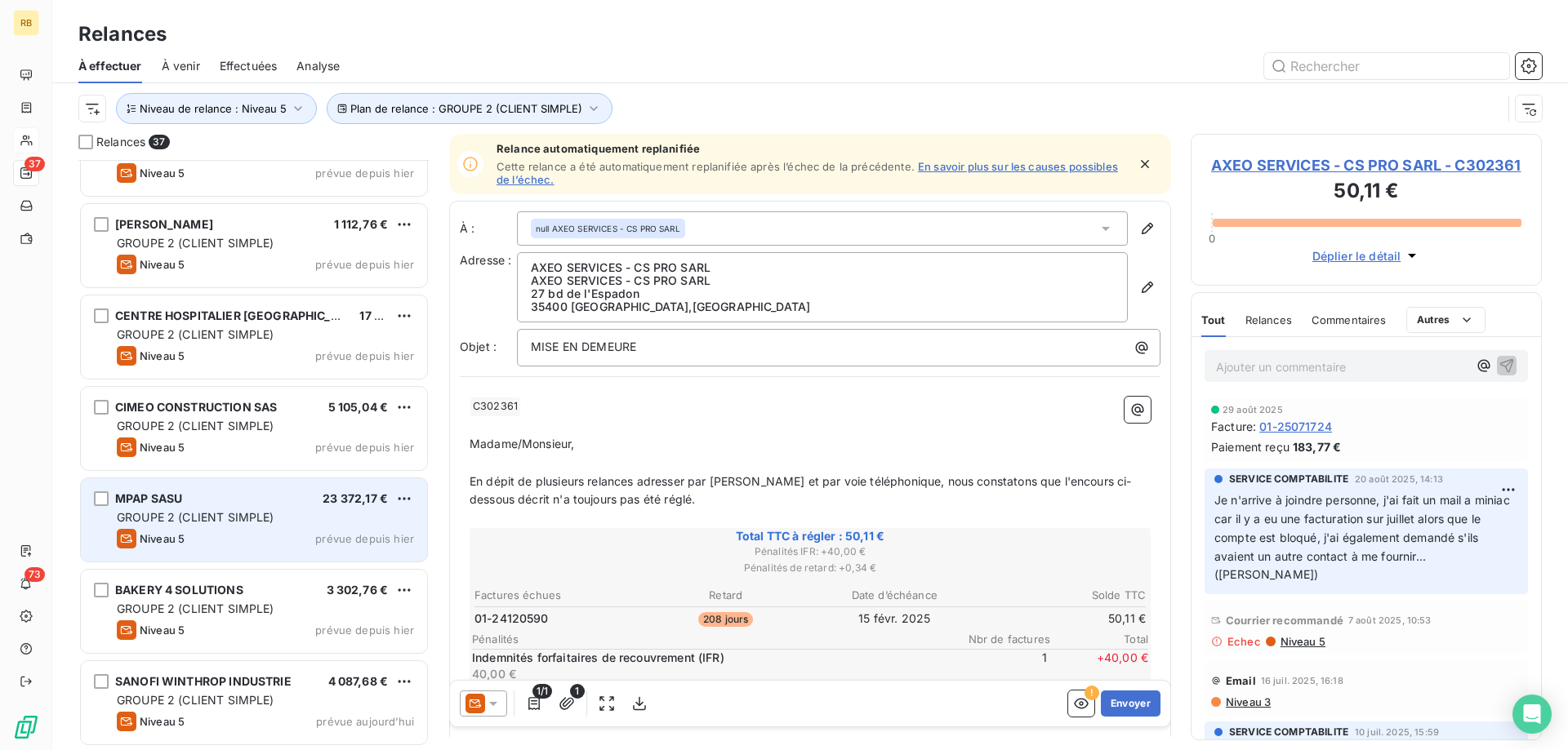
click at [207, 522] on span "GROUPE 2 (CLIENT SIMPLE)" at bounding box center [195, 517] width 157 height 14
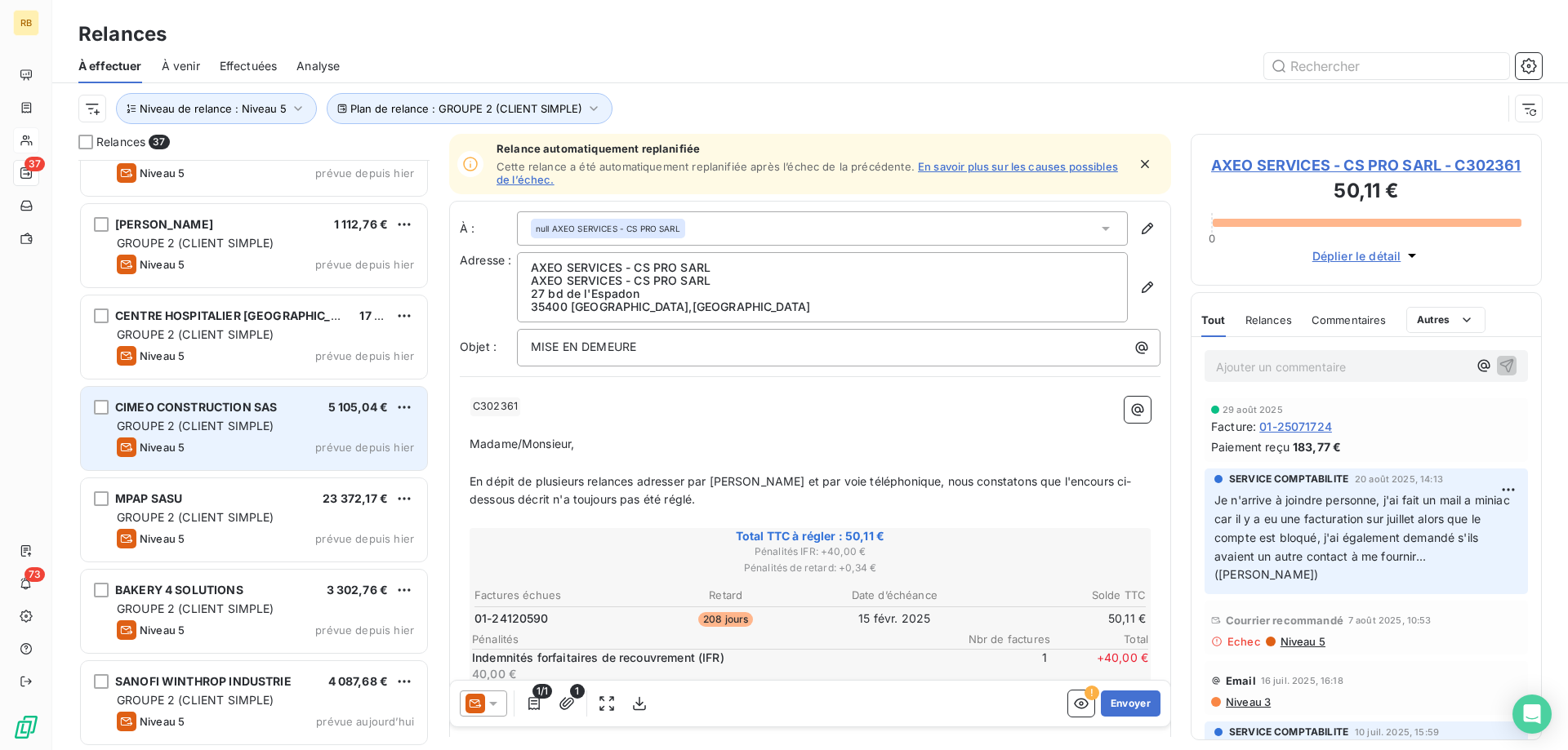
scroll to position [2794, 0]
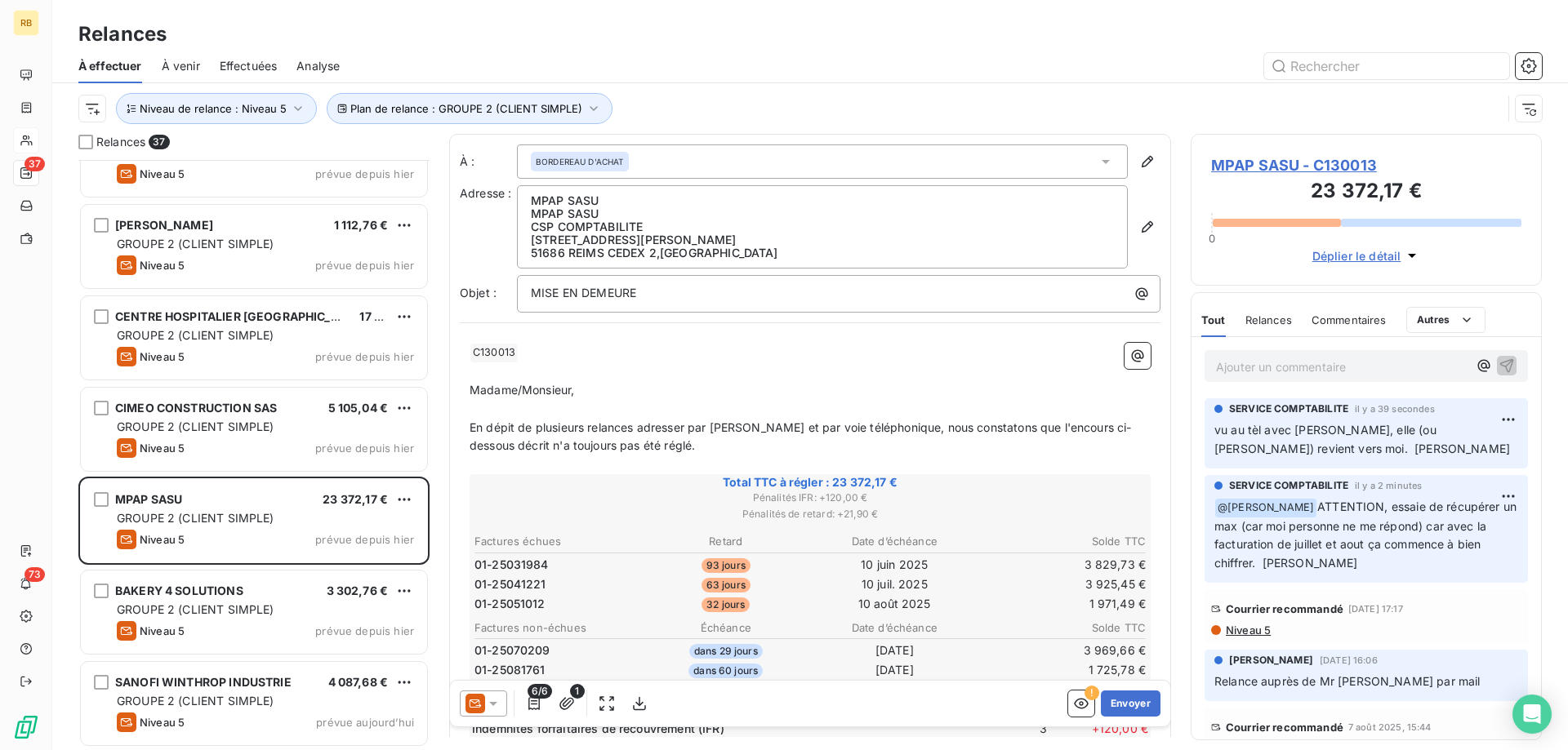
click at [1106, 161] on icon at bounding box center [1106, 162] width 8 height 4
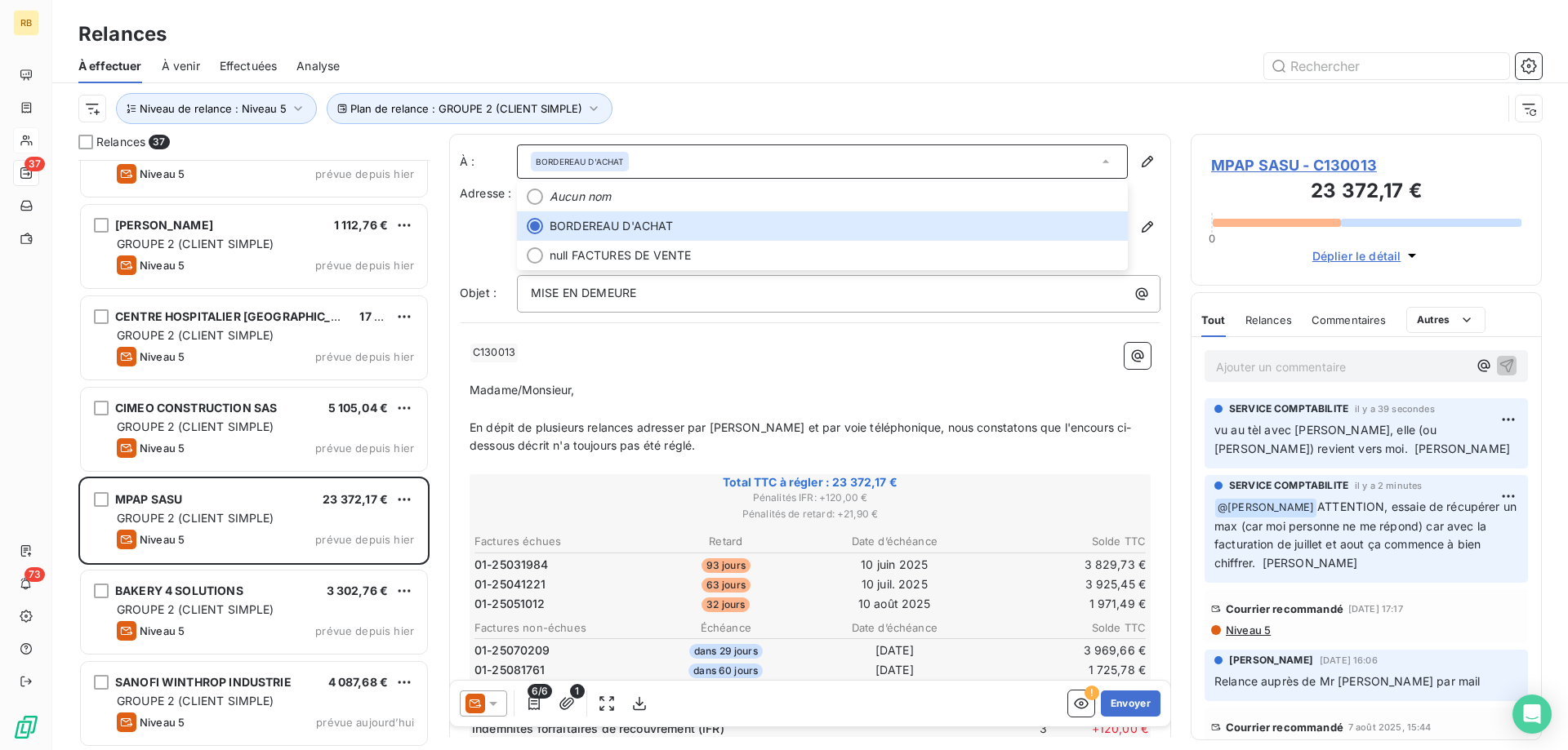
click at [880, 366] on p "﻿" at bounding box center [810, 372] width 682 height 19
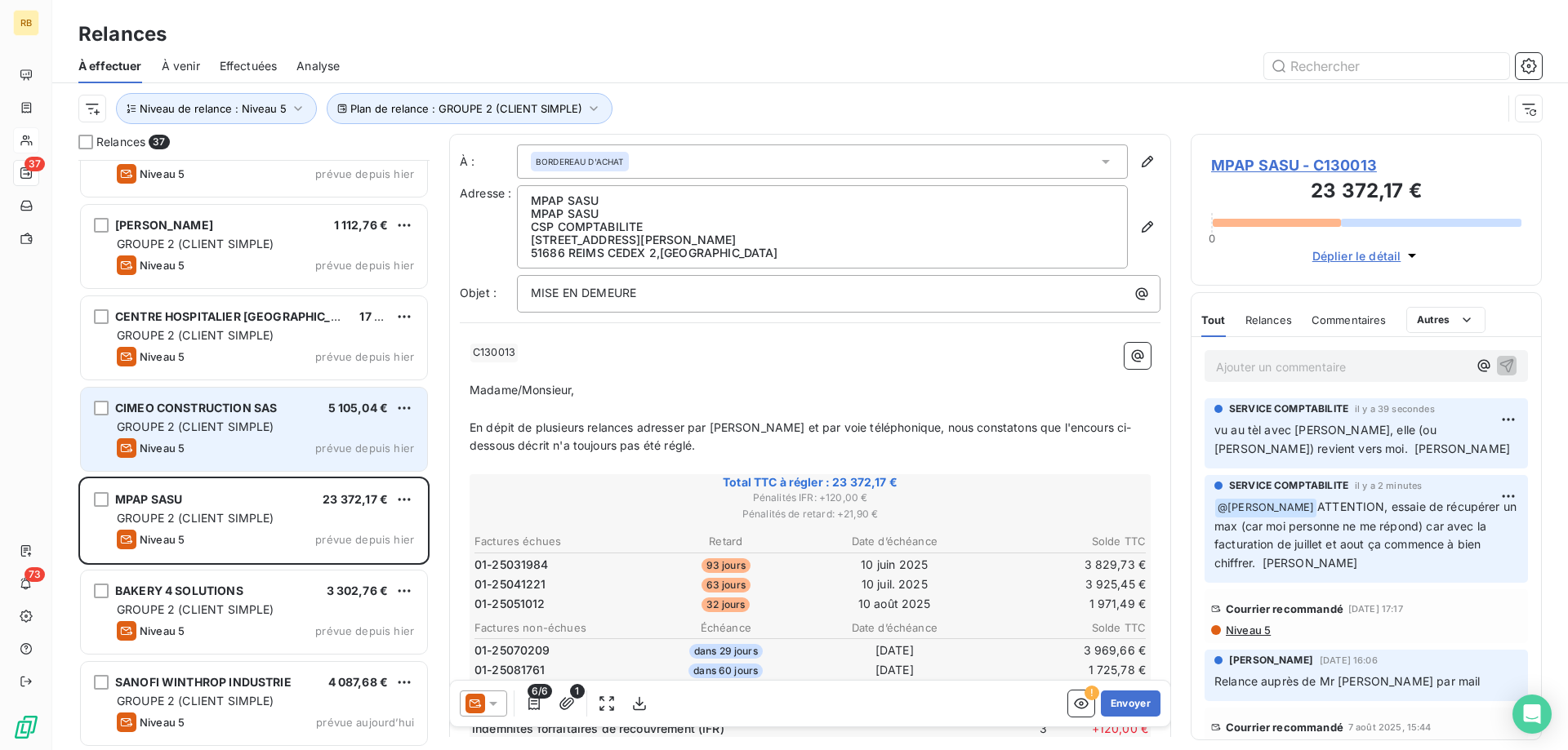
click at [239, 419] on div "GROUPE 2 (CLIENT SIMPLE)" at bounding box center [265, 427] width 297 height 16
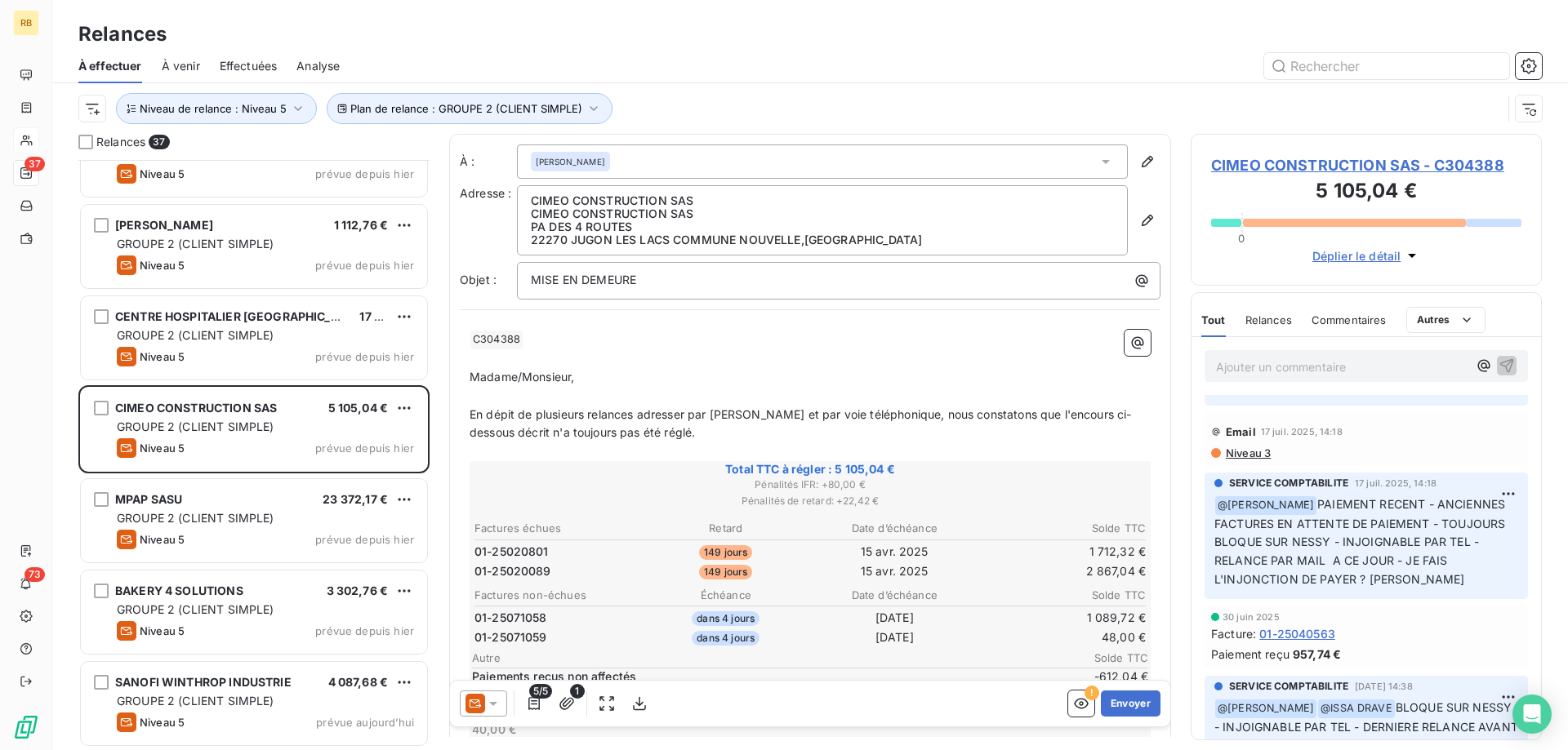
scroll to position [333, 0]
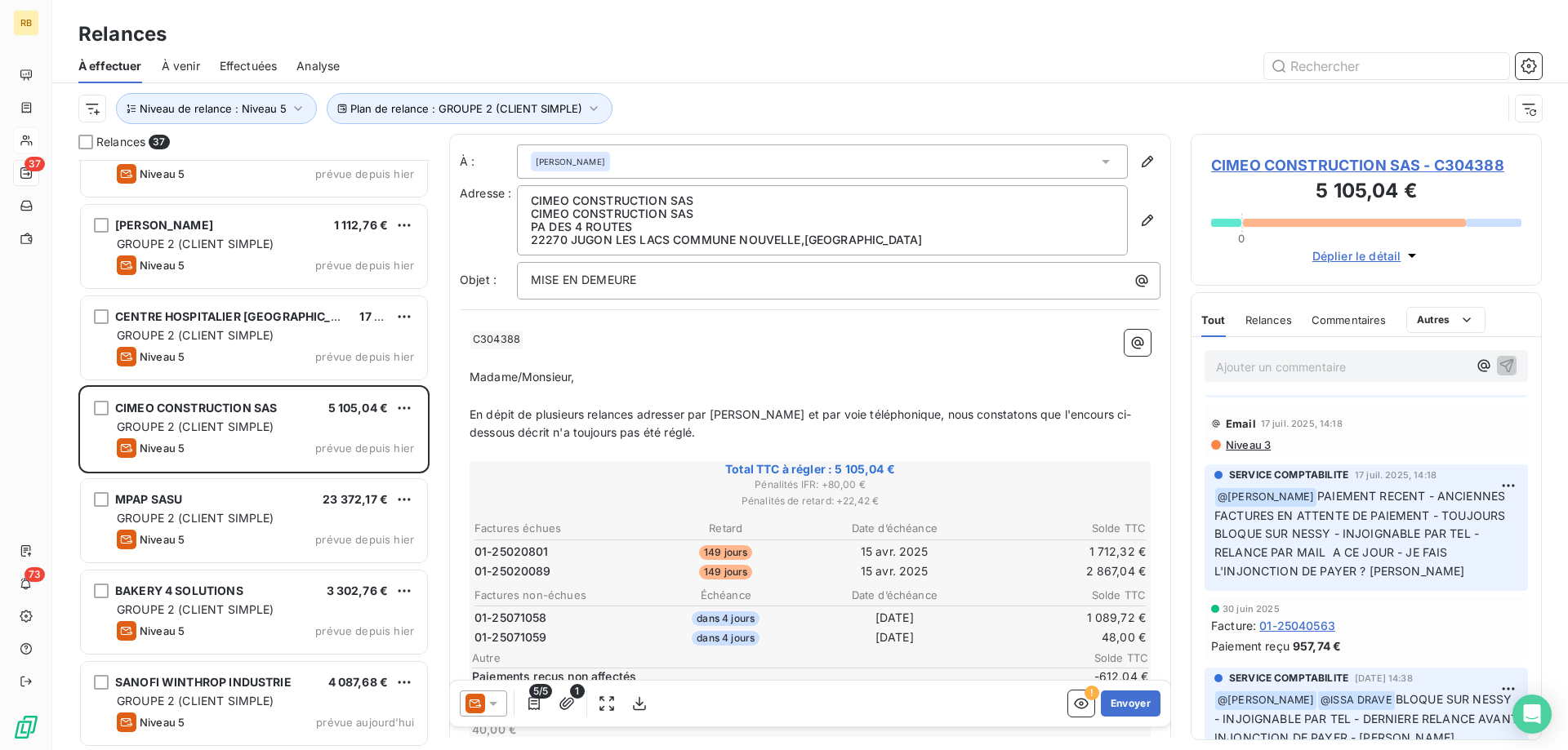
click at [1253, 450] on span "Niveau 3" at bounding box center [1248, 445] width 47 height 13
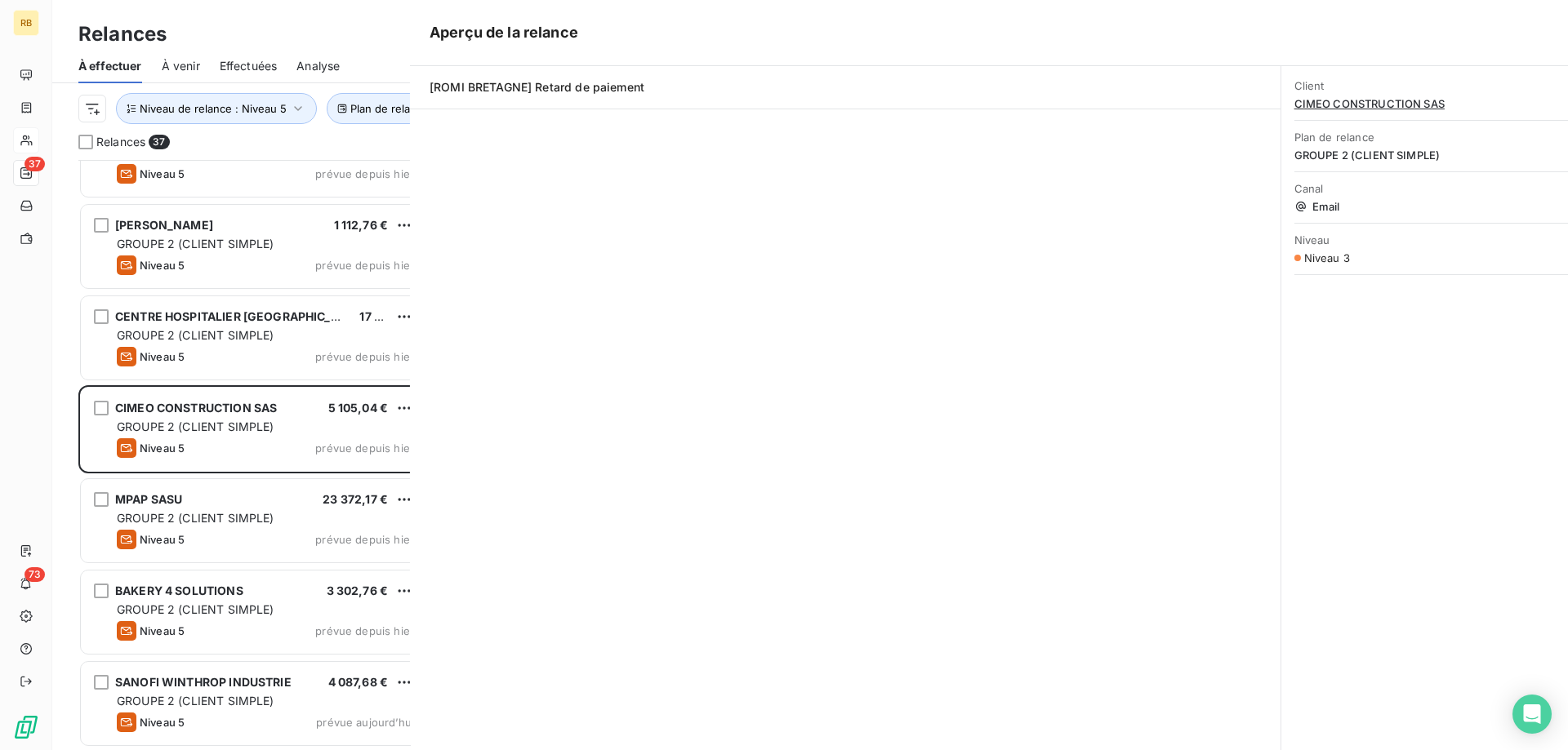
scroll to position [591, 351]
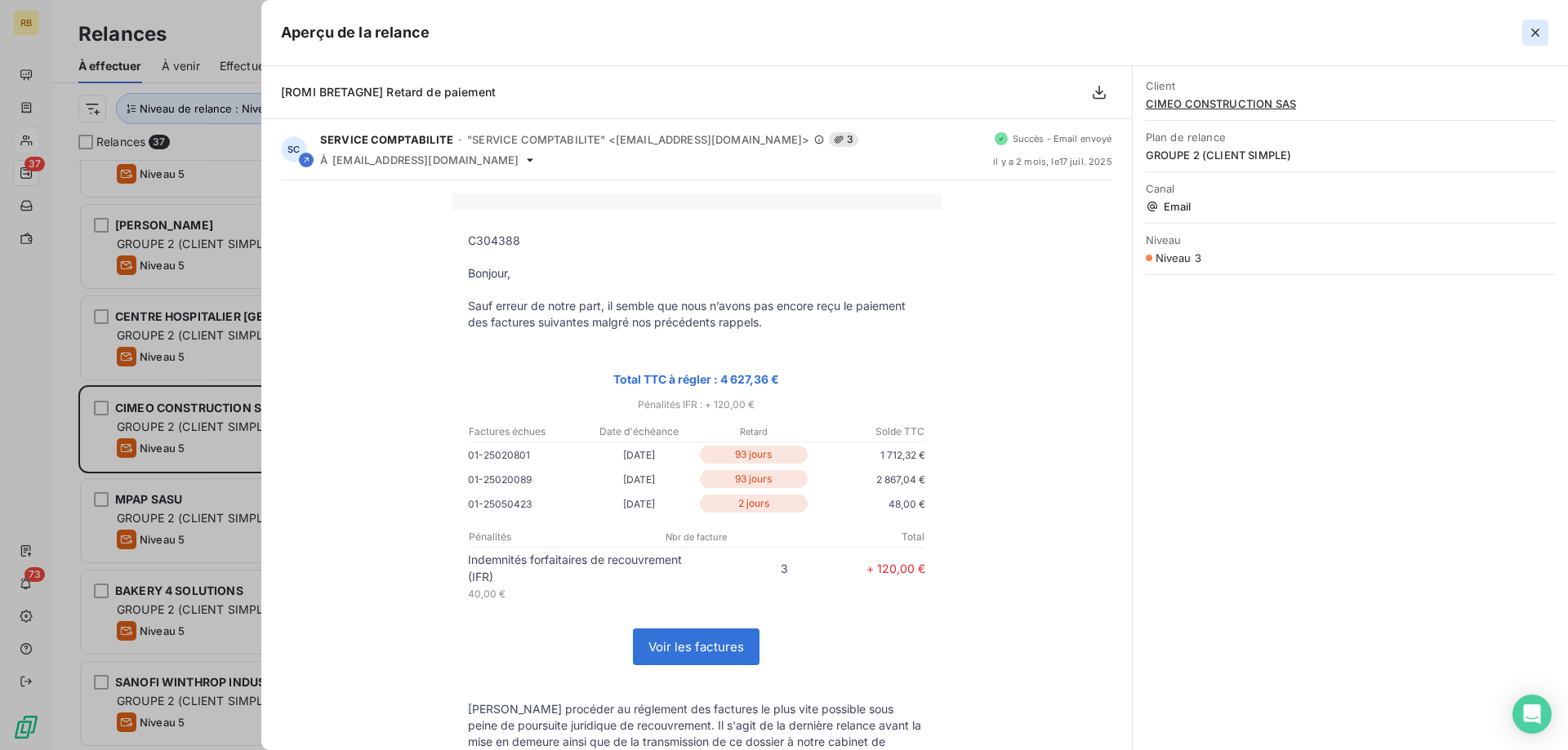
click at [1540, 34] on icon "button" at bounding box center [1535, 33] width 16 height 16
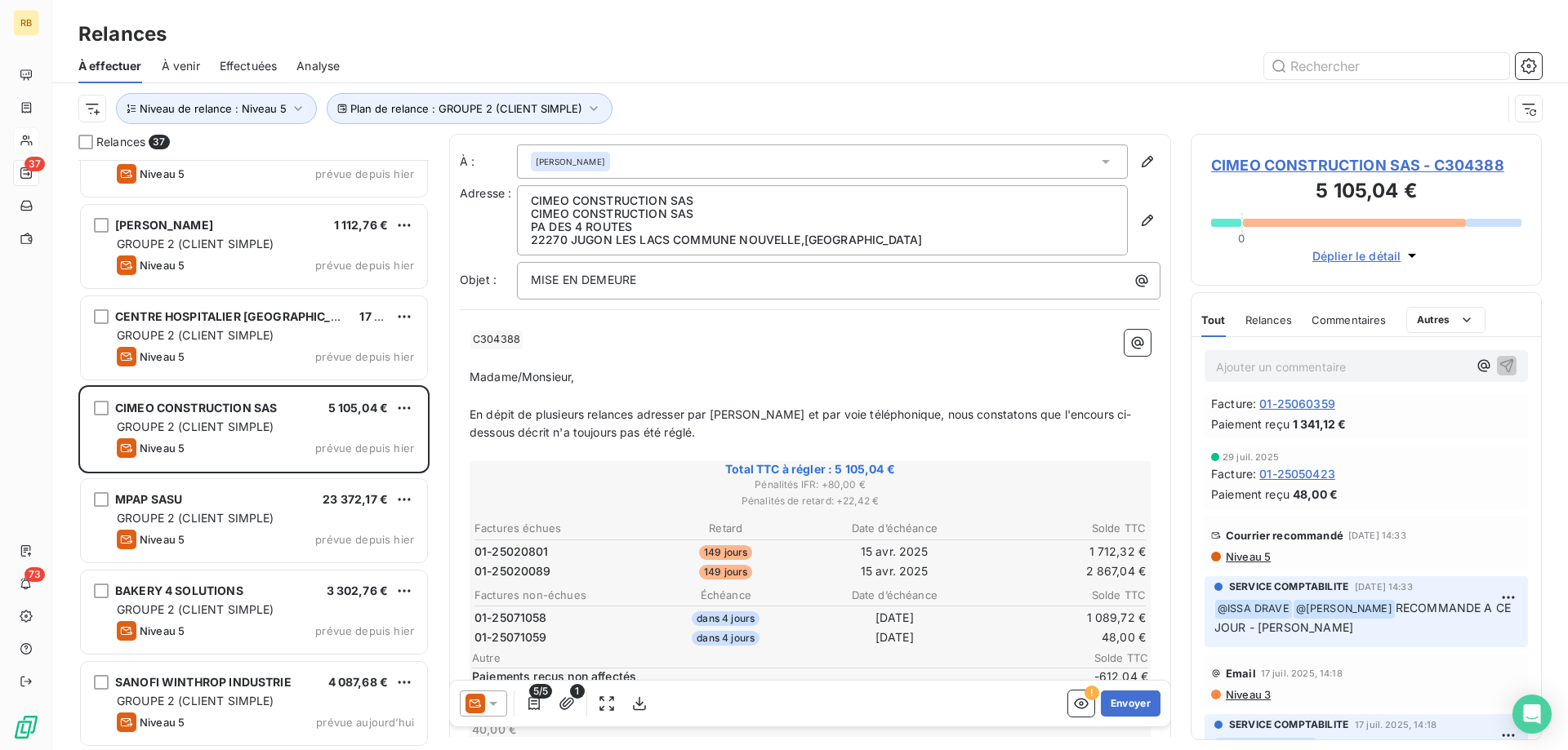
scroll to position [0, 0]
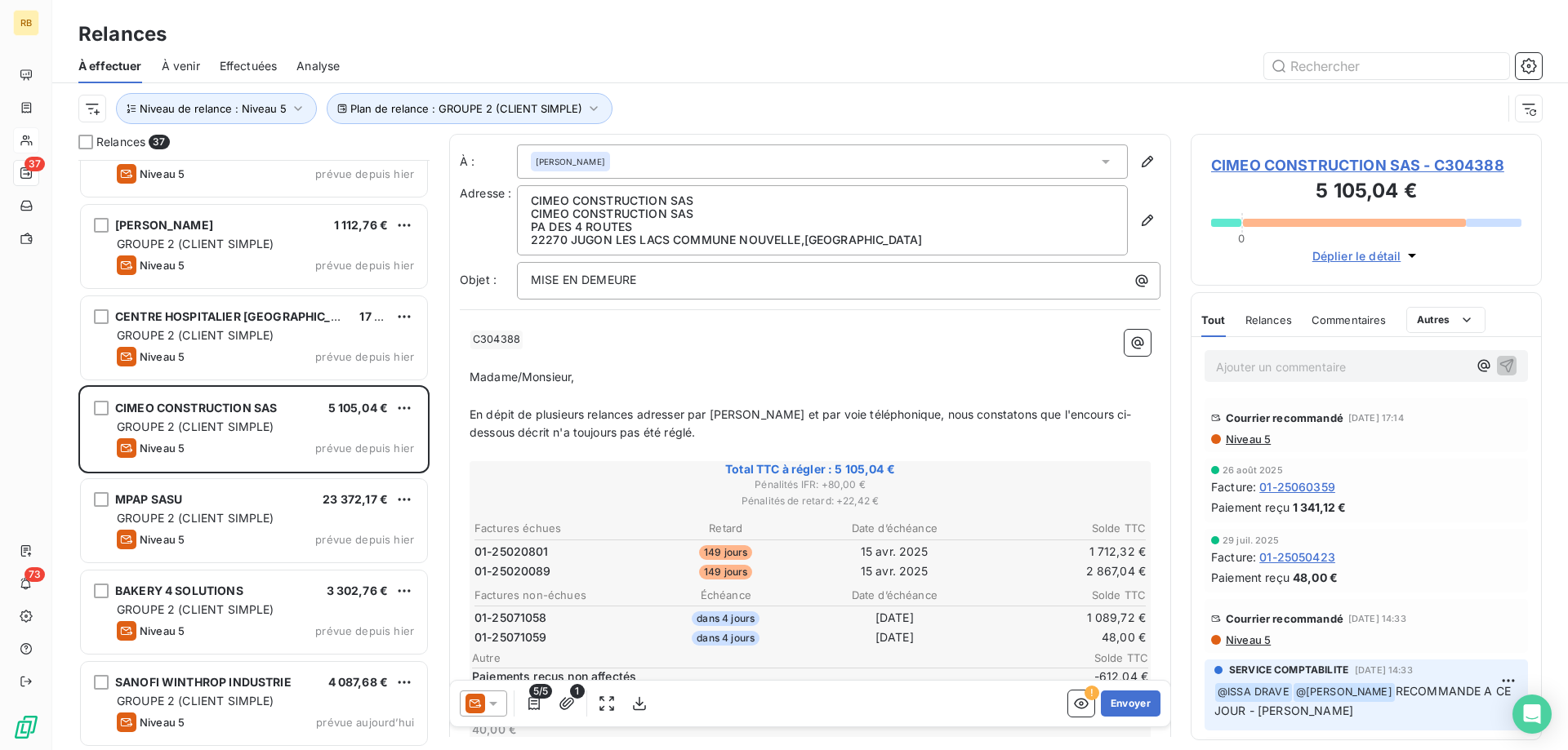
click at [661, 417] on span "En dépit de plusieurs relances adresser par [PERSON_NAME] et par voie téléphoni…" at bounding box center [801, 424] width 663 height 33
click at [1329, 361] on p "Ajouter un commentaire ﻿" at bounding box center [1341, 367] width 252 height 21
click at [1318, 368] on p "Ajouter un commentaire ﻿" at bounding box center [1341, 367] width 252 height 21
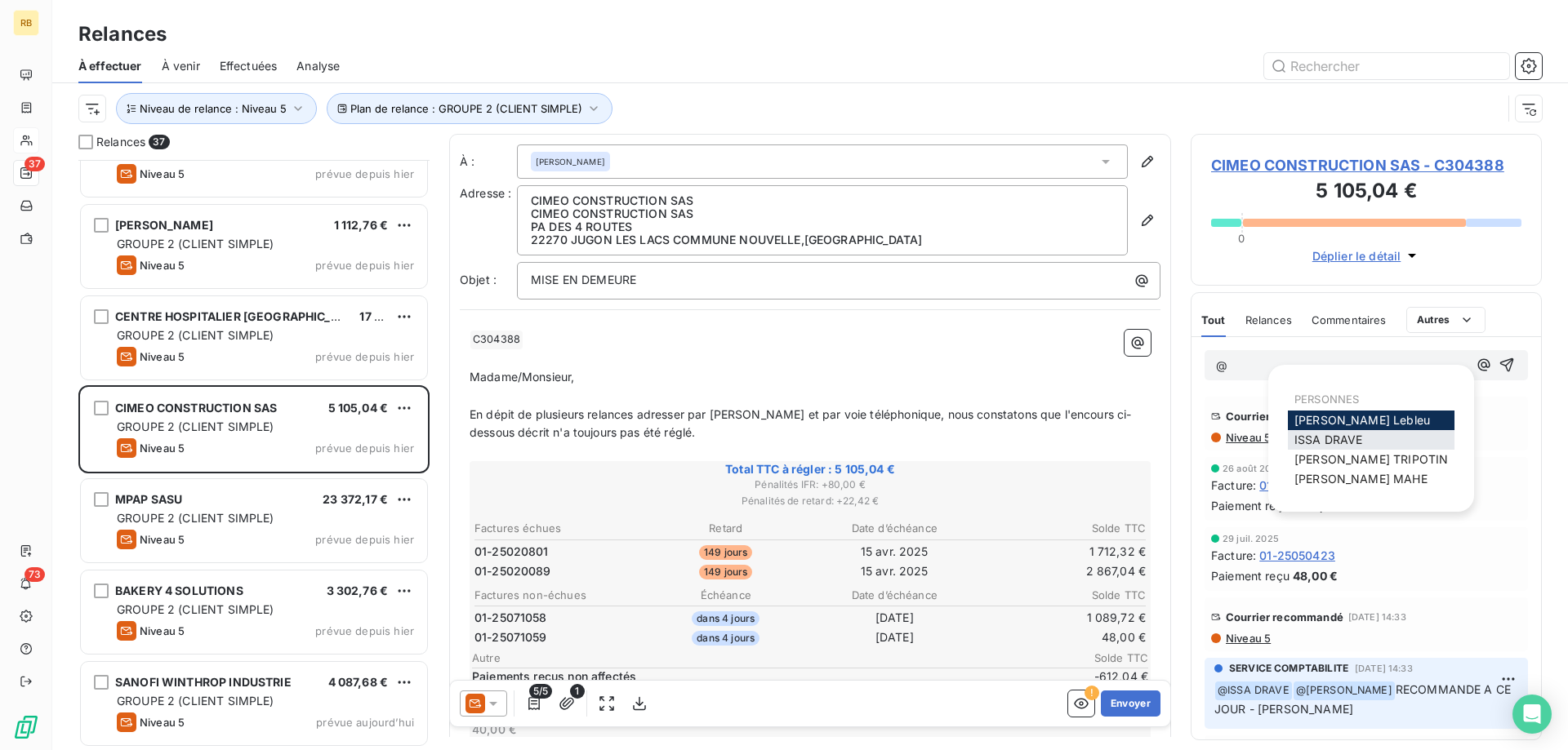
click at [1355, 445] on span "ISSA DRAVE" at bounding box center [1328, 440] width 69 height 14
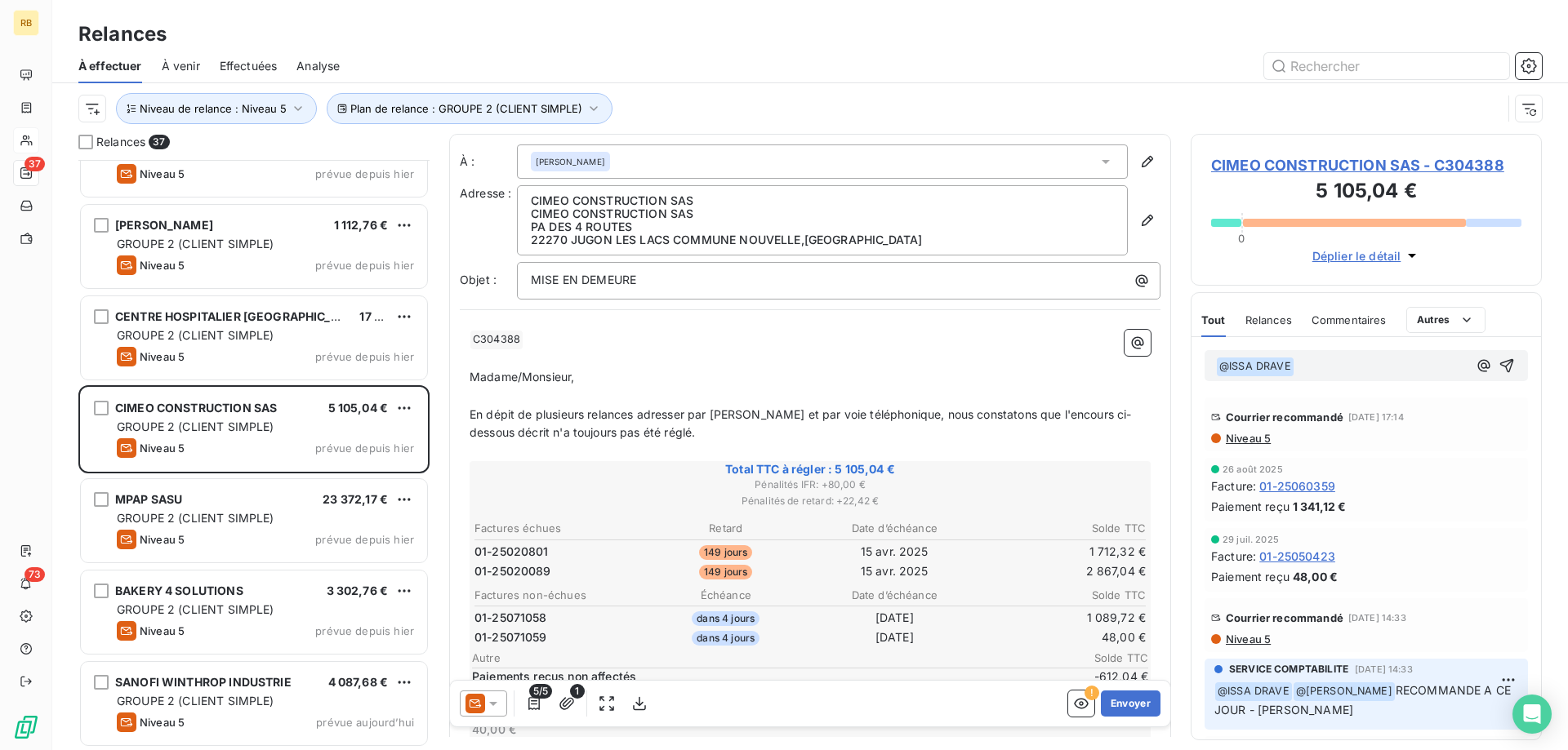
click at [1319, 370] on p "﻿ @ ISSA DRAVE ﻿ ﻿" at bounding box center [1341, 367] width 252 height 20
click at [1405, 363] on p "Ne pas relancer les facture" at bounding box center [1341, 366] width 252 height 19
drag, startPoint x: 1405, startPoint y: 363, endPoint x: 1188, endPoint y: 367, distance: 217.0
click at [1192, 367] on div "Ne pas relancer les factures Courrier recommandé [DATE] 17:14 Niveau 5 [DATE] F…" at bounding box center [1366, 538] width 349 height 403
click at [1322, 367] on p "Ajouter un commentaire ﻿" at bounding box center [1341, 367] width 252 height 21
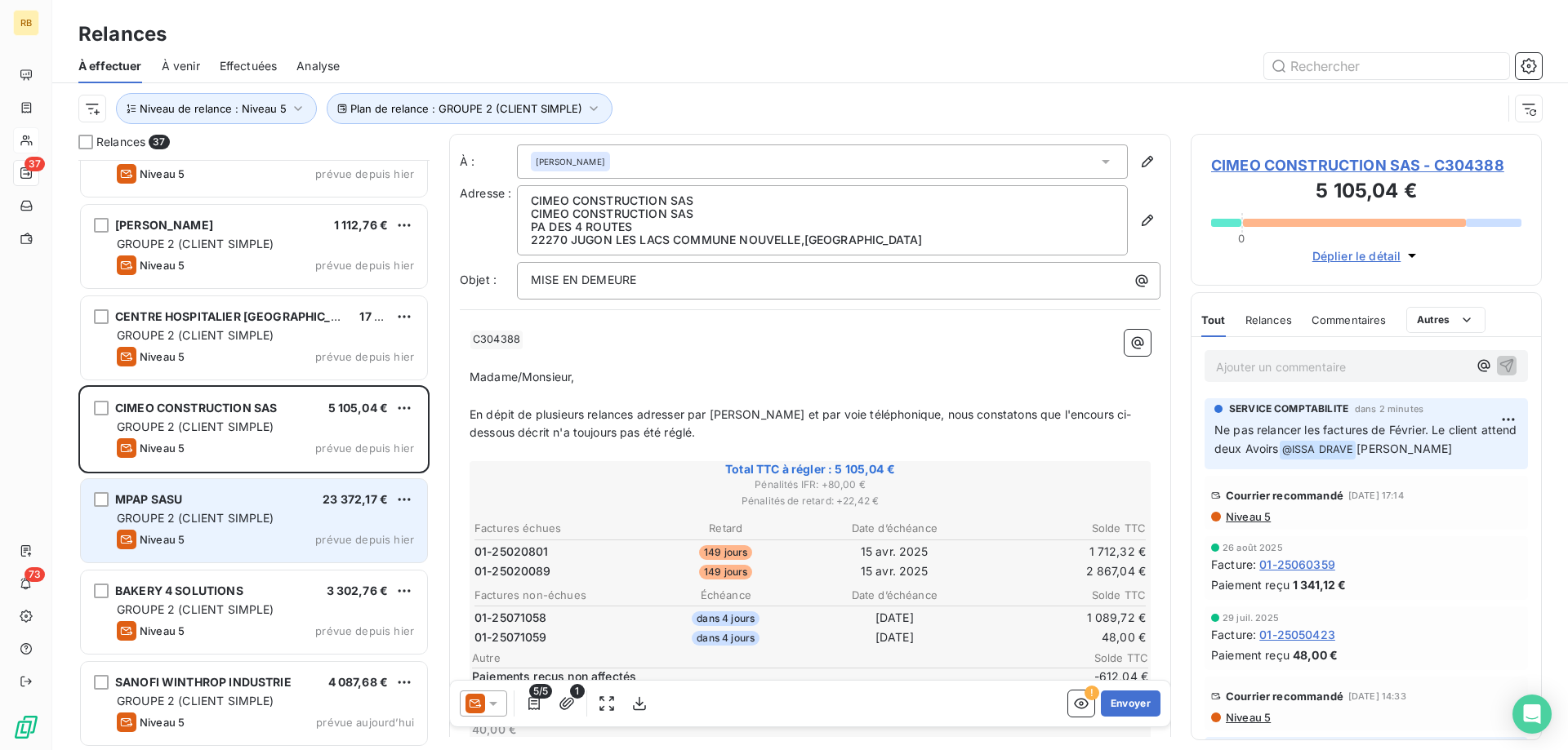
click at [240, 524] on span "GROUPE 2 (CLIENT SIMPLE)" at bounding box center [195, 518] width 157 height 14
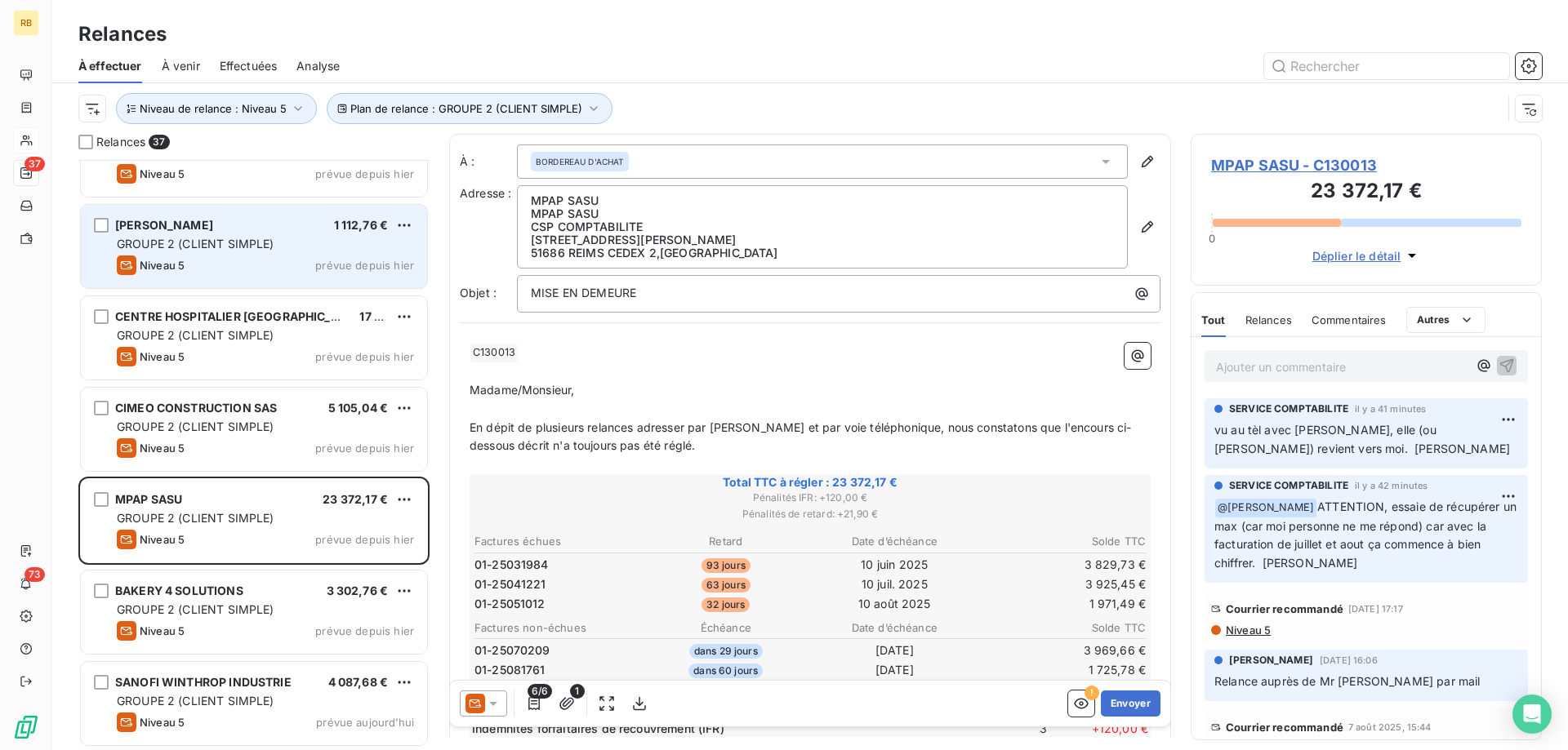
click at [213, 263] on div "Niveau 5 prévue depuis hier" at bounding box center [265, 266] width 297 height 20
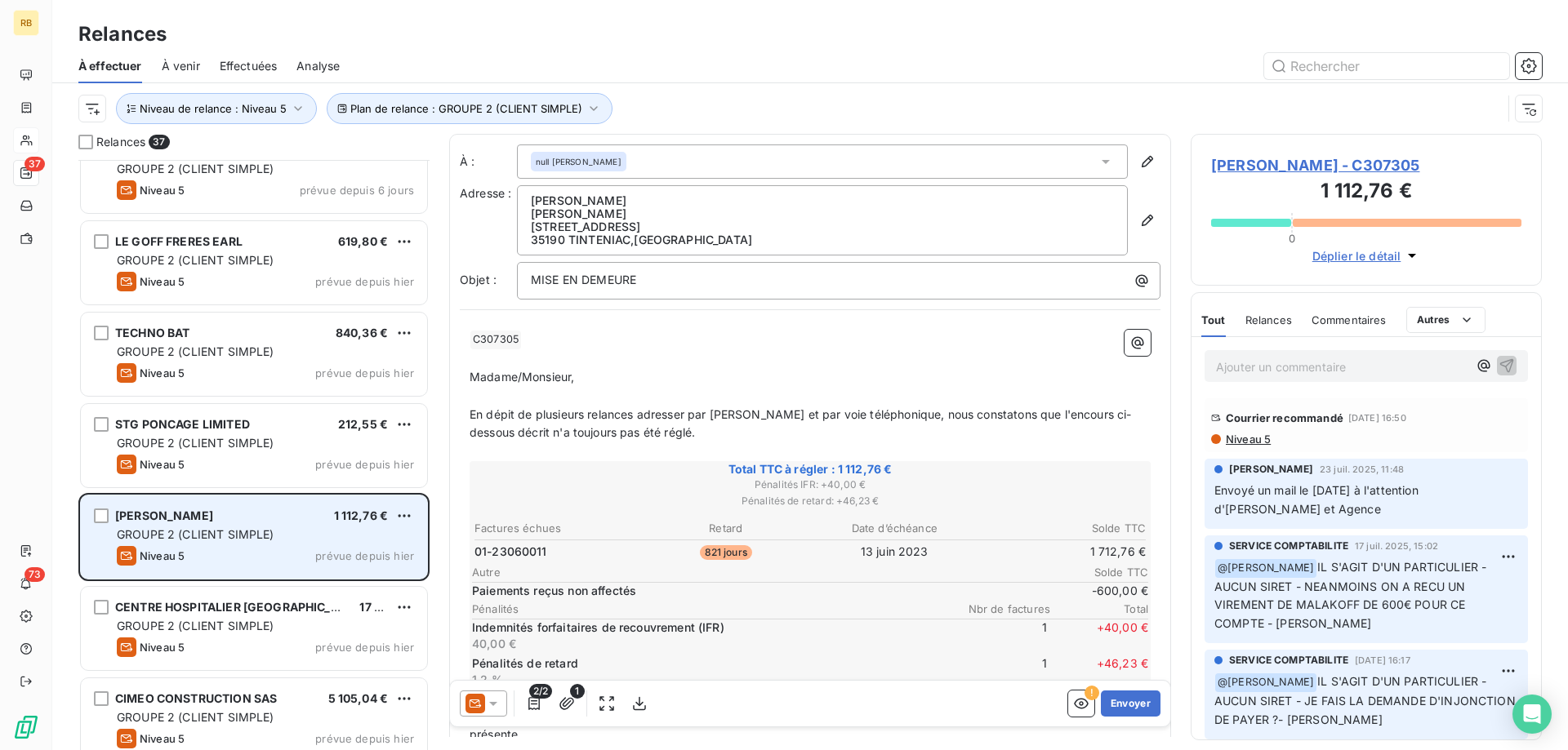
scroll to position [2377, 0]
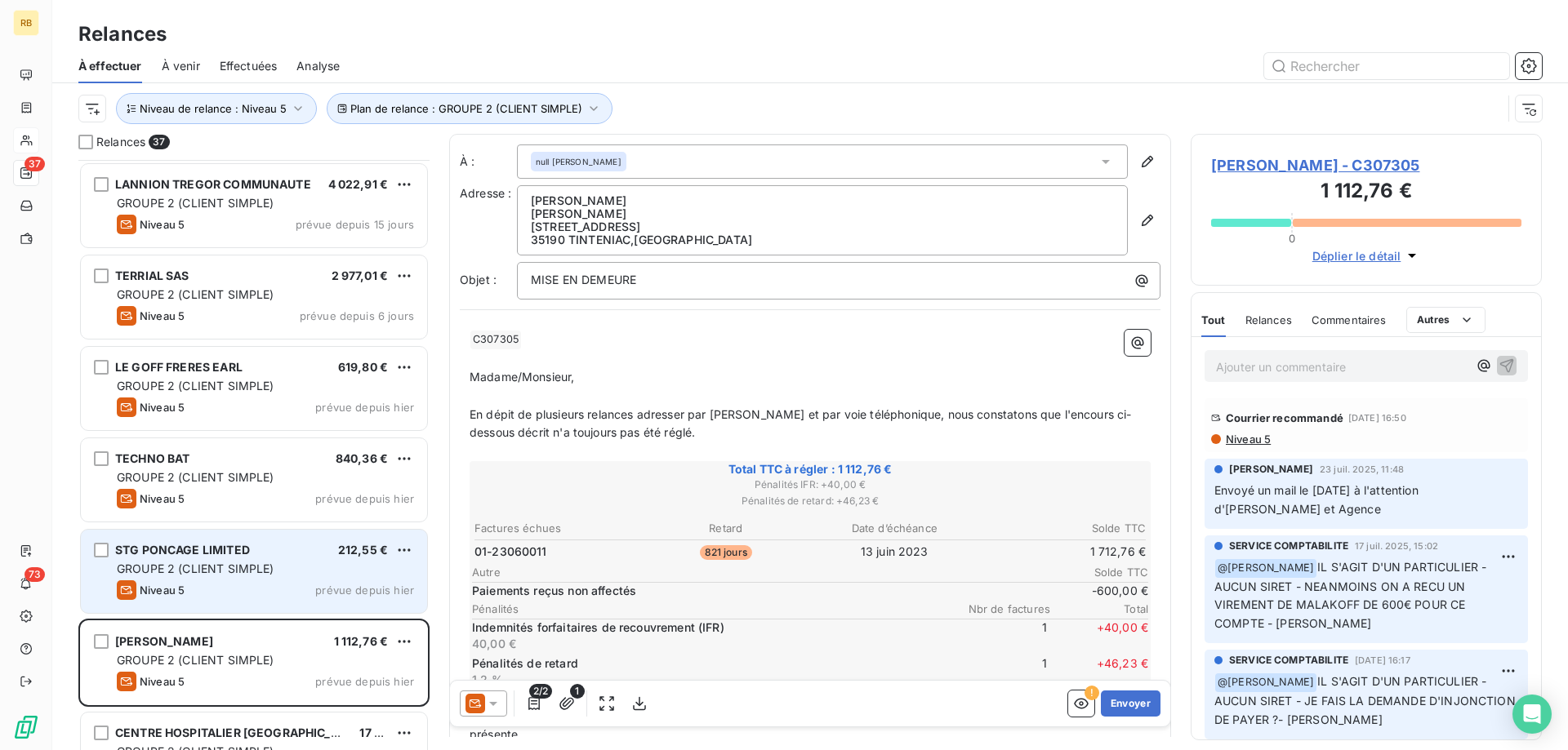
click at [208, 556] on span "STG PONCAGE LIMITED" at bounding box center [182, 550] width 134 height 14
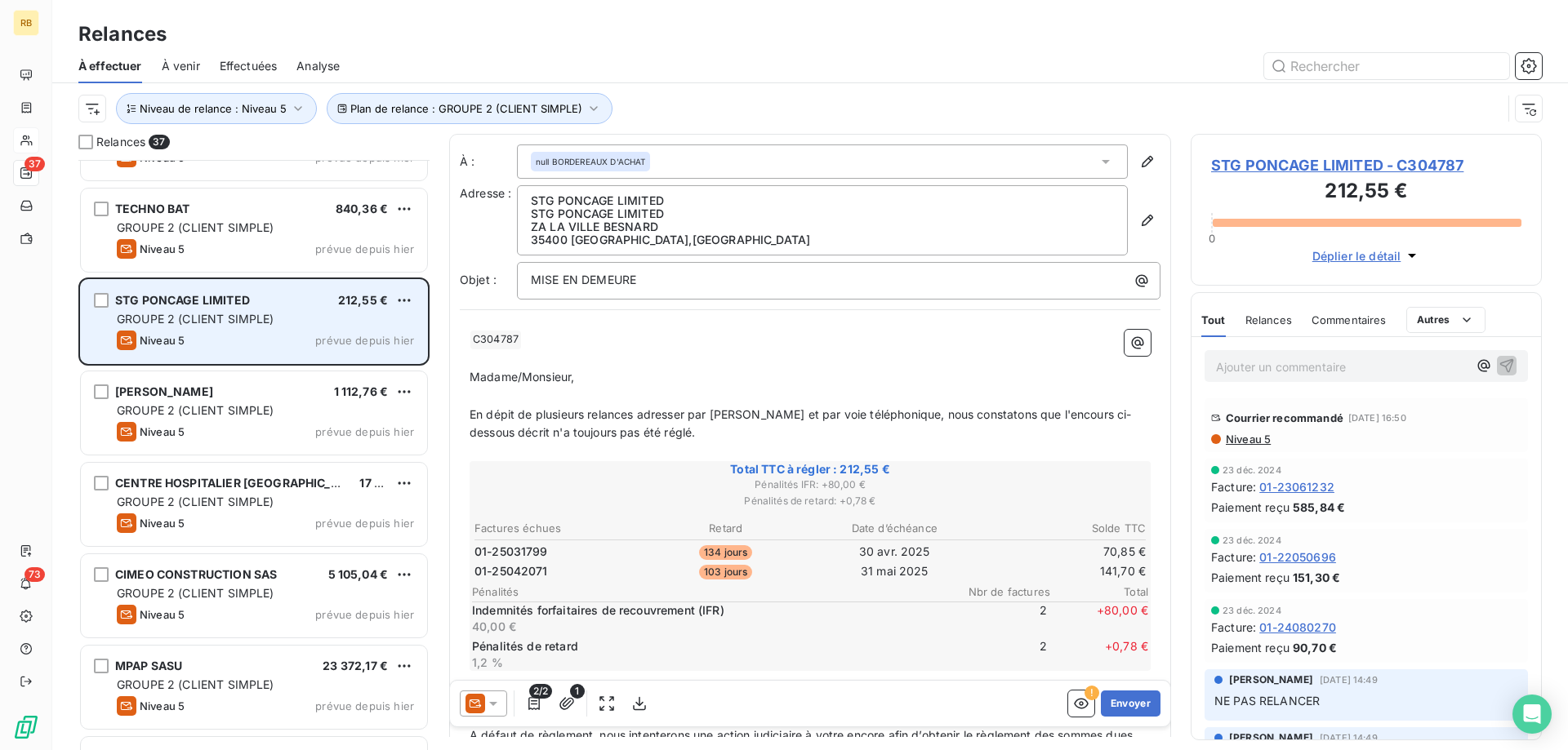
scroll to position [2711, 0]
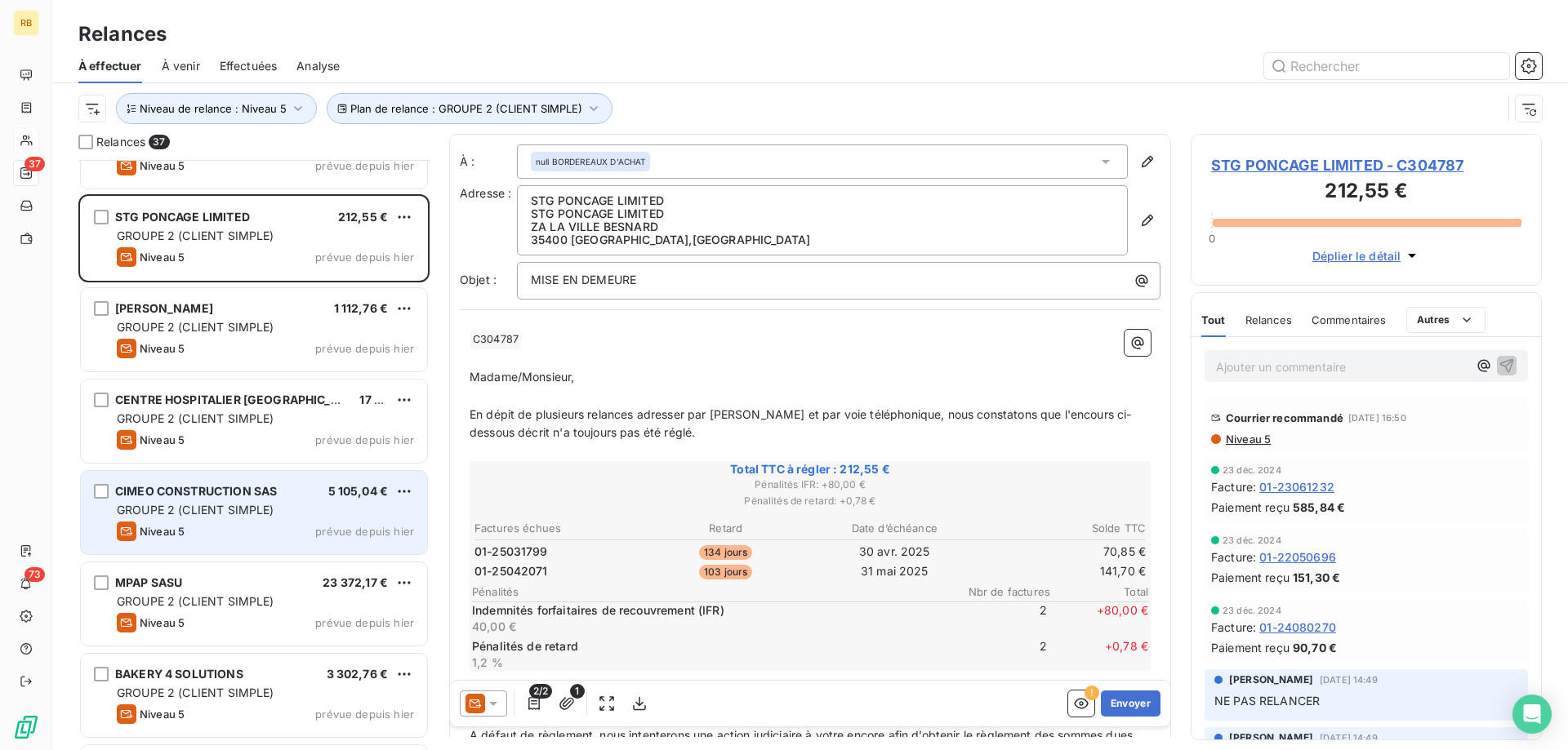
click at [202, 519] on div "CIMEO CONSTRUCTION SAS 5 105,04 € GROUPE 2 (CLIENT SIMPLE) Niveau 5 prévue depu…" at bounding box center [254, 513] width 346 height 84
